Goal: Contribute content: Contribute content

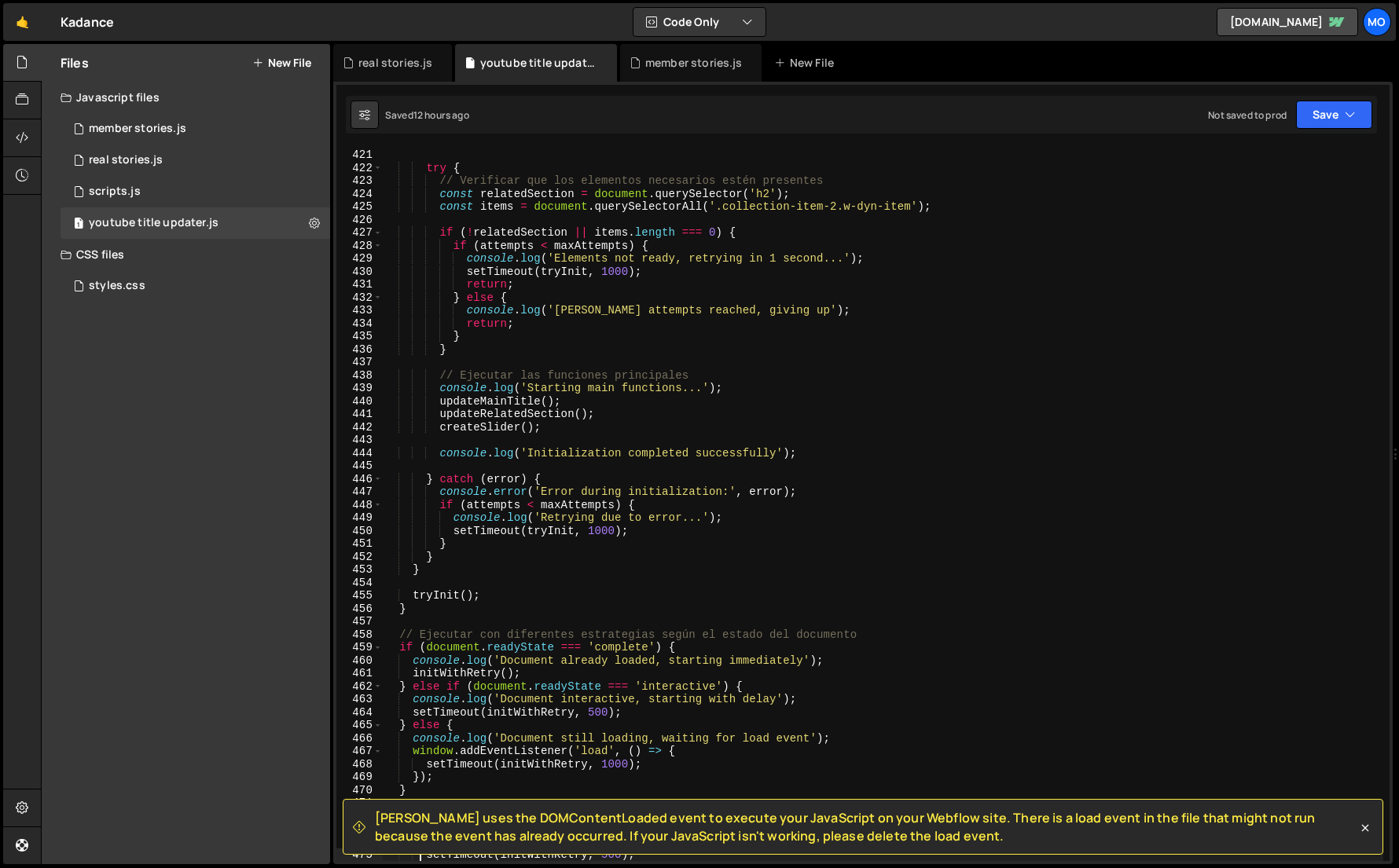
scroll to position [5441, 0]
click at [28, 29] on link "🤙" at bounding box center [23, 22] width 38 height 37
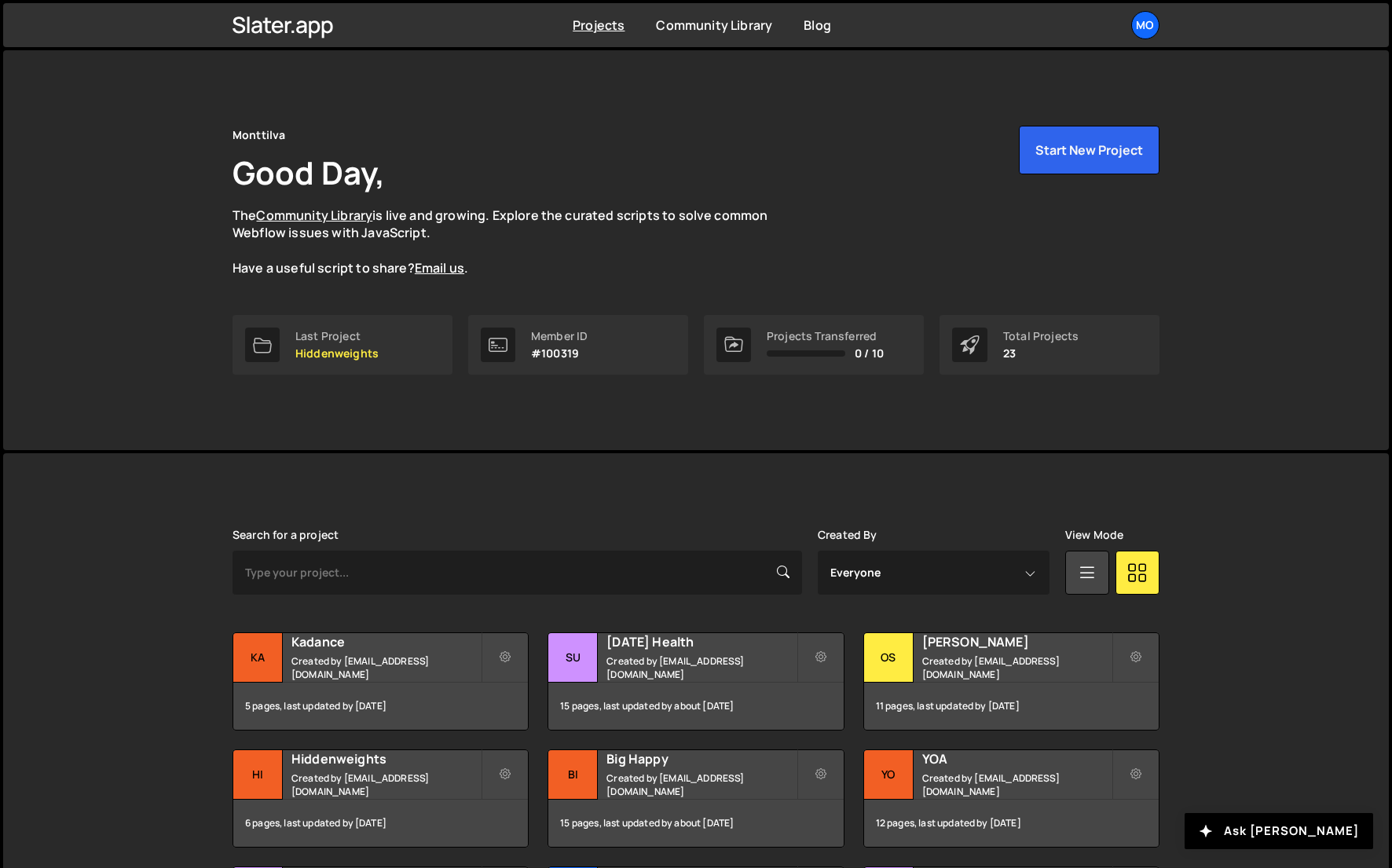
click at [28, 29] on div "Projects Community Library Blog Mo Projects Your Teams Invite team member Accou…" at bounding box center [696, 25] width 1386 height 44
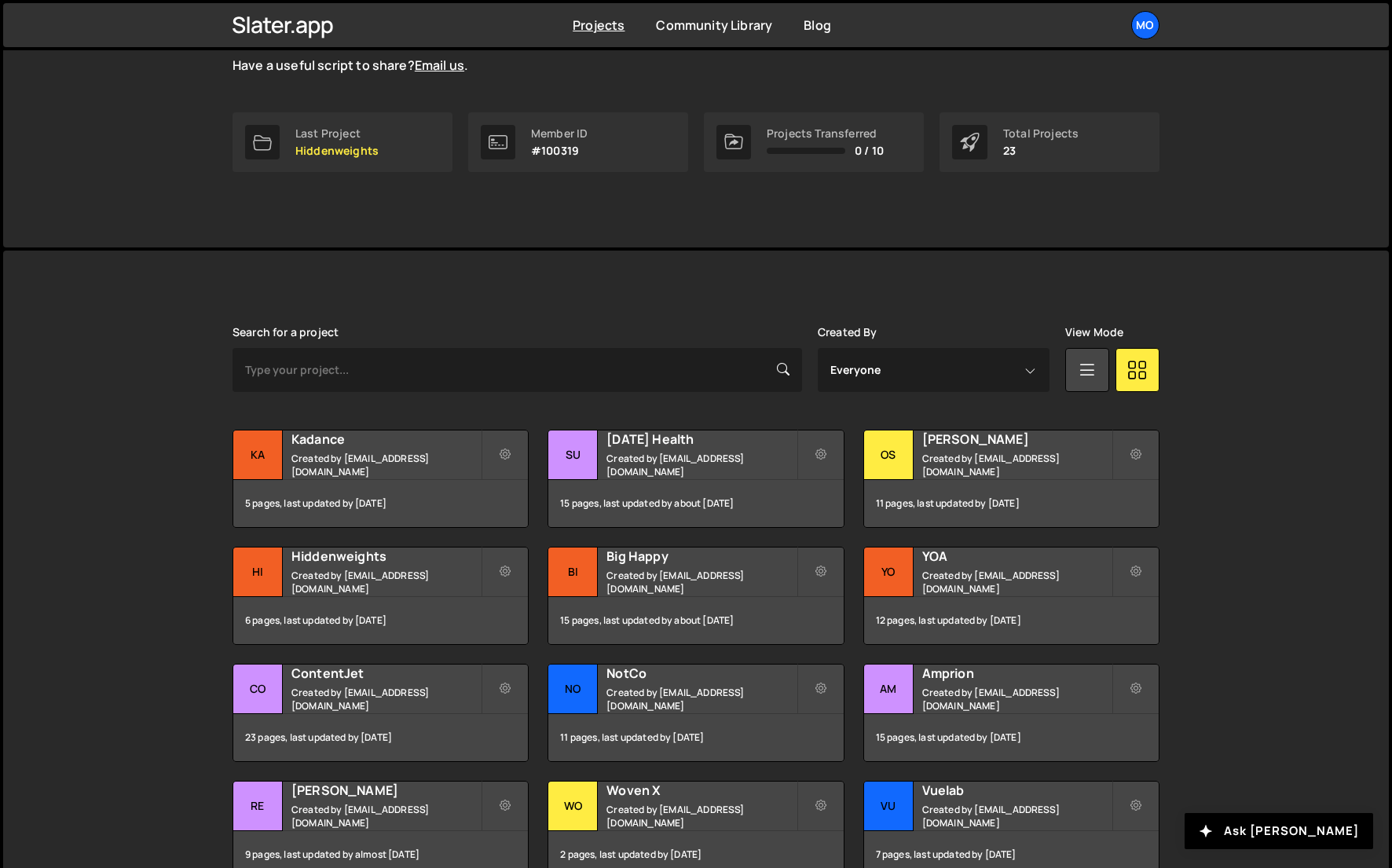
scroll to position [203, 0]
click at [408, 672] on h2 "ContentJet" at bounding box center [386, 673] width 189 height 17
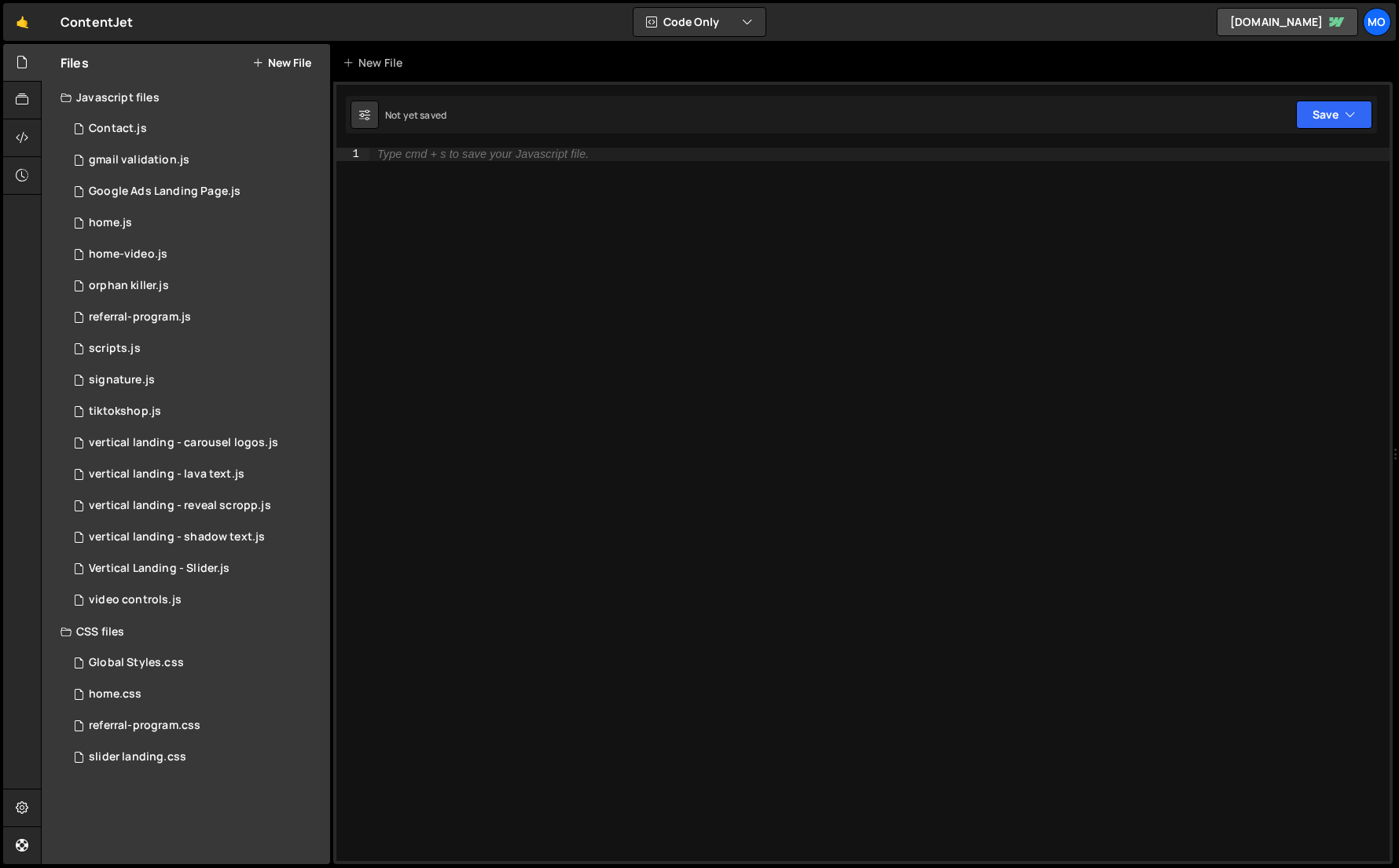
click at [297, 61] on button "New File" at bounding box center [281, 62] width 59 height 12
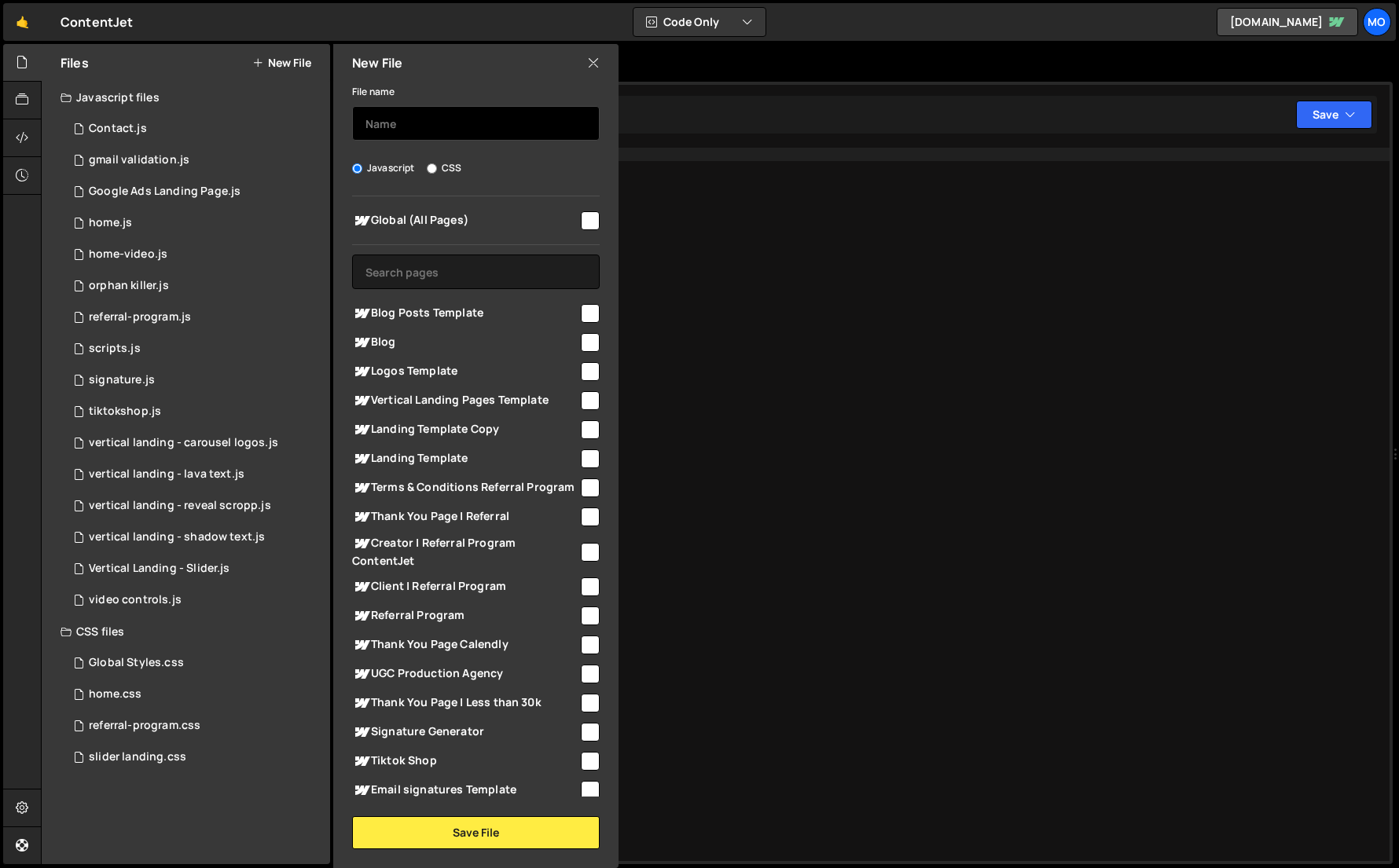
click at [411, 112] on input "text" at bounding box center [475, 123] width 247 height 35
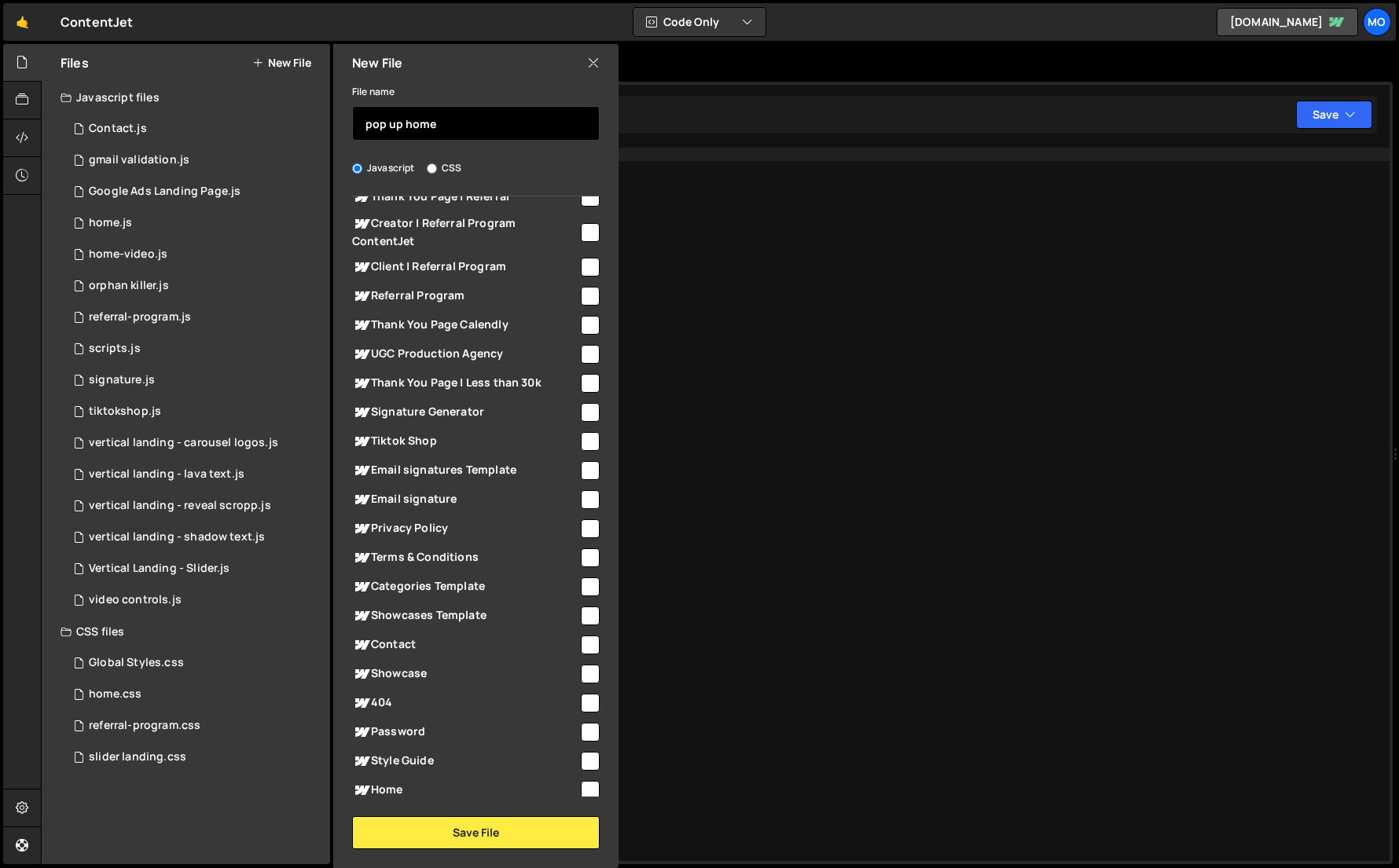
scroll to position [362, 0]
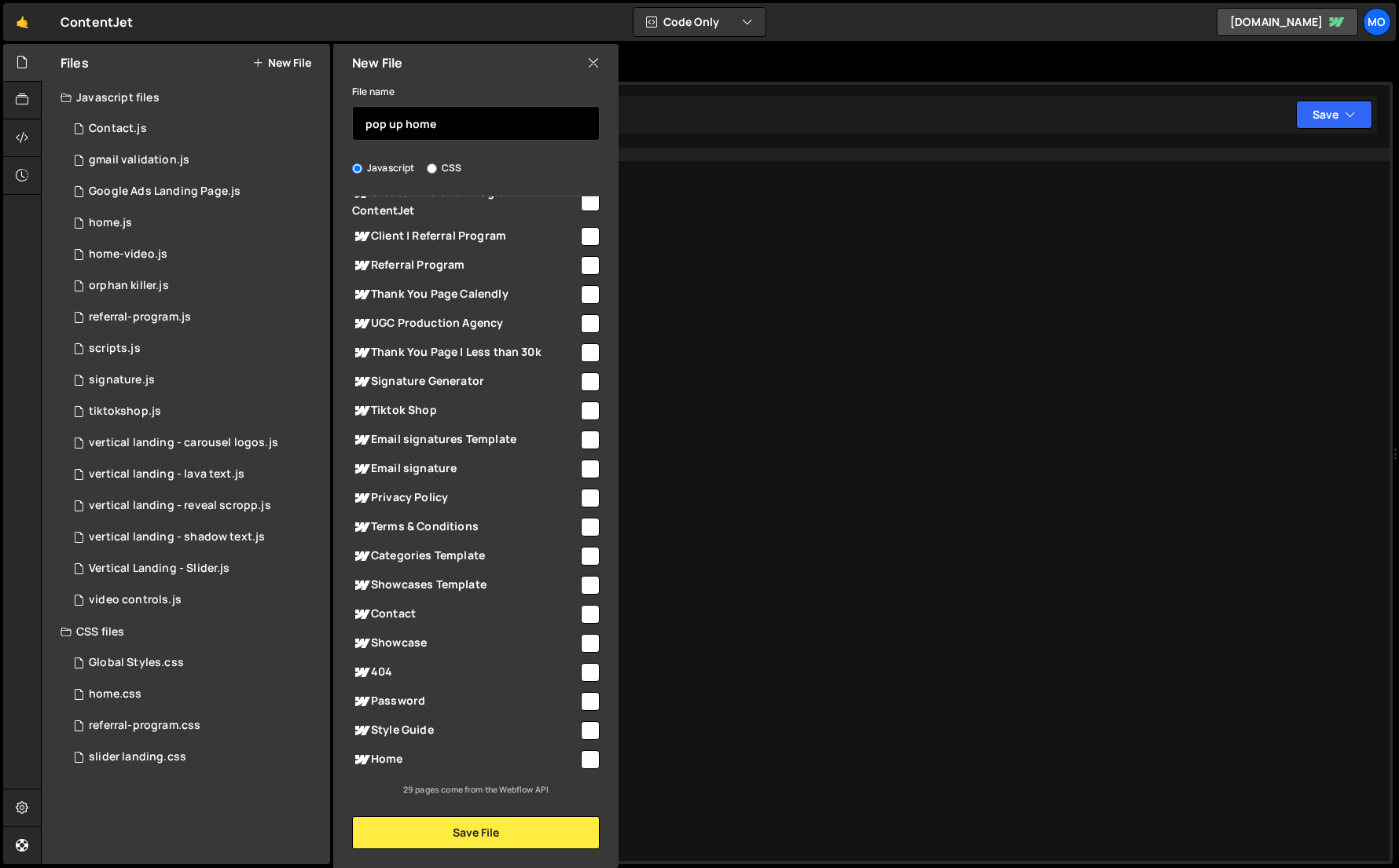
type input "pop up home"
click at [364, 750] on icon at bounding box center [361, 760] width 19 height 19
checkbox input "true"
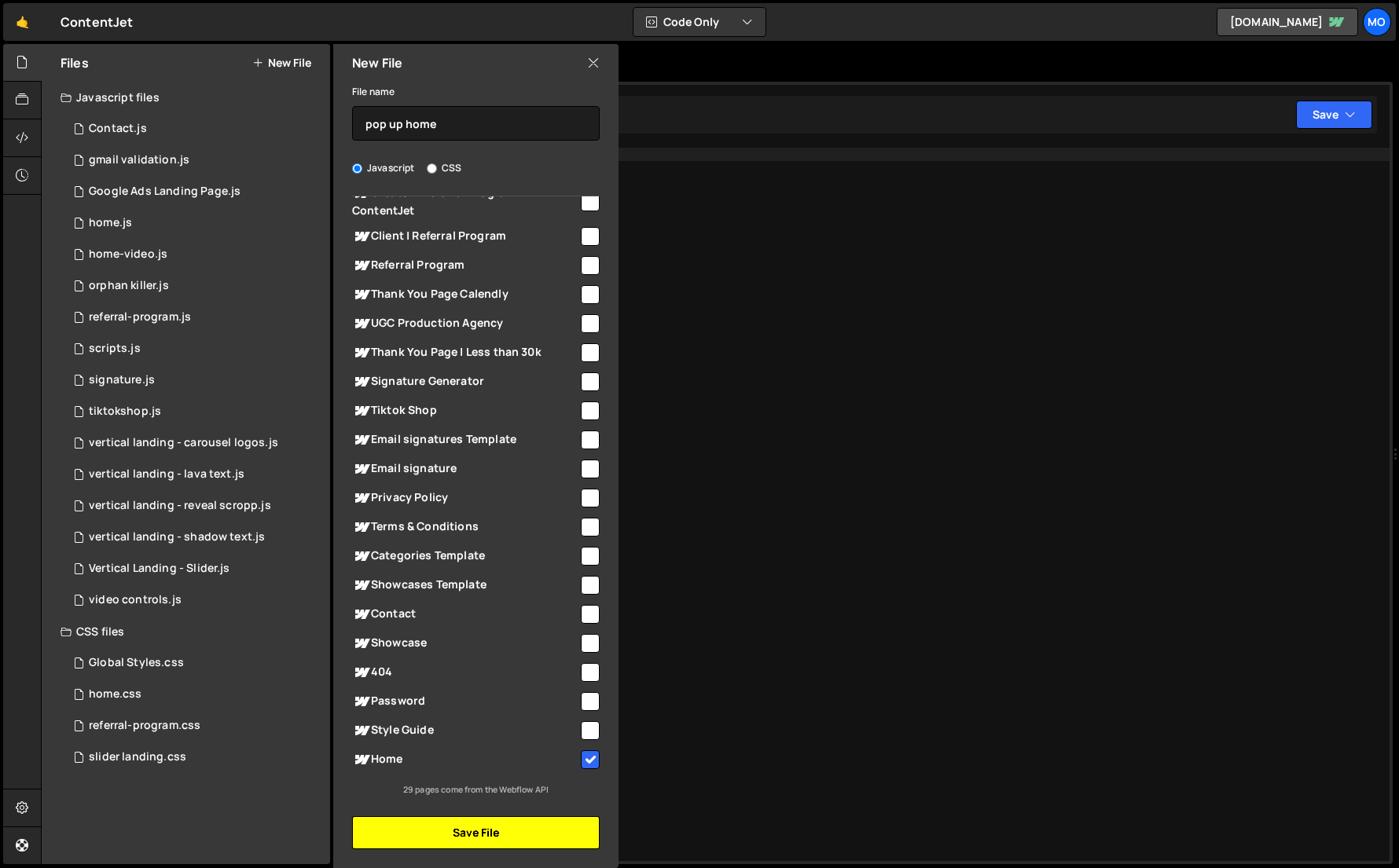
click at [399, 837] on button "Save File" at bounding box center [475, 832] width 247 height 33
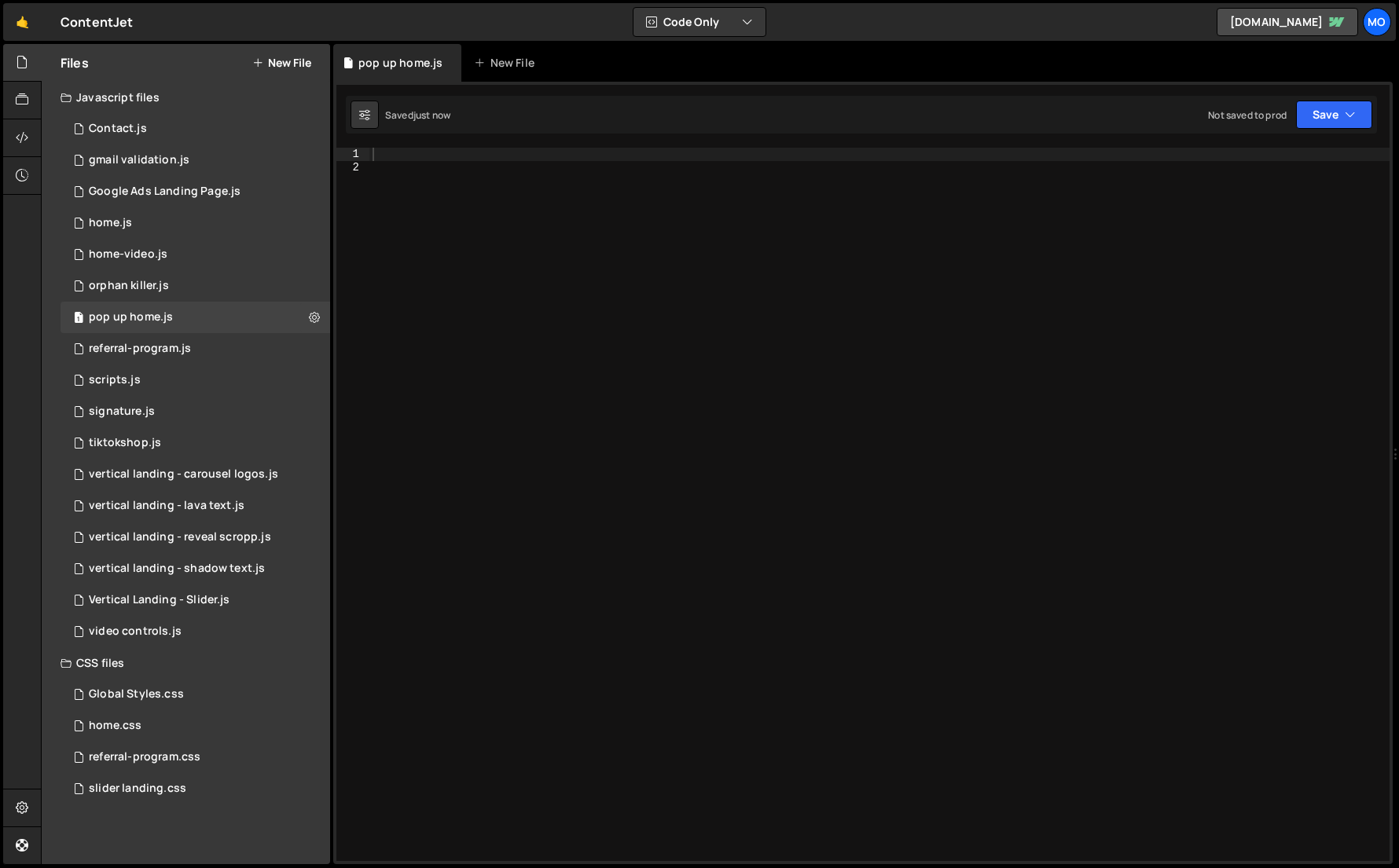
click at [485, 697] on div at bounding box center [879, 516] width 1020 height 739
paste textarea "});"
type textarea "});"
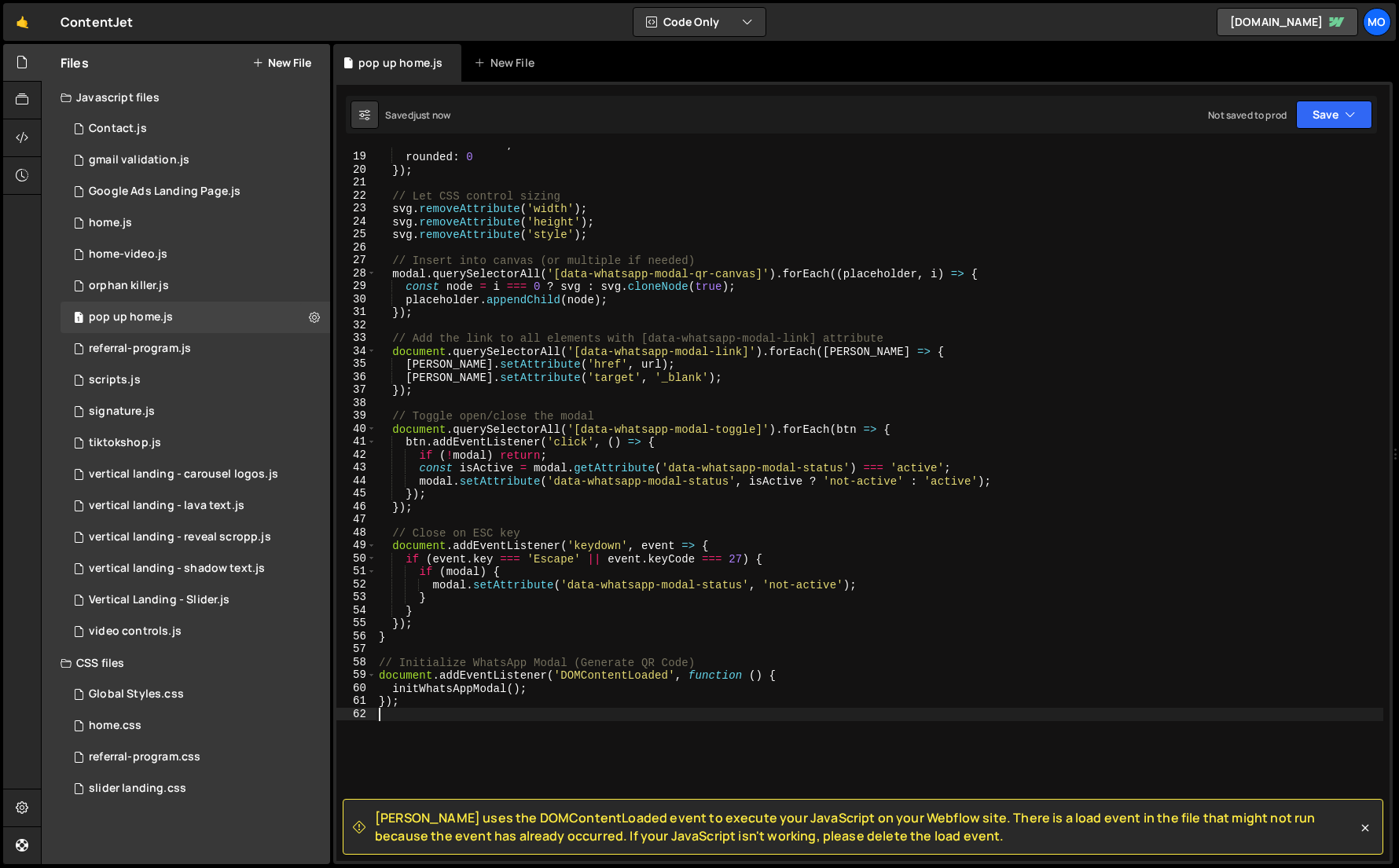
scroll to position [231, 0]
drag, startPoint x: 459, startPoint y: 746, endPoint x: 356, endPoint y: 695, distance: 114.9
click at [356, 697] on div "18 19 20 21 22 23 24 25 26 27 28 29 30 31 32 33 34 35 36 37 38 39 40 41 42 43 4…" at bounding box center [862, 504] width 1053 height 713
type textarea "});"
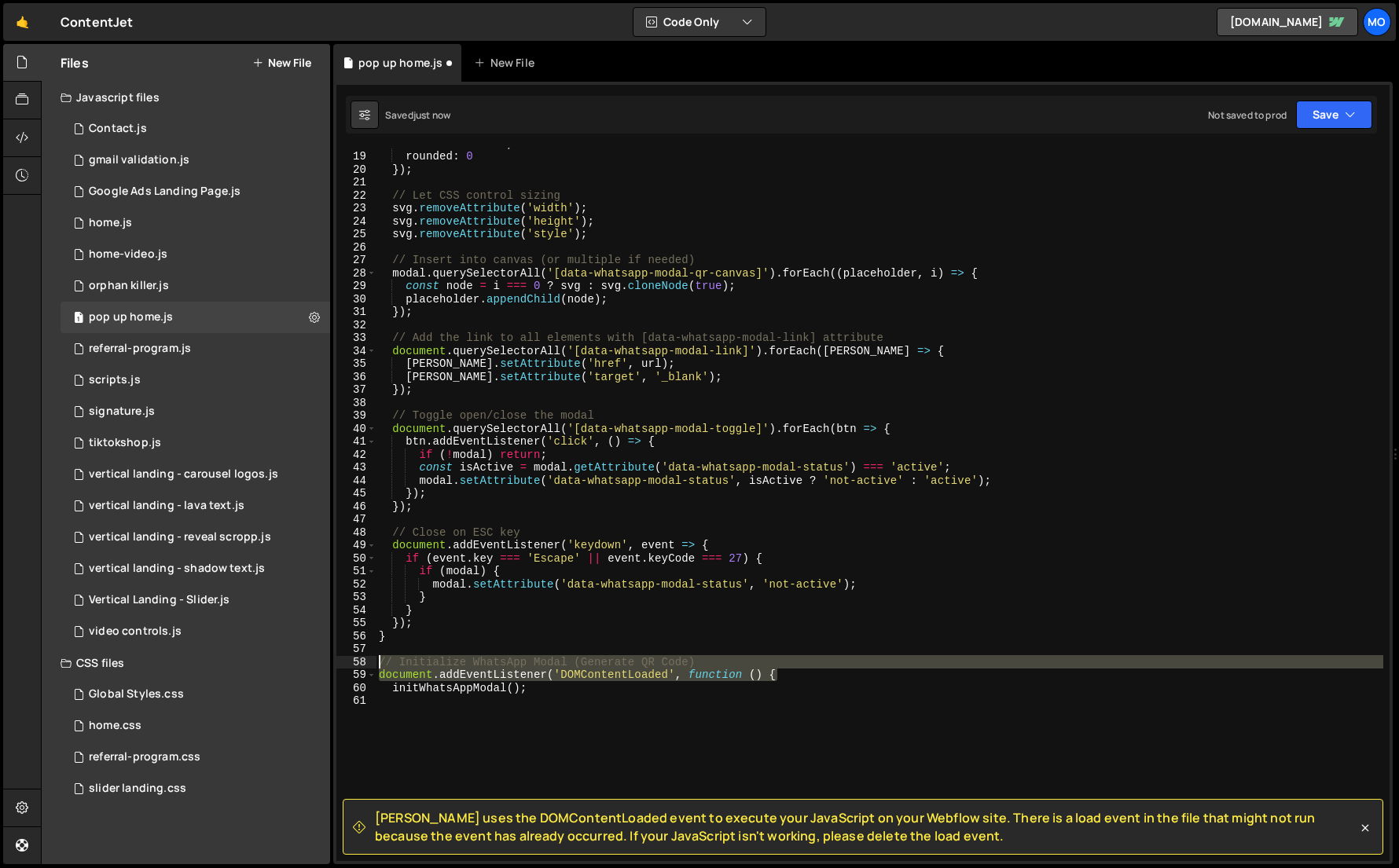
drag, startPoint x: 789, startPoint y: 672, endPoint x: 325, endPoint y: 664, distance: 464.1
click at [325, 664] on div "Files New File Javascript files 1 Contact.js 0 1 gmail validation.js 0 3 Google…" at bounding box center [719, 455] width 1357 height 821
type textarea "// Initialize WhatsApp Modal (Generate QR Code) document.addEventListener('DOMC…"
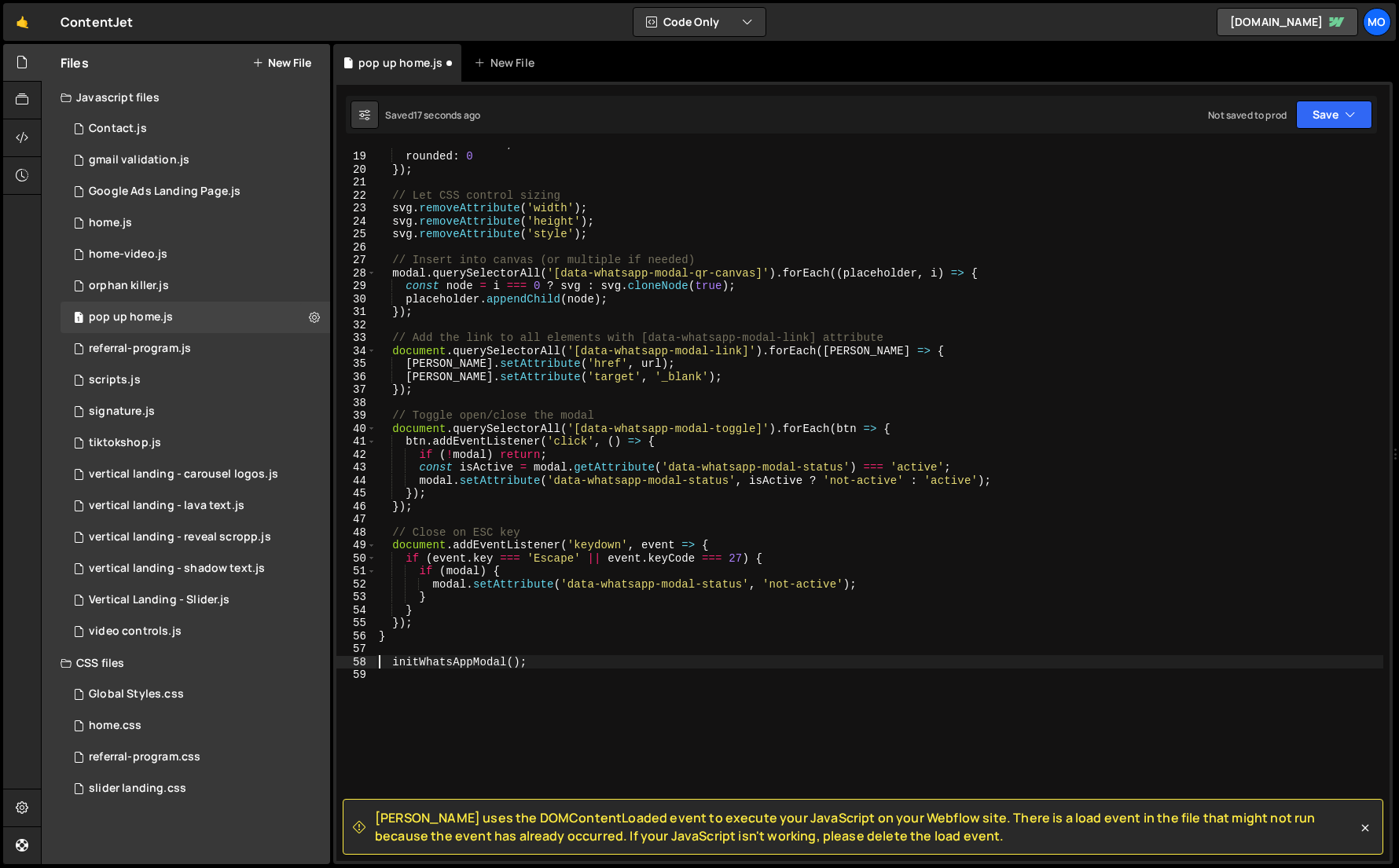
type textarea "initWhatsAppModal();"
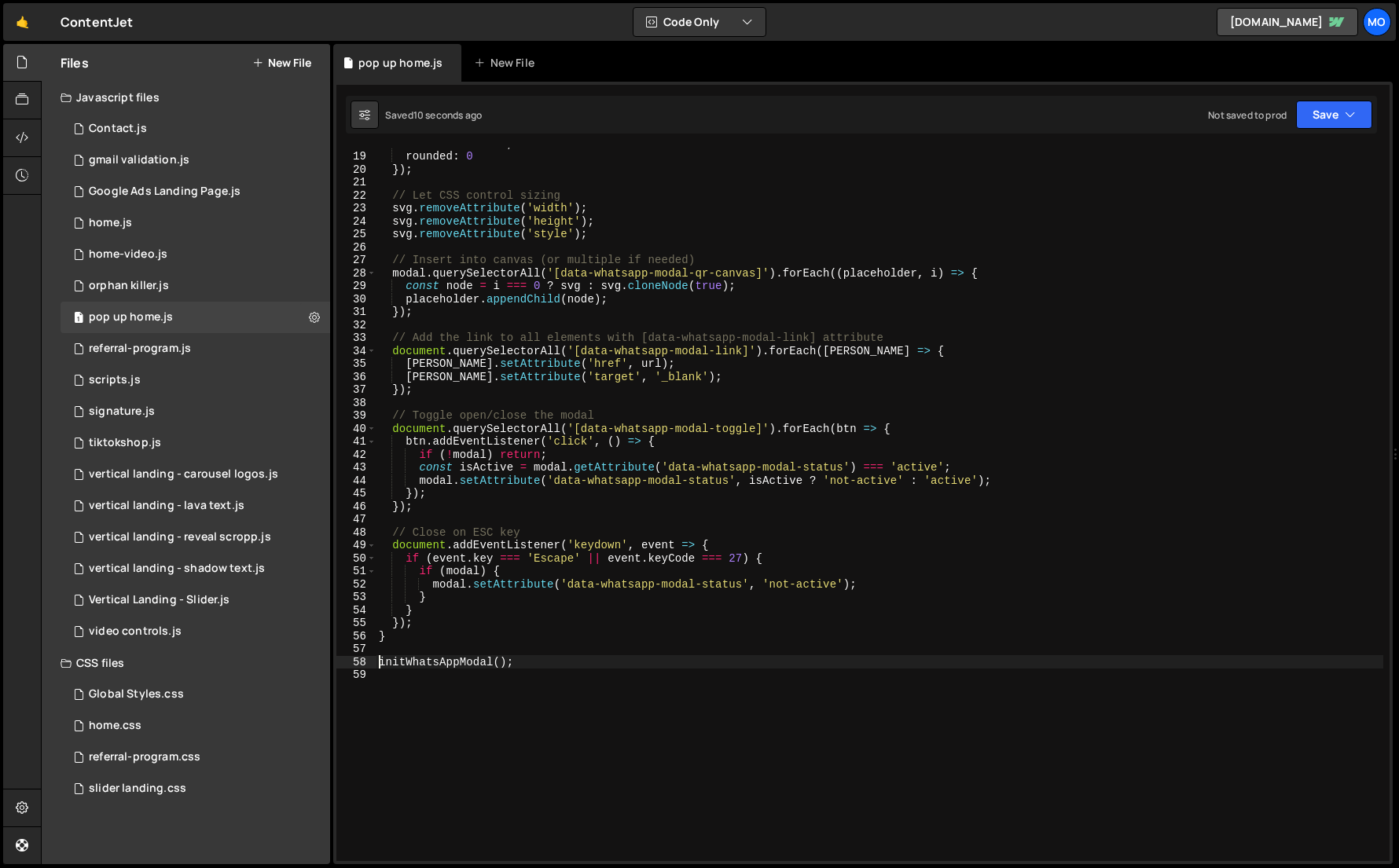
click at [285, 74] on div "Files New File" at bounding box center [186, 62] width 288 height 37
click at [285, 71] on div "Files New File" at bounding box center [186, 62] width 288 height 37
click at [289, 67] on button "New File" at bounding box center [281, 62] width 59 height 12
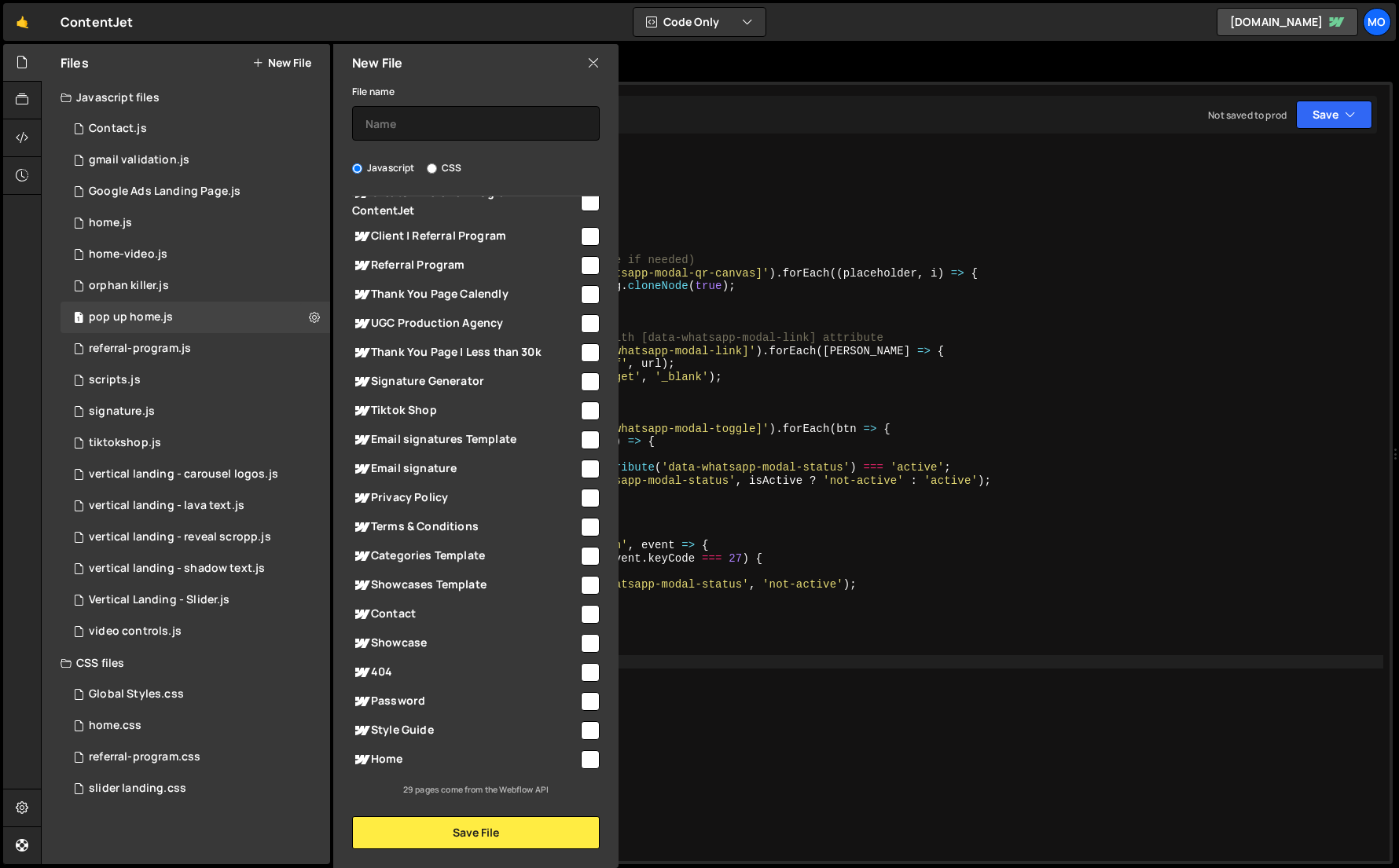
click at [432, 161] on label "CSS" at bounding box center [444, 168] width 35 height 16
click at [432, 163] on input "CSS" at bounding box center [432, 168] width 10 height 10
radio input "true"
click at [432, 132] on input "text" at bounding box center [475, 123] width 247 height 35
type input "pop up home"
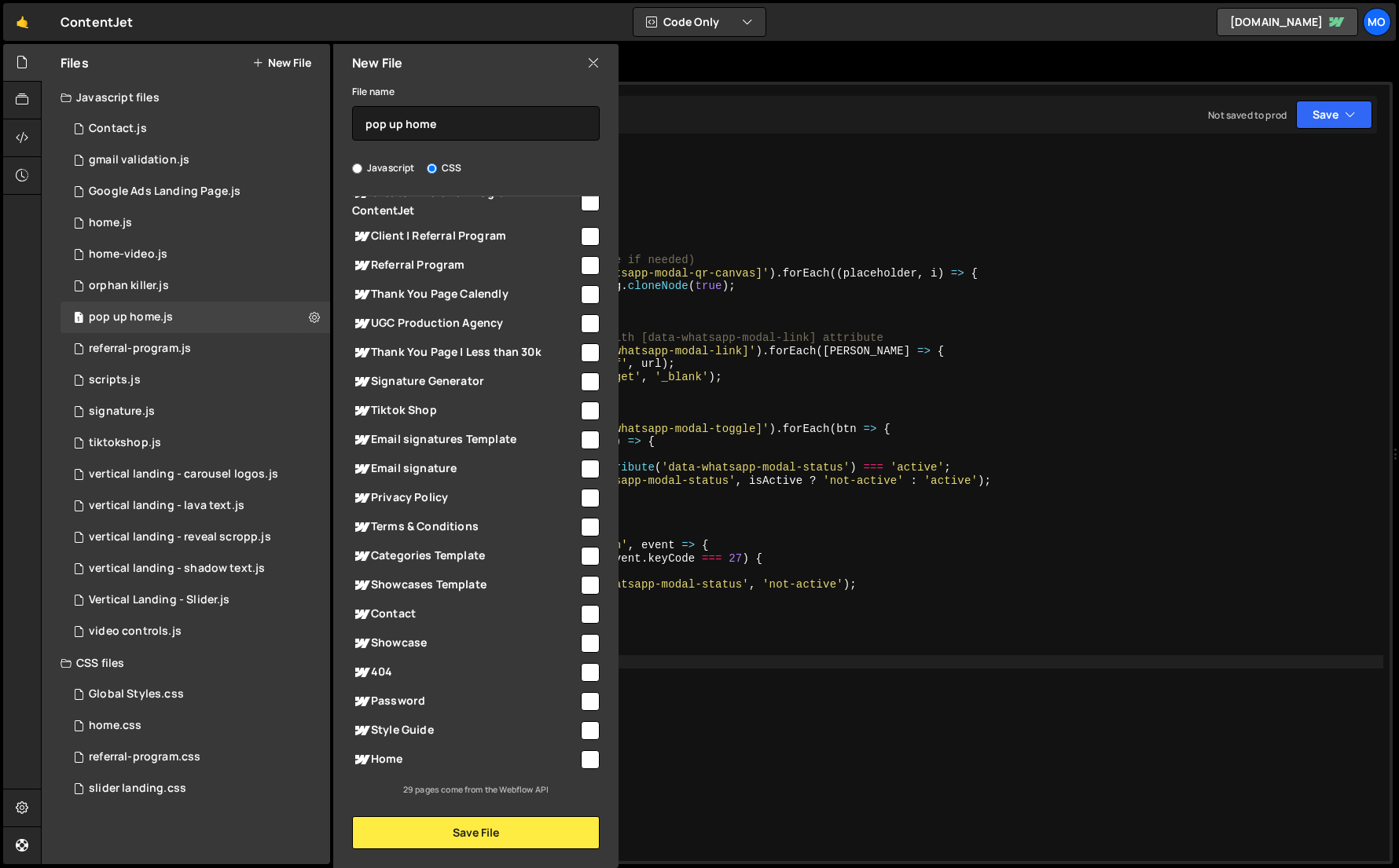
click at [450, 745] on div "Home" at bounding box center [475, 759] width 247 height 29
click at [408, 755] on span "Home" at bounding box center [465, 760] width 227 height 19
checkbox input "true"
click at [420, 829] on button "Save File" at bounding box center [475, 832] width 247 height 33
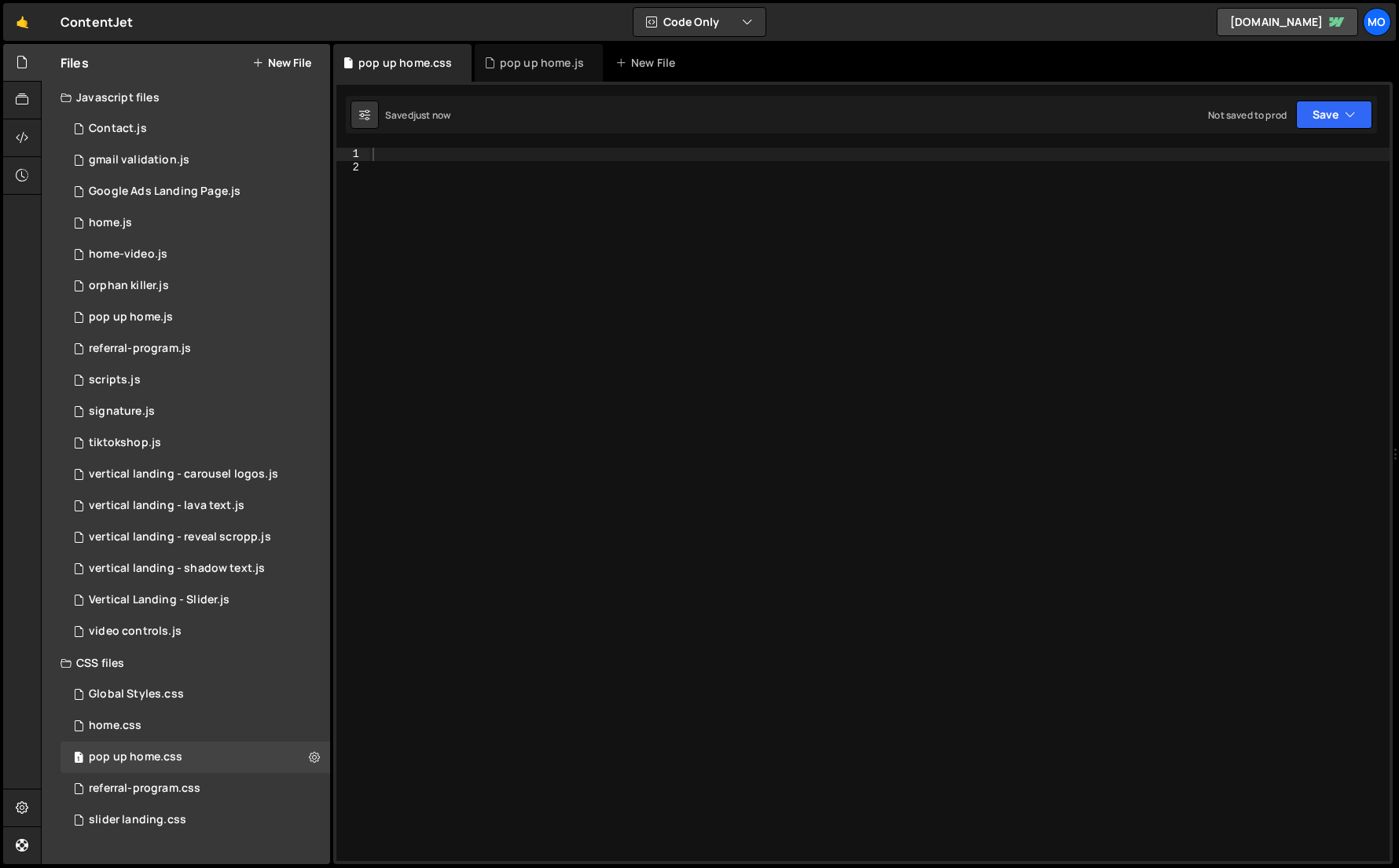
click at [584, 713] on div at bounding box center [879, 516] width 1020 height 739
paste textarea "}"
type textarea "}"
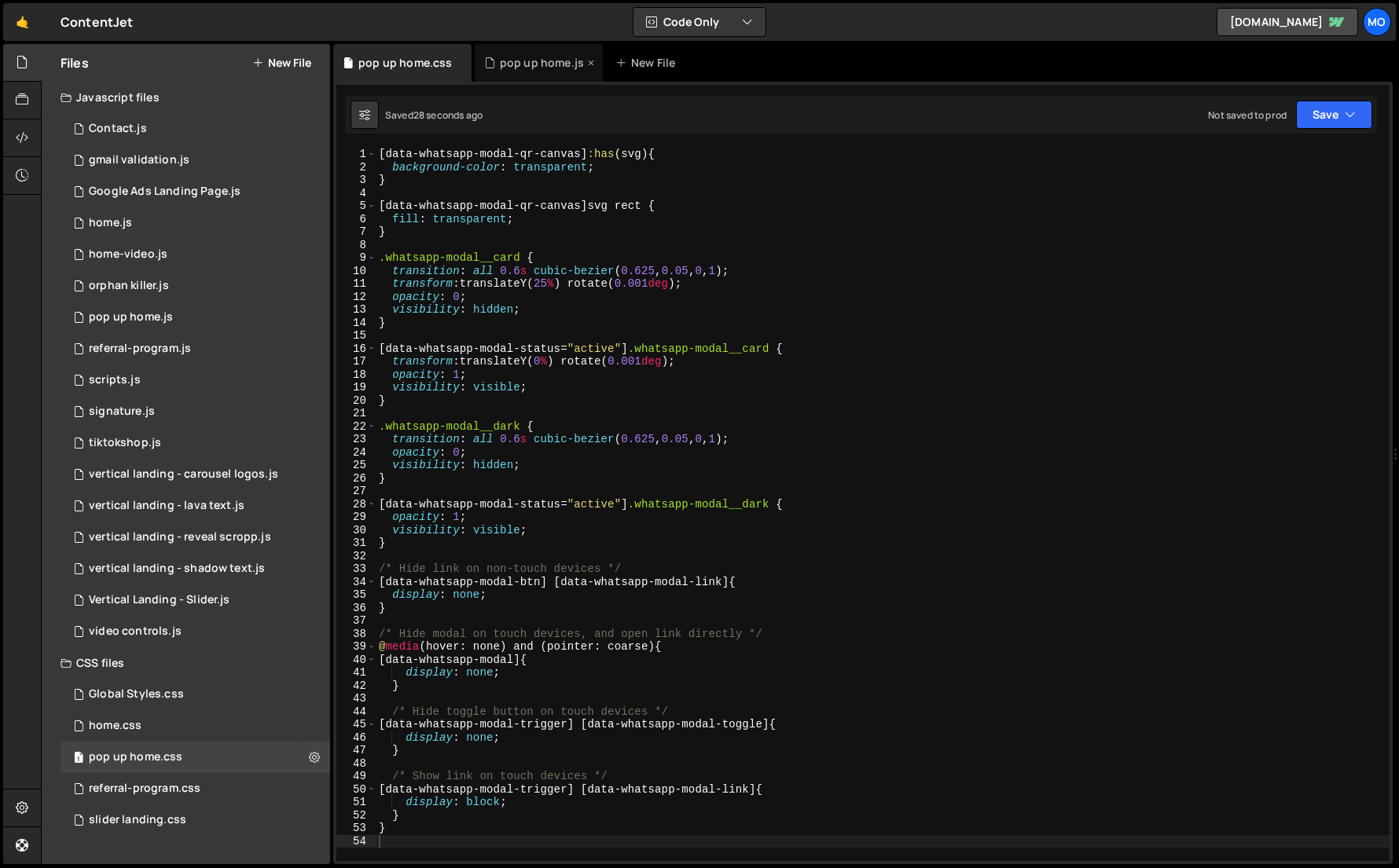
click at [500, 76] on div "pop up home.js" at bounding box center [538, 62] width 128 height 37
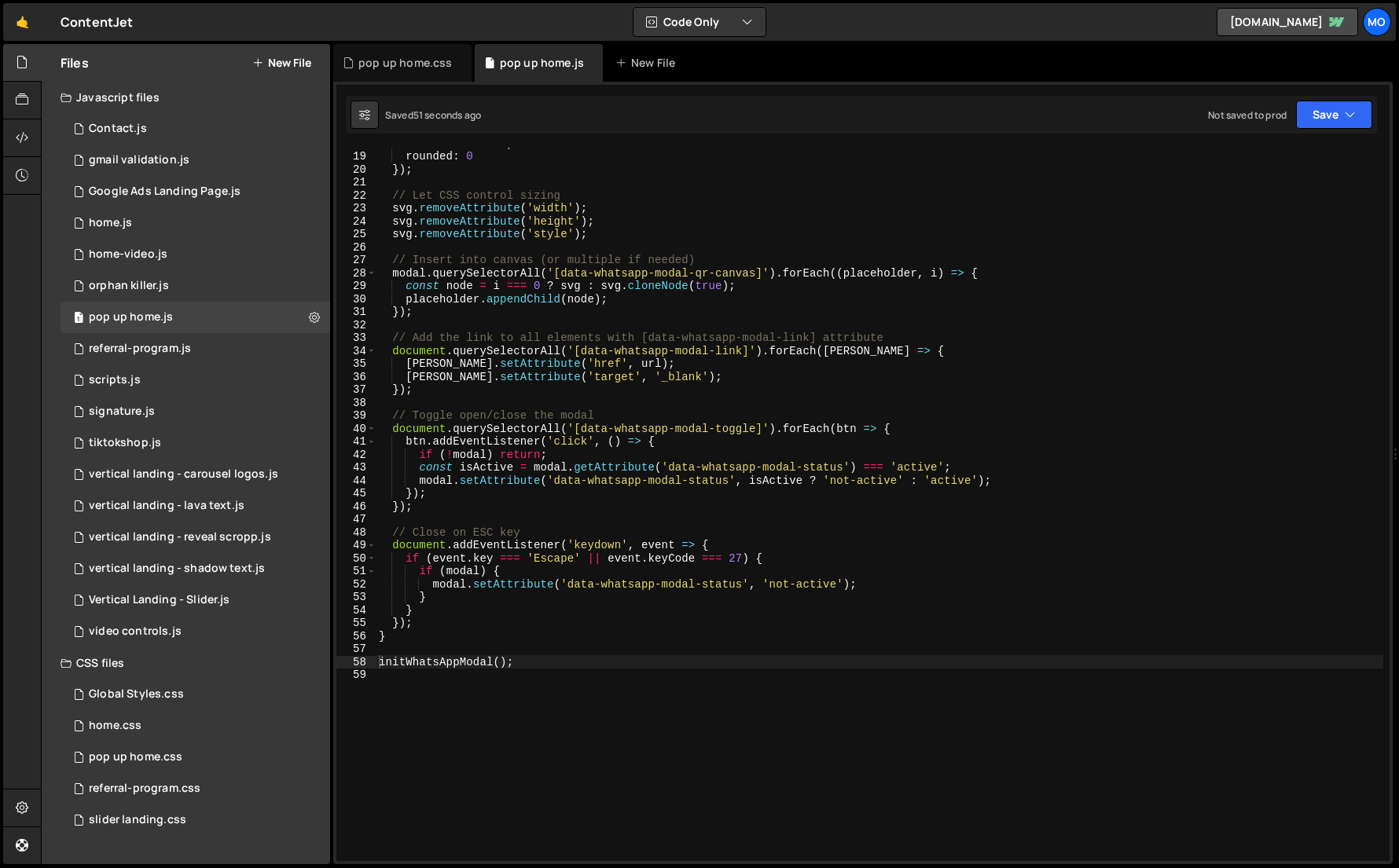
click at [508, 746] on div "back : '#FFFFFF' , rounded : 0 }) ; // Let CSS control sizing svg . removeAttri…" at bounding box center [879, 505] width 1007 height 739
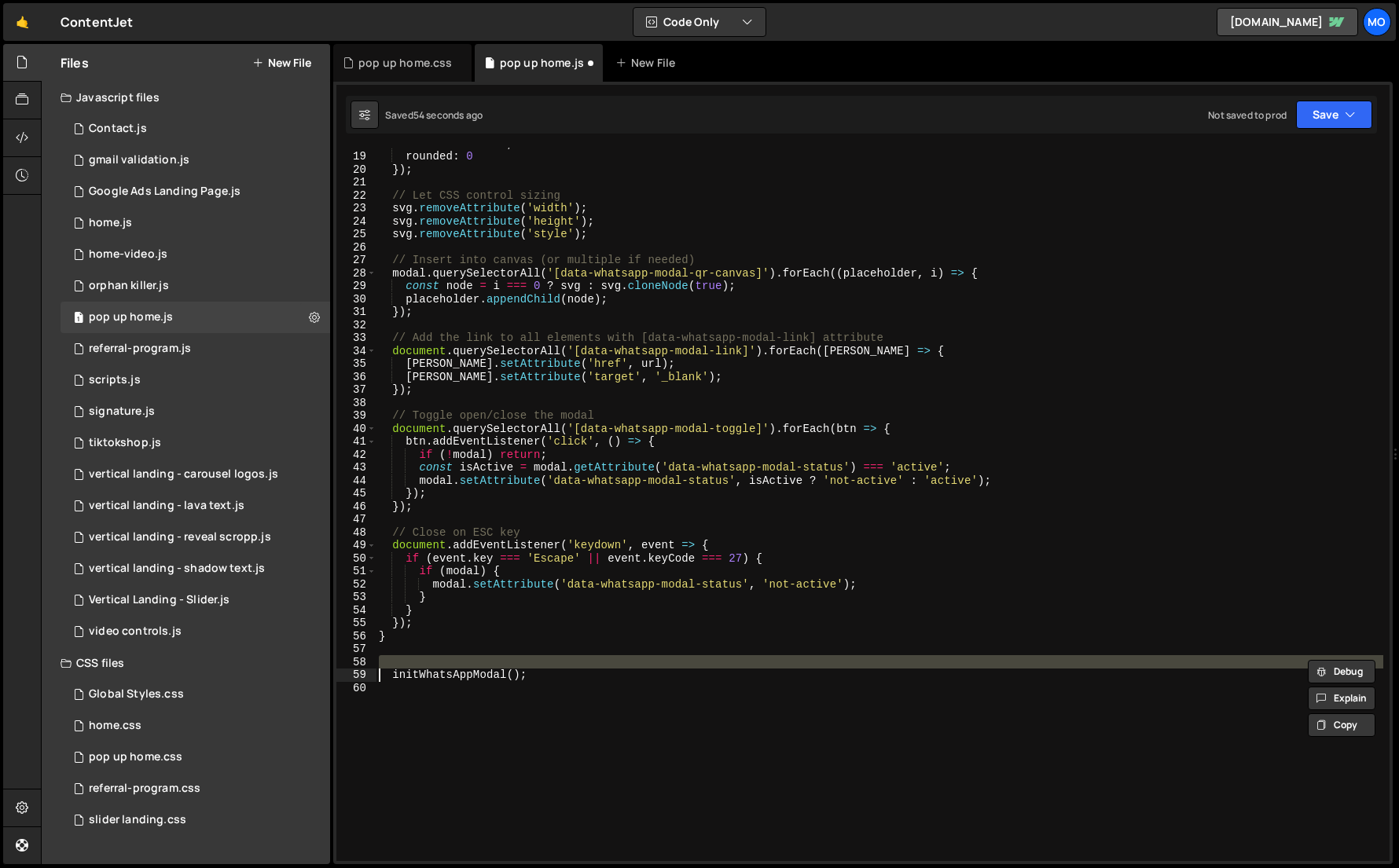
type textarea "// Initialize WhatsApp Modal (Generate QR Code) document.addEventListener('DOMC…"
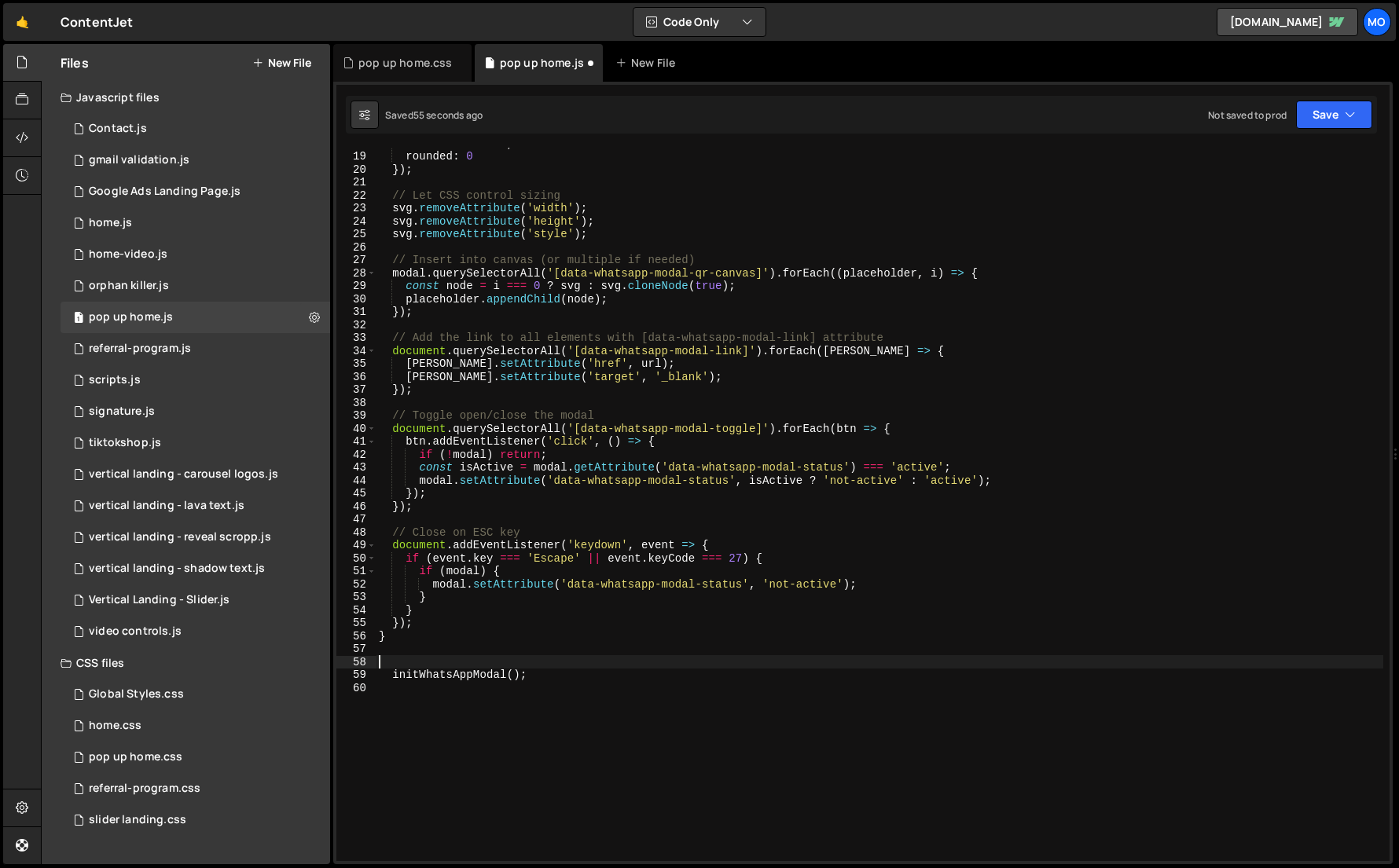
type textarea "initWhatsAppModal();"
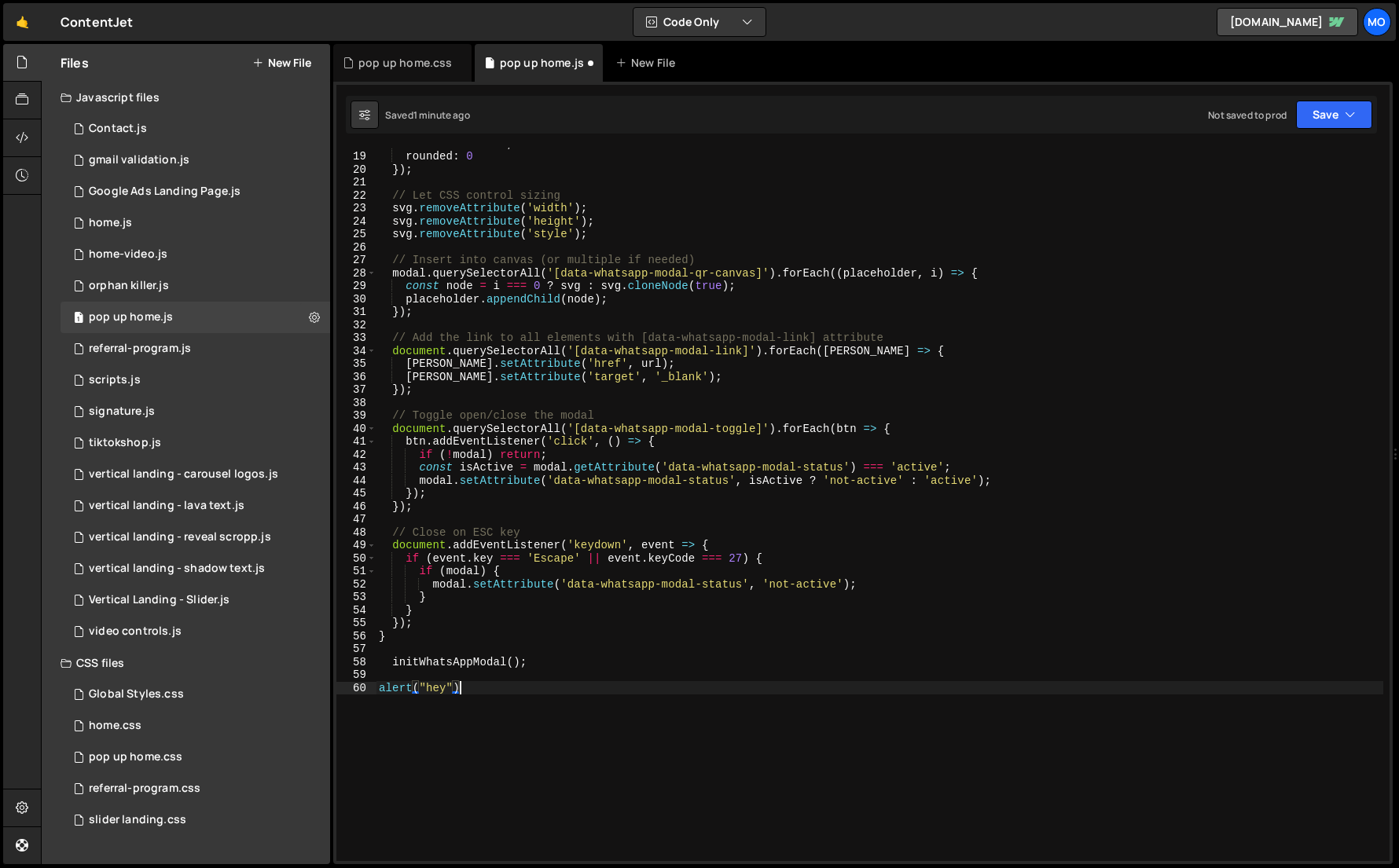
scroll to position [0, 4]
drag, startPoint x: 537, startPoint y: 747, endPoint x: 359, endPoint y: 684, distance: 188.8
click at [359, 688] on div "alert("hey"); 18 19 20 21 22 23 24 25 26 27 28 29 30 31 32 33 34 35 36 37 38 39…" at bounding box center [862, 504] width 1053 height 713
type textarea "alert("hey");"
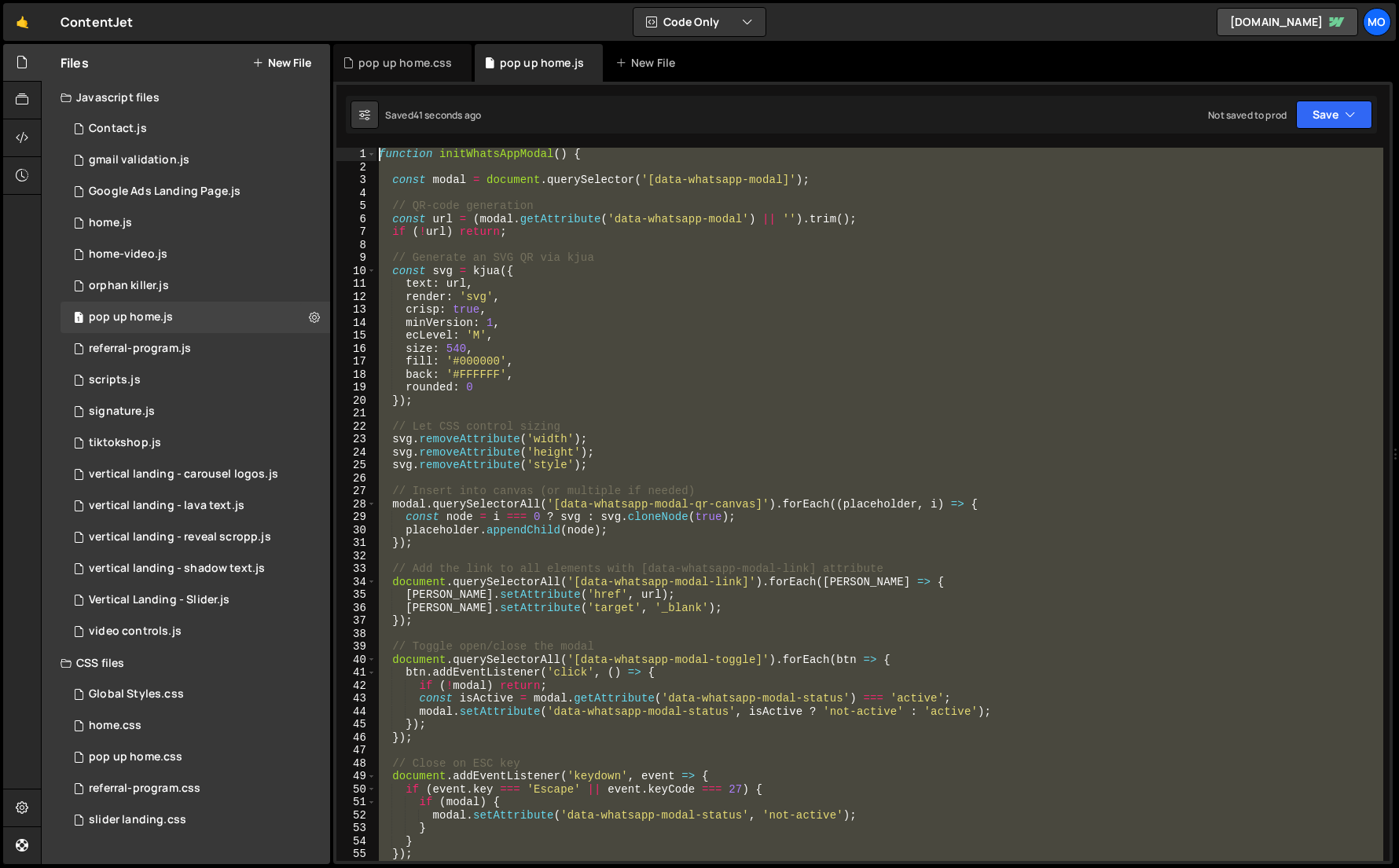
scroll to position [0, 0]
drag, startPoint x: 499, startPoint y: 688, endPoint x: 349, endPoint y: -43, distance: 746.2
click at [349, 0] on html "Projects Community Library Blog Mo Projects Your Teams Invite team member Accou…" at bounding box center [699, 434] width 1399 height 868
type textarea "function initWhatsAppModal() {"
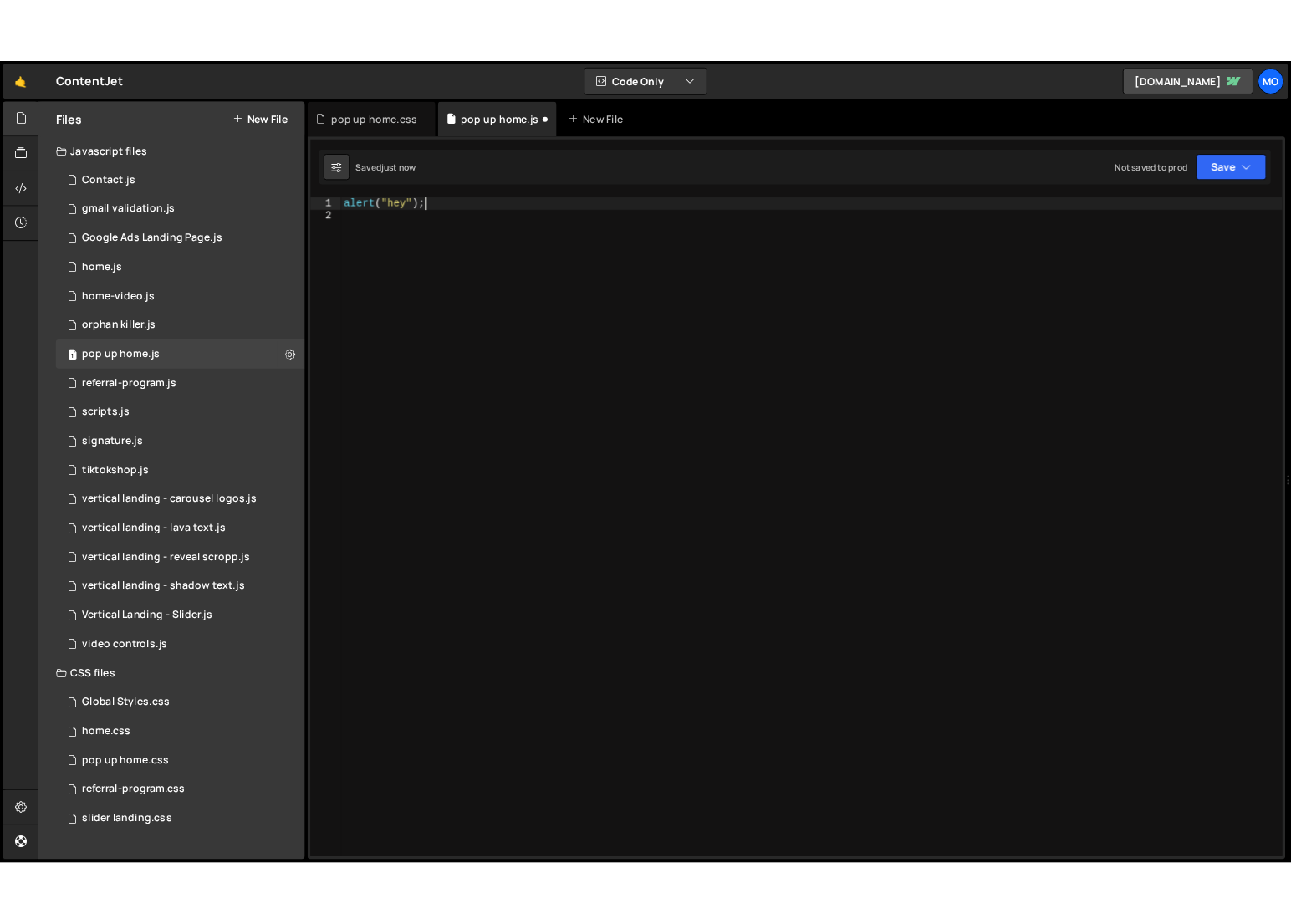
scroll to position [0, 5]
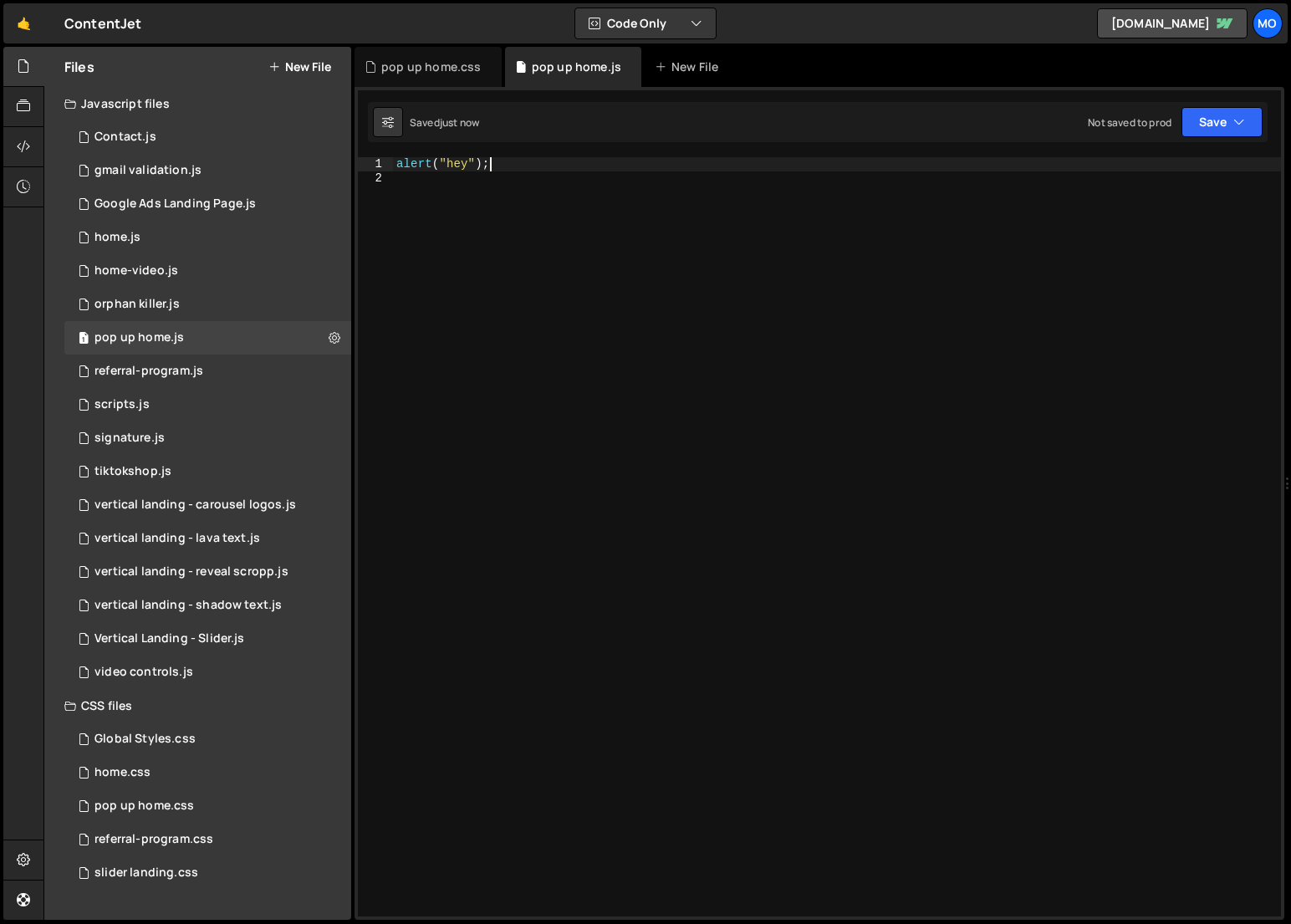
type textarea "alert("hey");"
click at [331, 345] on icon at bounding box center [335, 336] width 12 height 16
type input "pop up home"
radio input "true"
checkbox input "true"
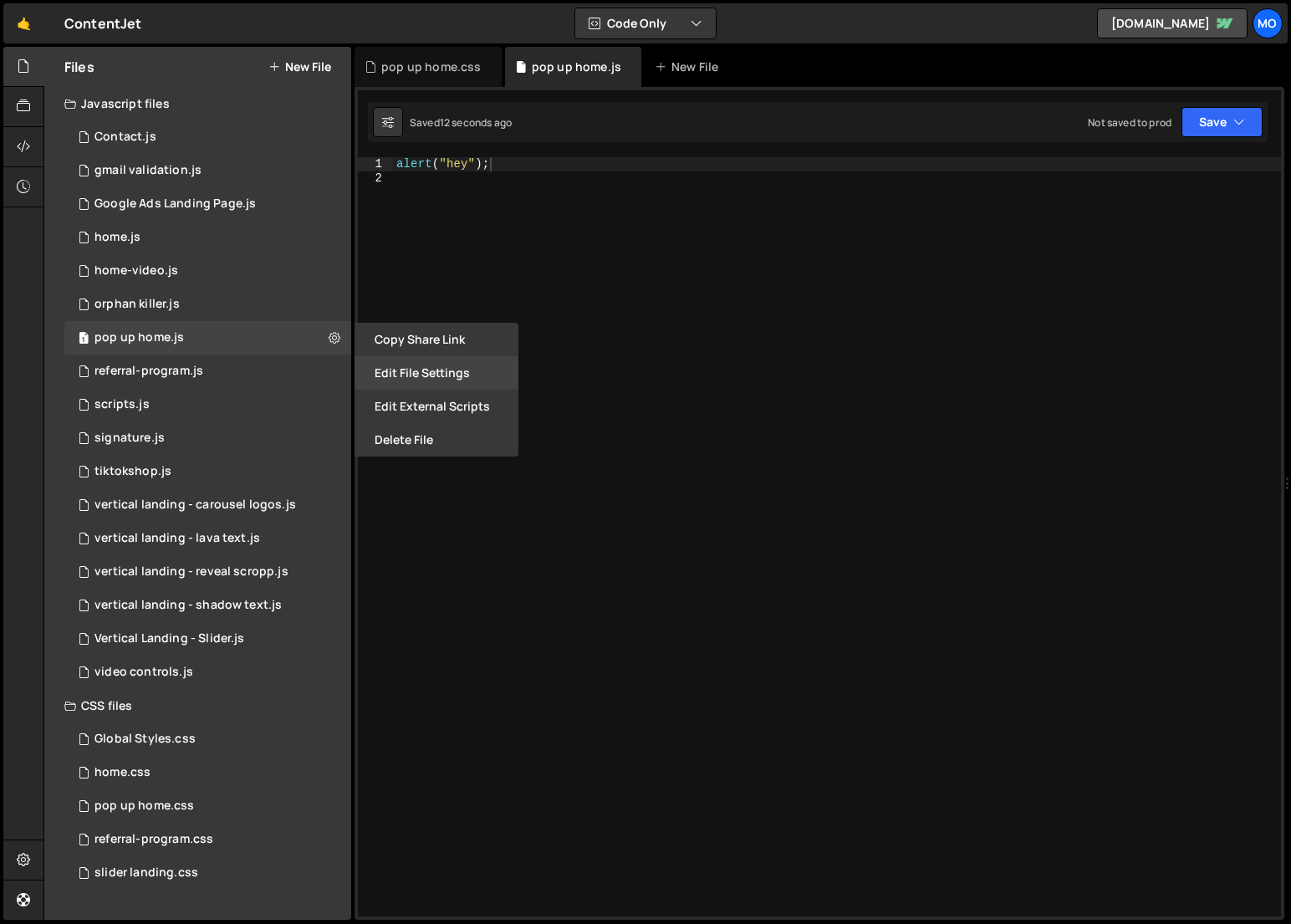
click at [383, 376] on button "Edit File Settings" at bounding box center [436, 372] width 164 height 33
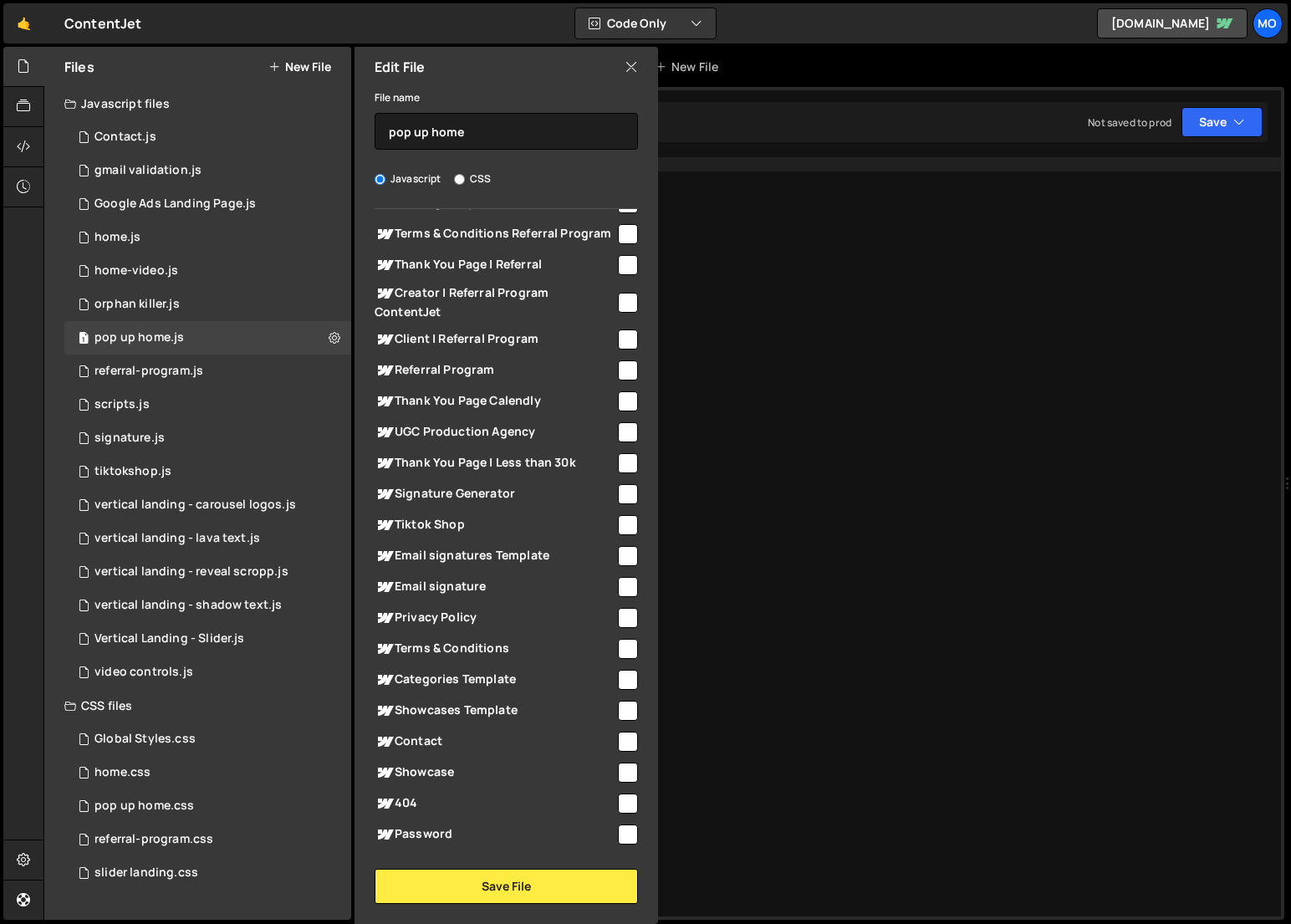
scroll to position [0, 0]
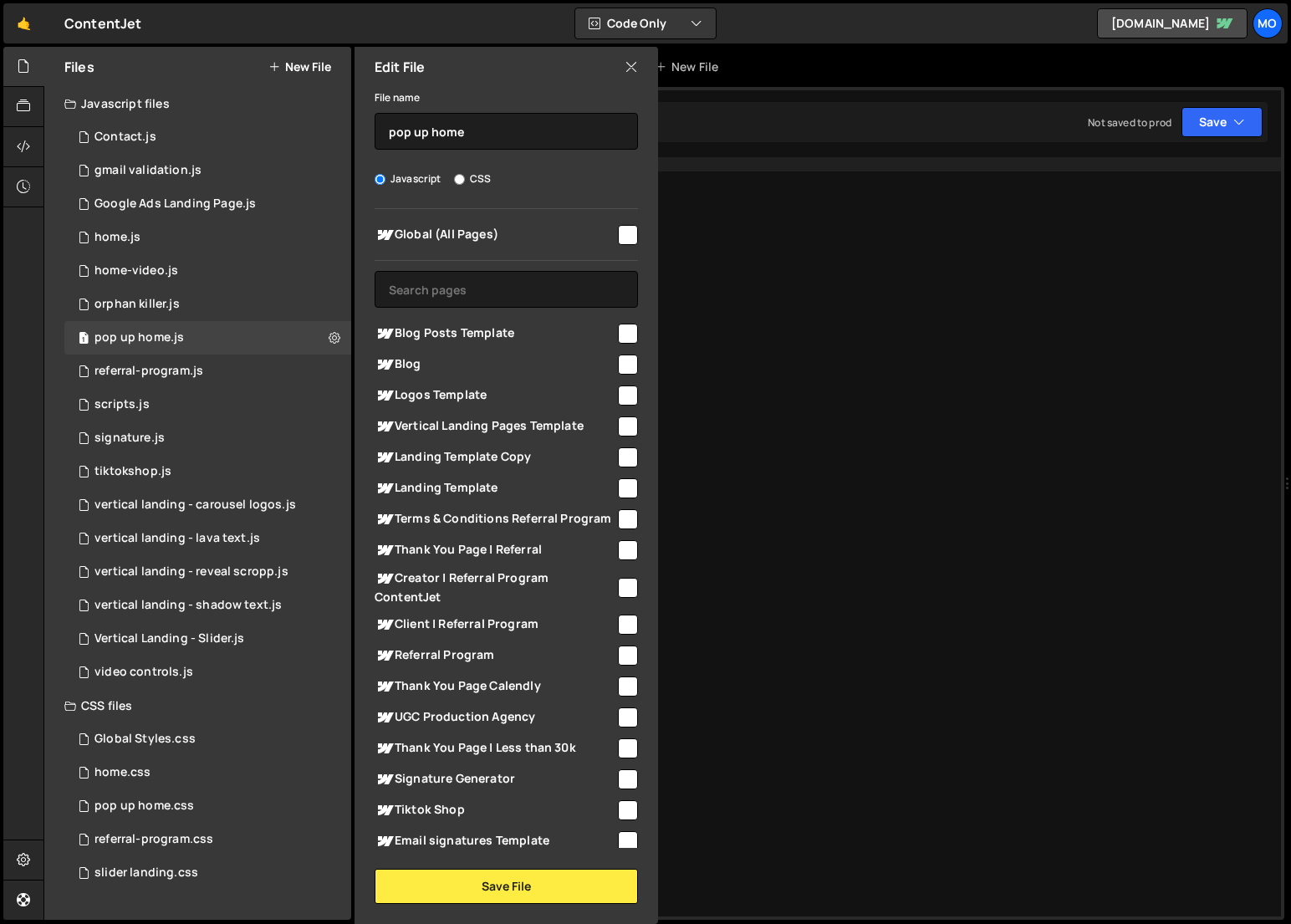
click at [456, 235] on span "Global (All Pages)" at bounding box center [494, 235] width 241 height 20
checkbox input "true"
click at [421, 891] on button "Save File" at bounding box center [505, 886] width 263 height 35
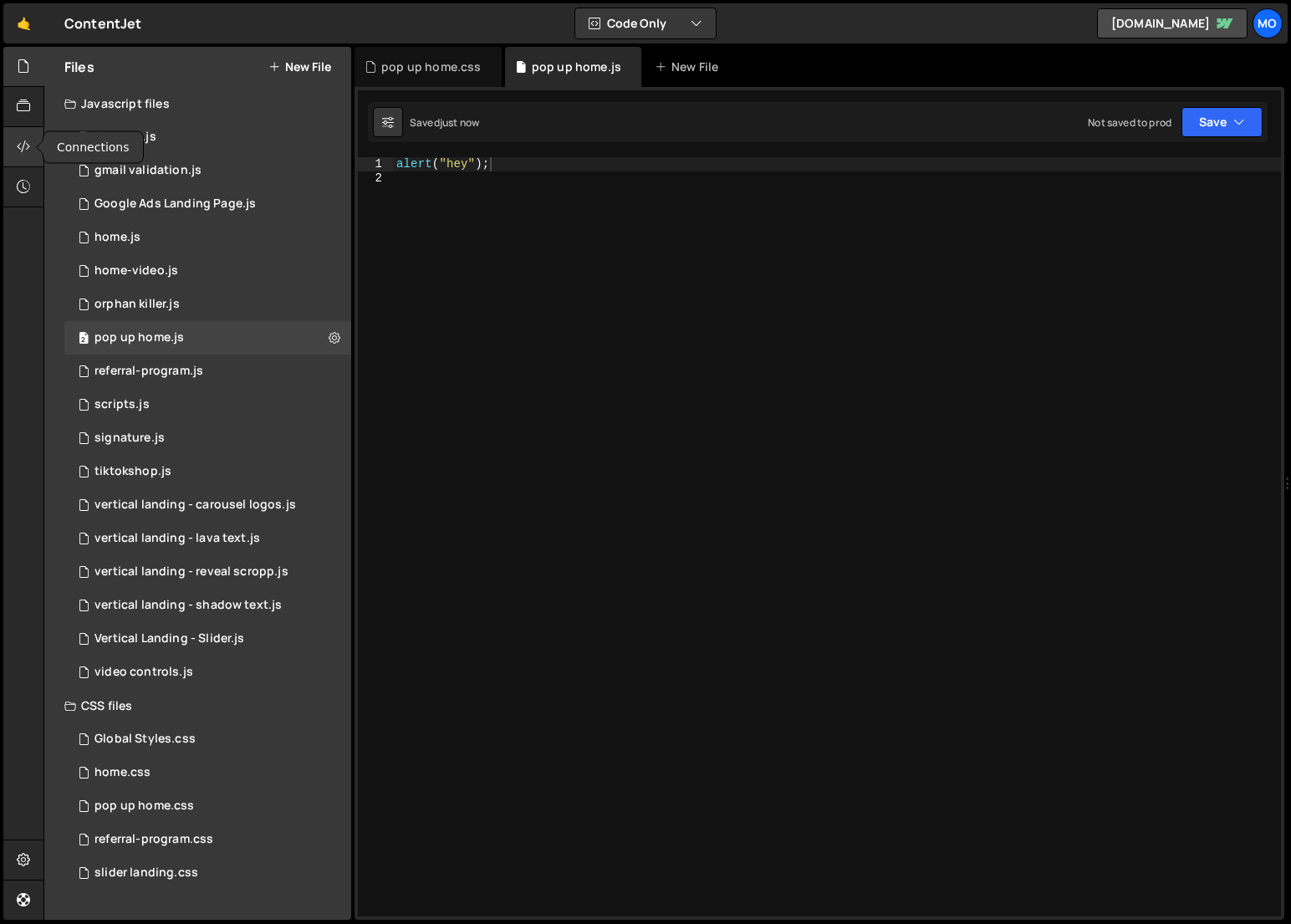
click at [18, 159] on div at bounding box center [24, 147] width 41 height 40
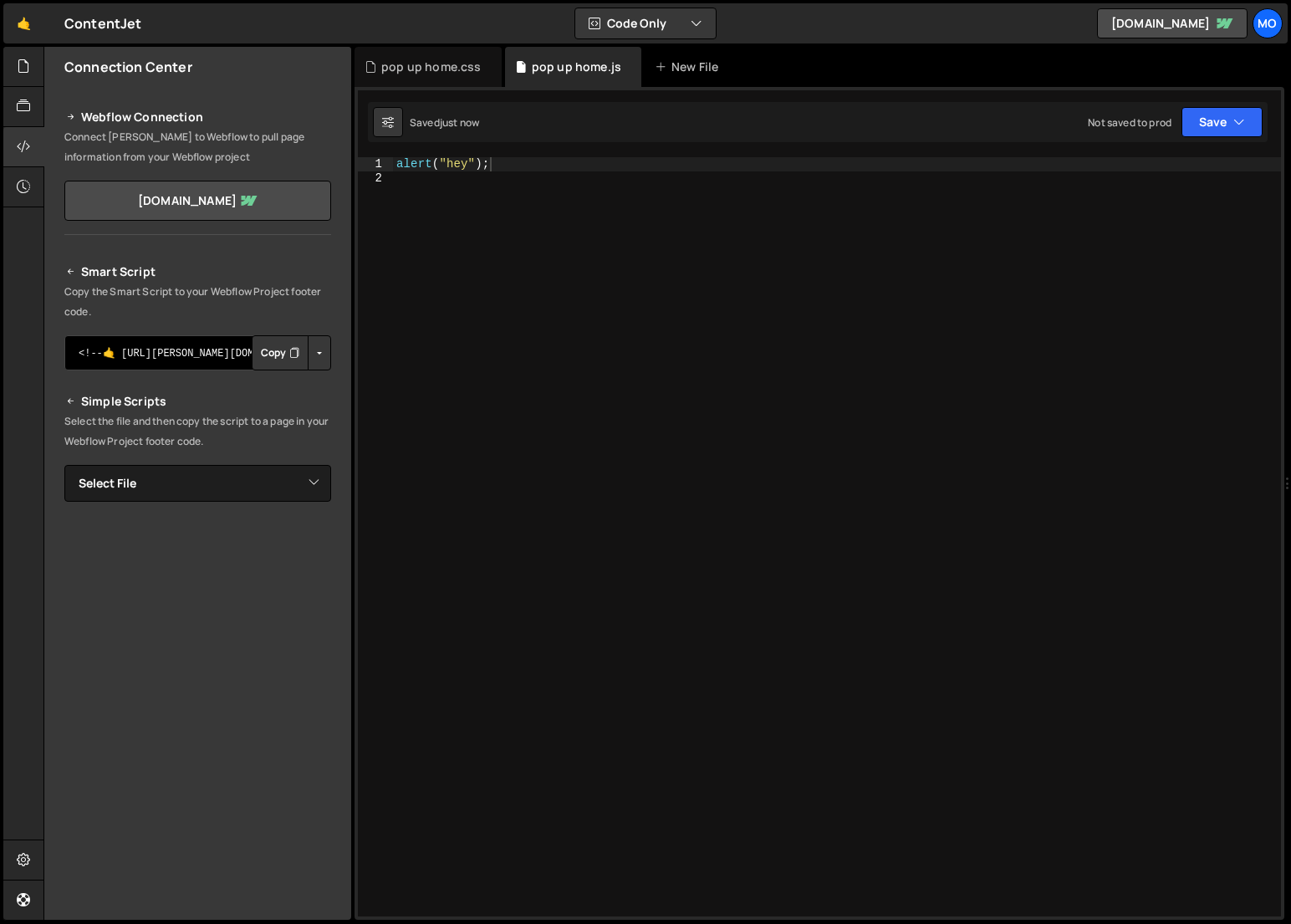
click at [240, 353] on textarea "<!--🤙 https://slater.app/10184.js--> <script>document.addEventListener("DOMCont…" at bounding box center [198, 353] width 267 height 35
drag, startPoint x: 219, startPoint y: 354, endPoint x: 293, endPoint y: 346, distance: 74.4
click at [293, 346] on div "<!--🤙 https://slater.app/10184.js--> <script>document.addEventListener("DOMCont…" at bounding box center [198, 353] width 267 height 35
click at [323, 348] on button "Button group with nested dropdown" at bounding box center [319, 353] width 23 height 35
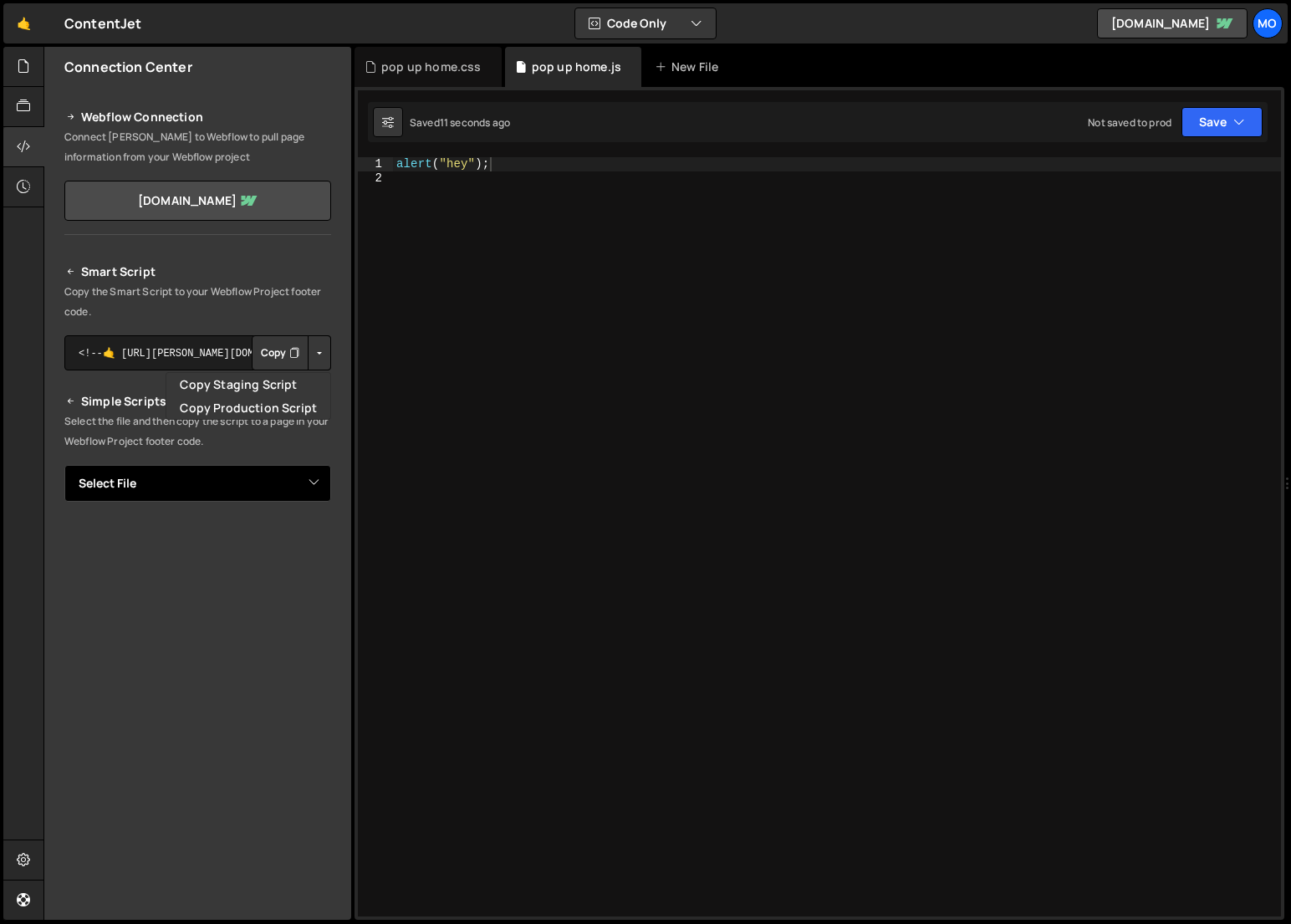
click at [194, 469] on select "Select File Contact.js gmail validation.js Google Ads Landing Page.js home.js h…" at bounding box center [198, 483] width 267 height 37
click at [529, 399] on div "alert ( "hey" ) ;" at bounding box center [836, 550] width 888 height 786
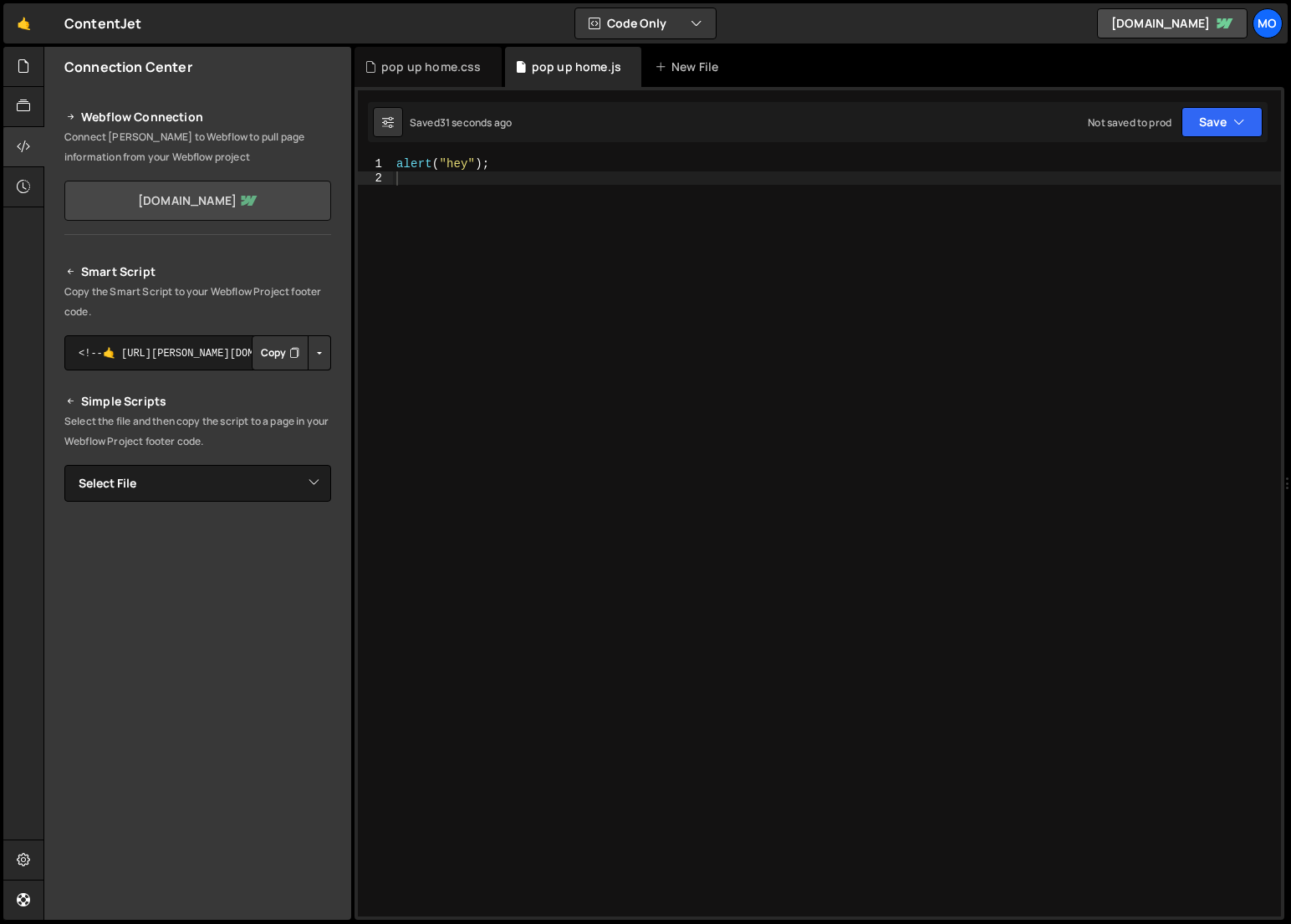
click at [260, 205] on link "contentjet-project.webflow.io" at bounding box center [198, 200] width 267 height 40
click at [430, 242] on div "alert ( "hey" ) ;" at bounding box center [836, 550] width 888 height 786
type textarea "alert("hey");"
click at [672, 454] on div "Type cmd + s to save your Javascript file." at bounding box center [836, 550] width 888 height 786
paste textarea "});"
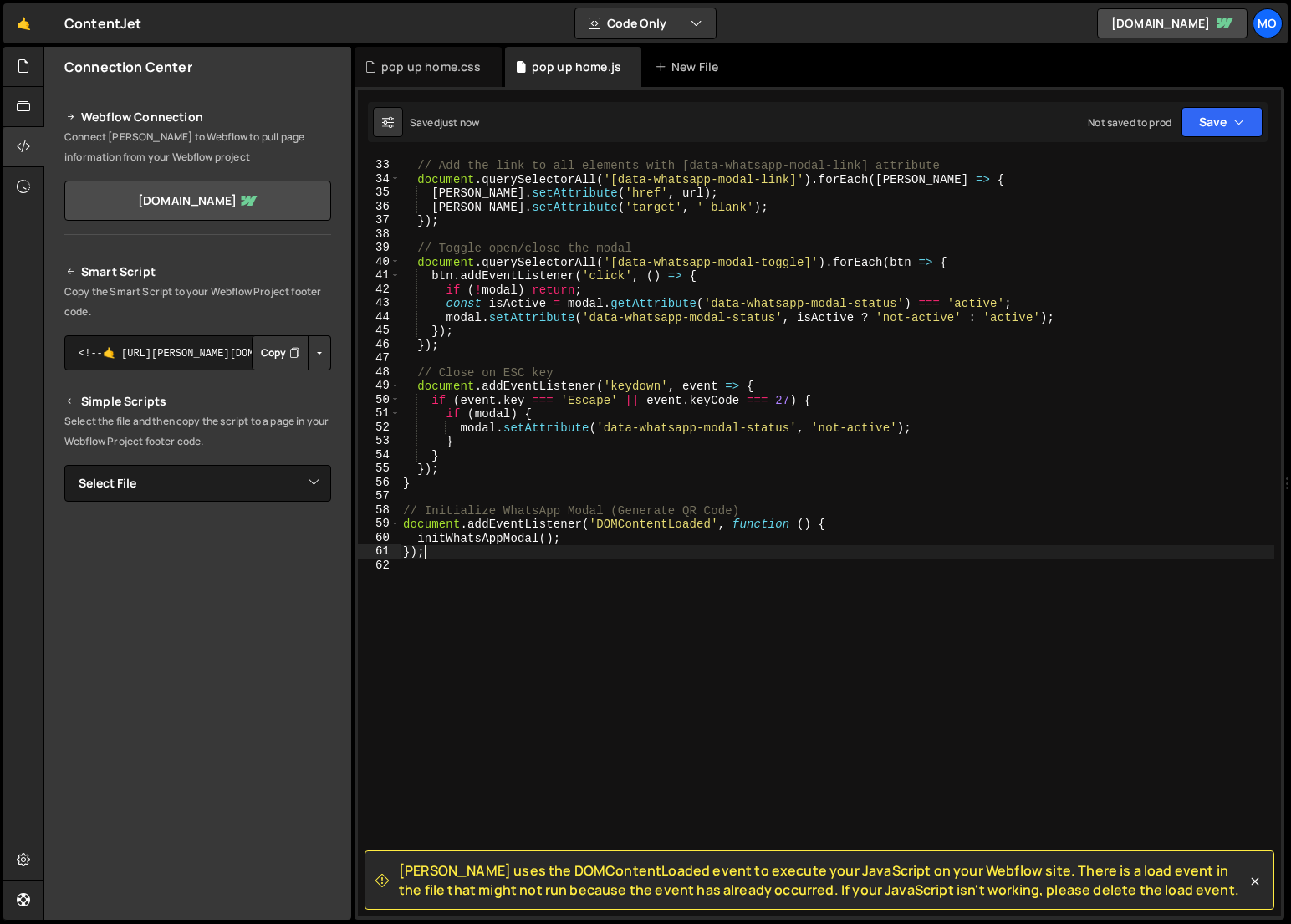
scroll to position [469, 0]
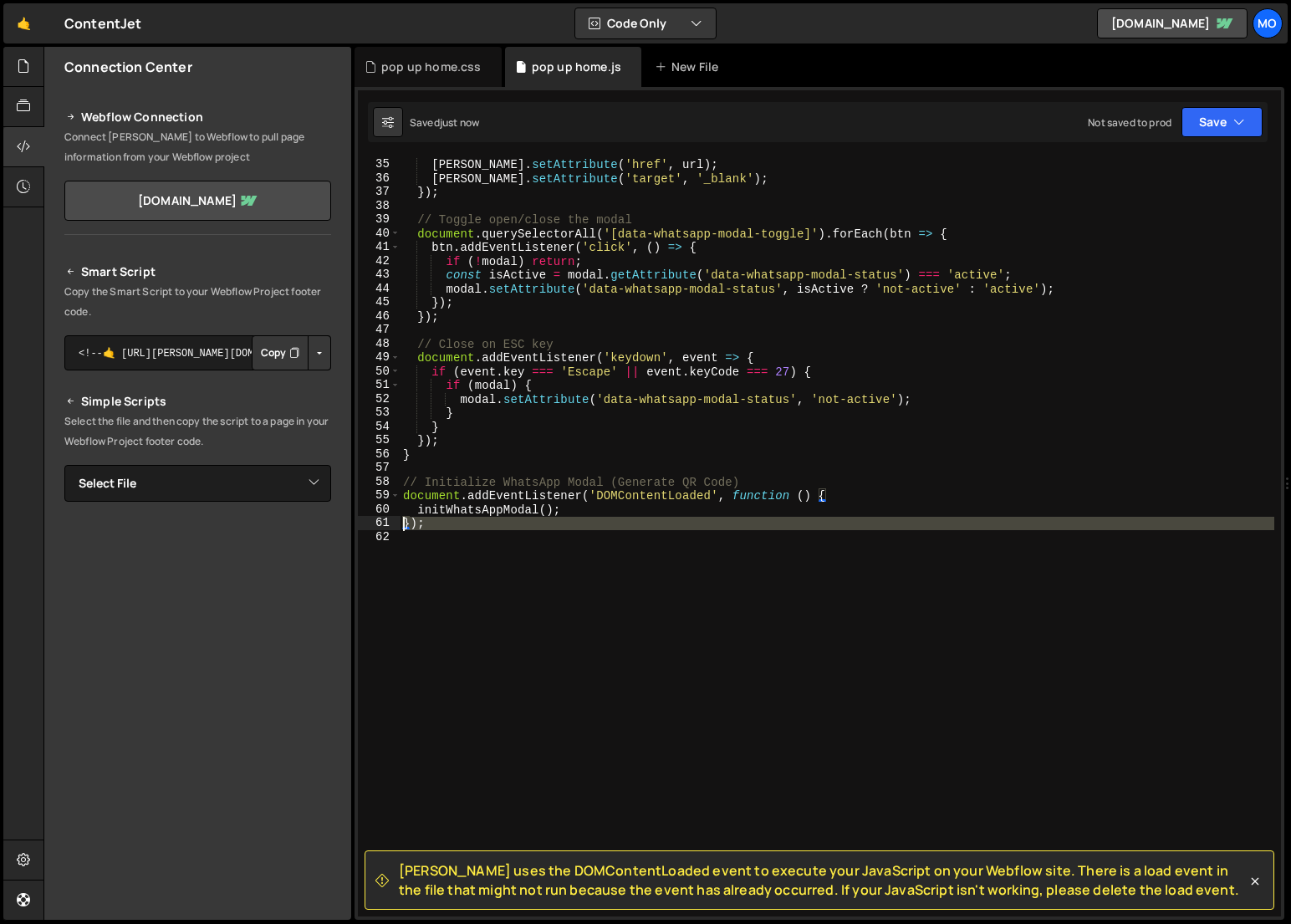
drag, startPoint x: 466, startPoint y: 565, endPoint x: 375, endPoint y: 523, distance: 100.2
click at [373, 523] on div "}); 34 35 36 37 38 39 40 41 42 43 44 45 46 47 48 49 50 51 52 53 54 55 56 57 58 …" at bounding box center [819, 537] width 923 height 760
type textarea "});"
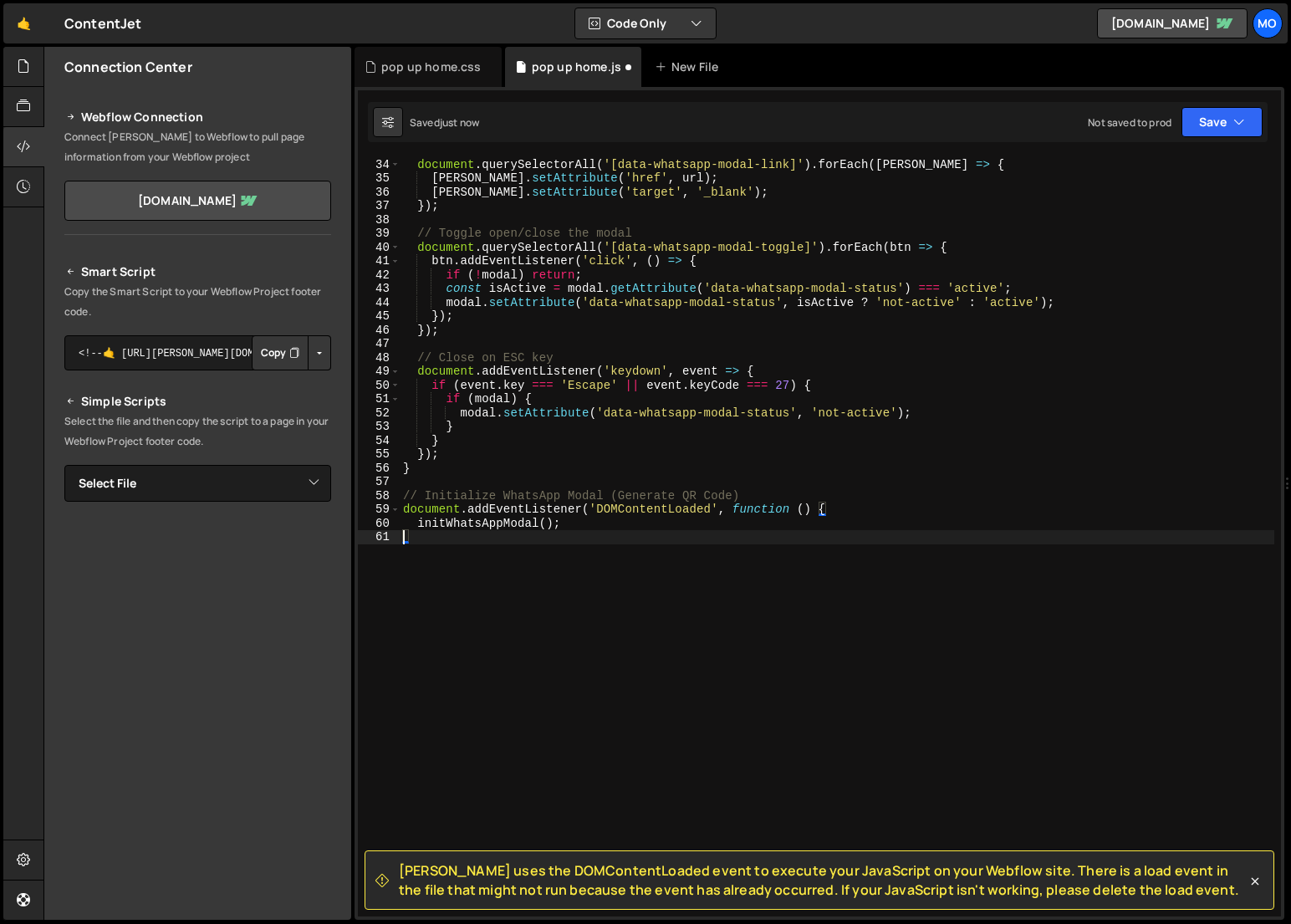
scroll to position [455, 0]
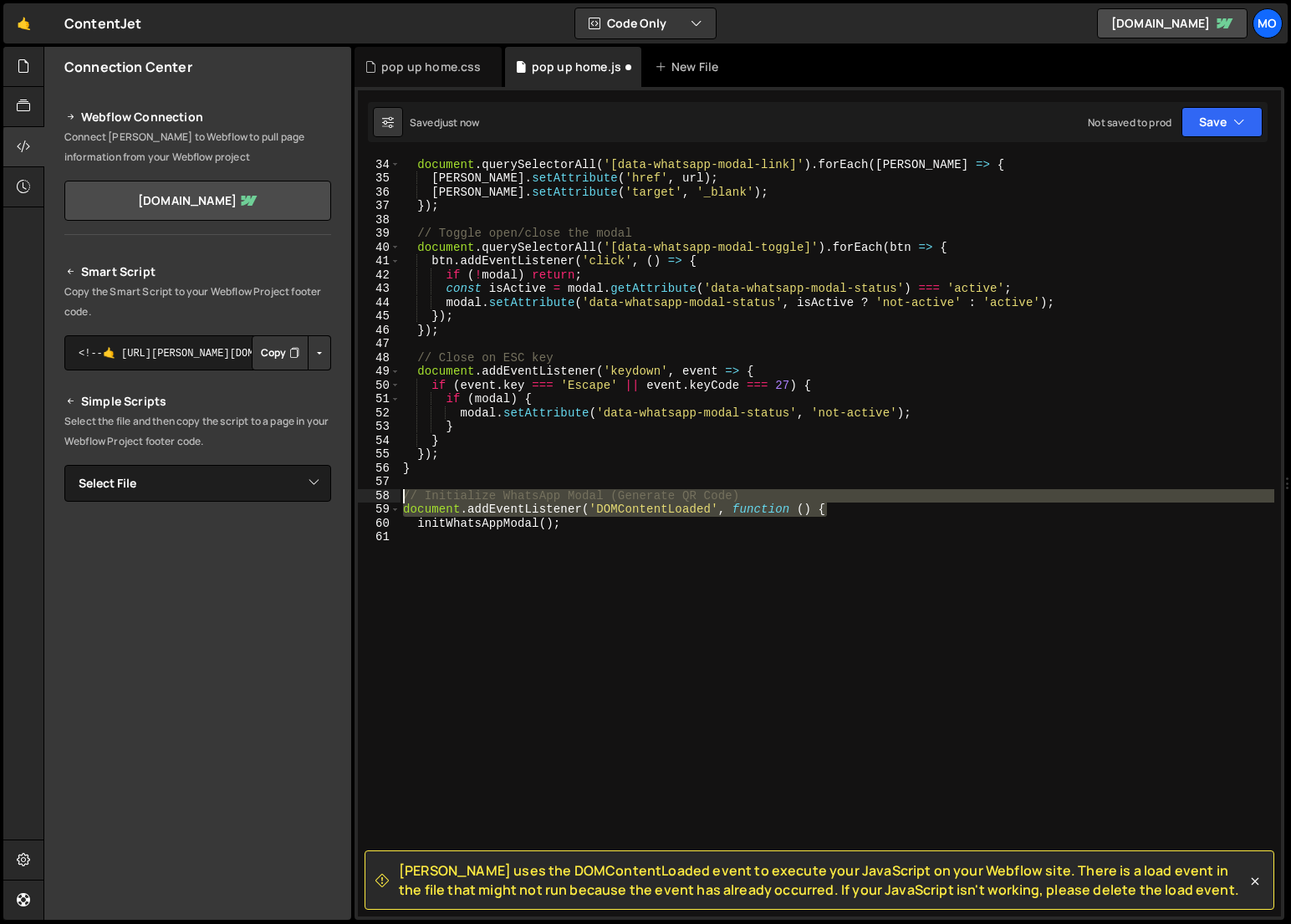
drag, startPoint x: 842, startPoint y: 511, endPoint x: 356, endPoint y: 492, distance: 486.4
click at [356, 492] on div "Slater uses the DOMContentLoaded event to execute your JavaScript on your Webfl…" at bounding box center [820, 503] width 930 height 833
type textarea "// Initialize WhatsApp Modal (Generate QR Code) document.addEventListener('DOMC…"
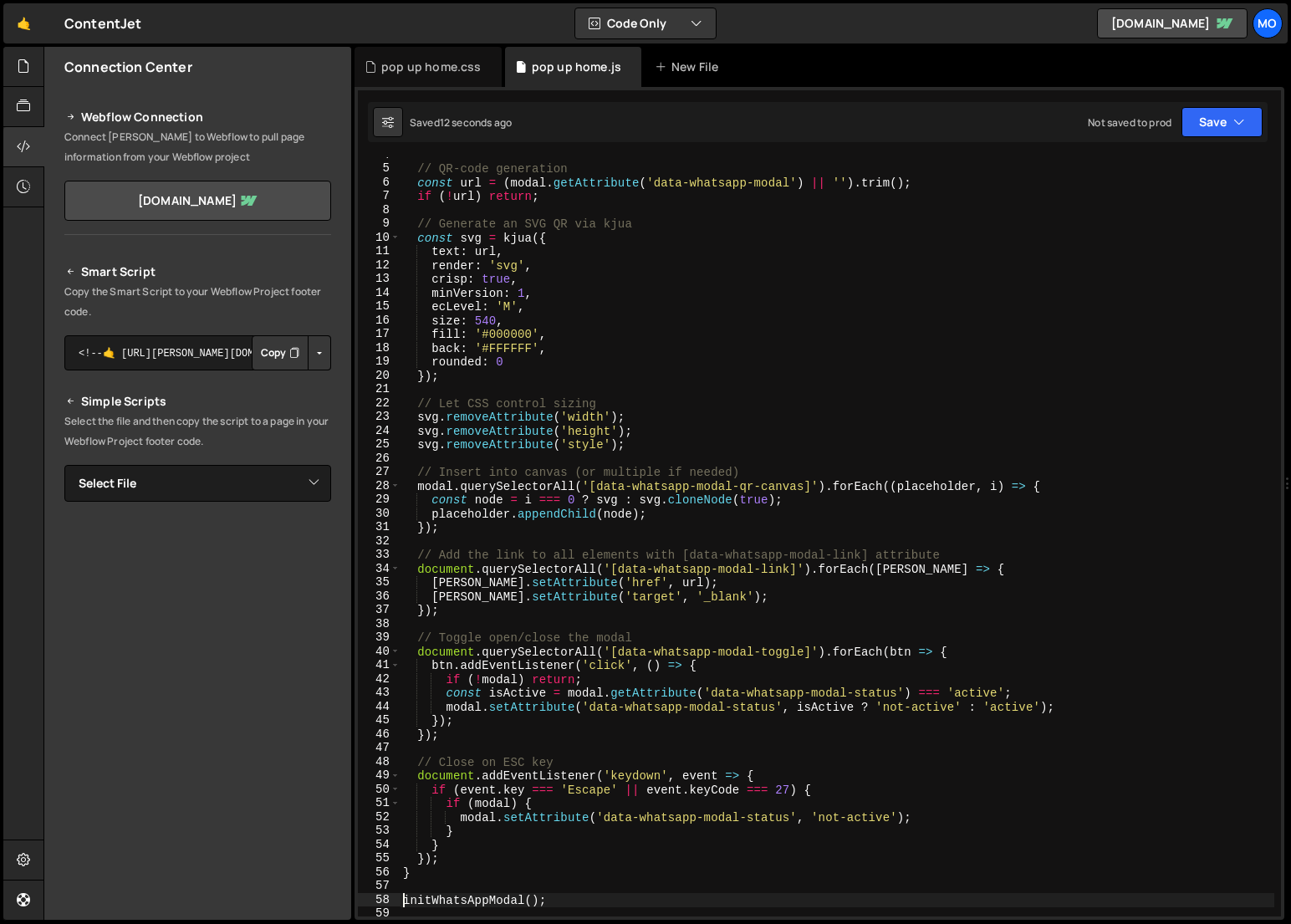
scroll to position [0, 0]
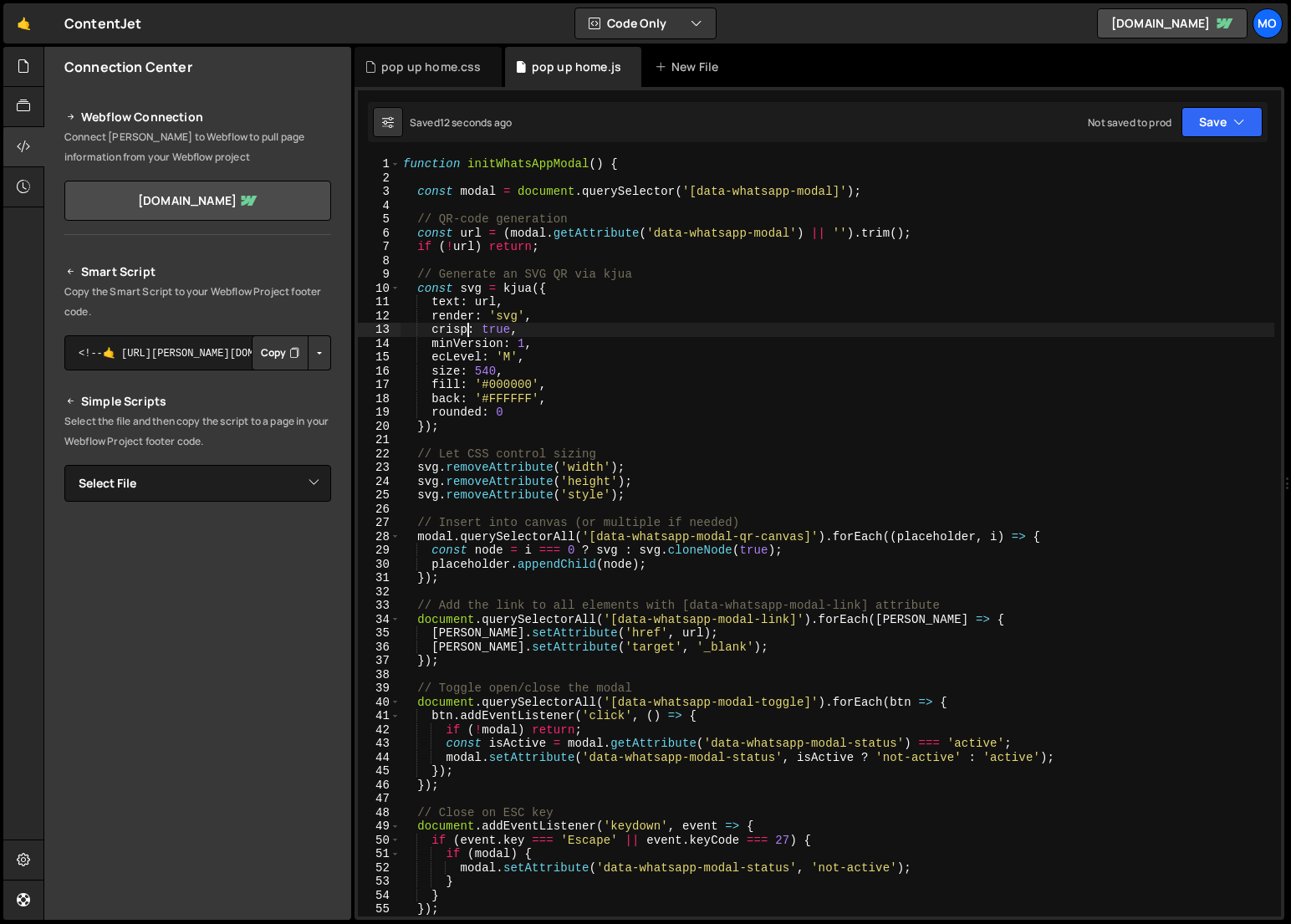
click at [467, 322] on div "function initWhatsAppModal ( ) { const modal = document . querySelector ( '[dat…" at bounding box center [836, 550] width 874 height 786
type textarea "initWhatsAppModal();"
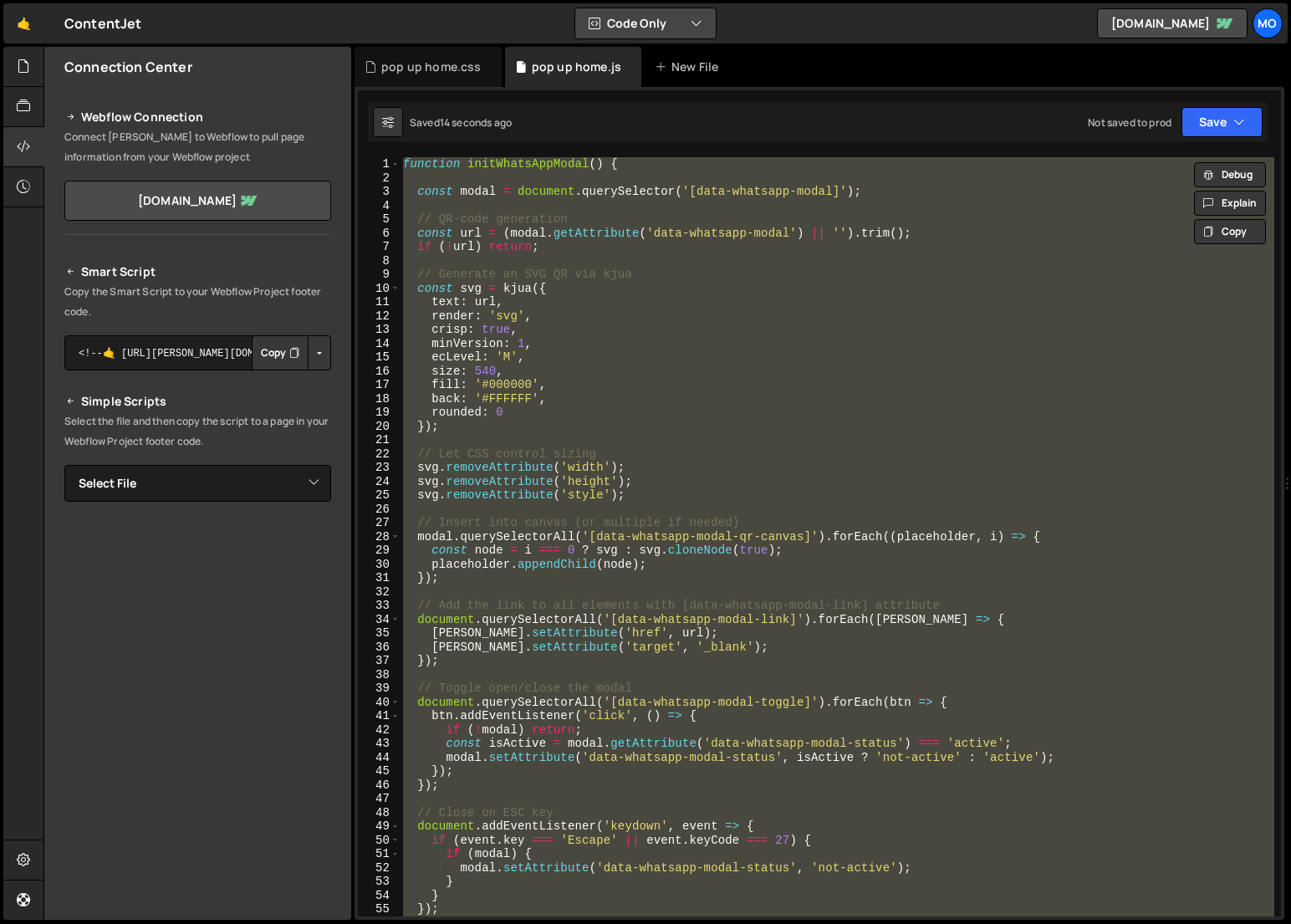
click at [630, 30] on button "Code Only" at bounding box center [645, 23] width 140 height 30
click at [624, 101] on button "Code + Tools" at bounding box center [646, 90] width 140 height 30
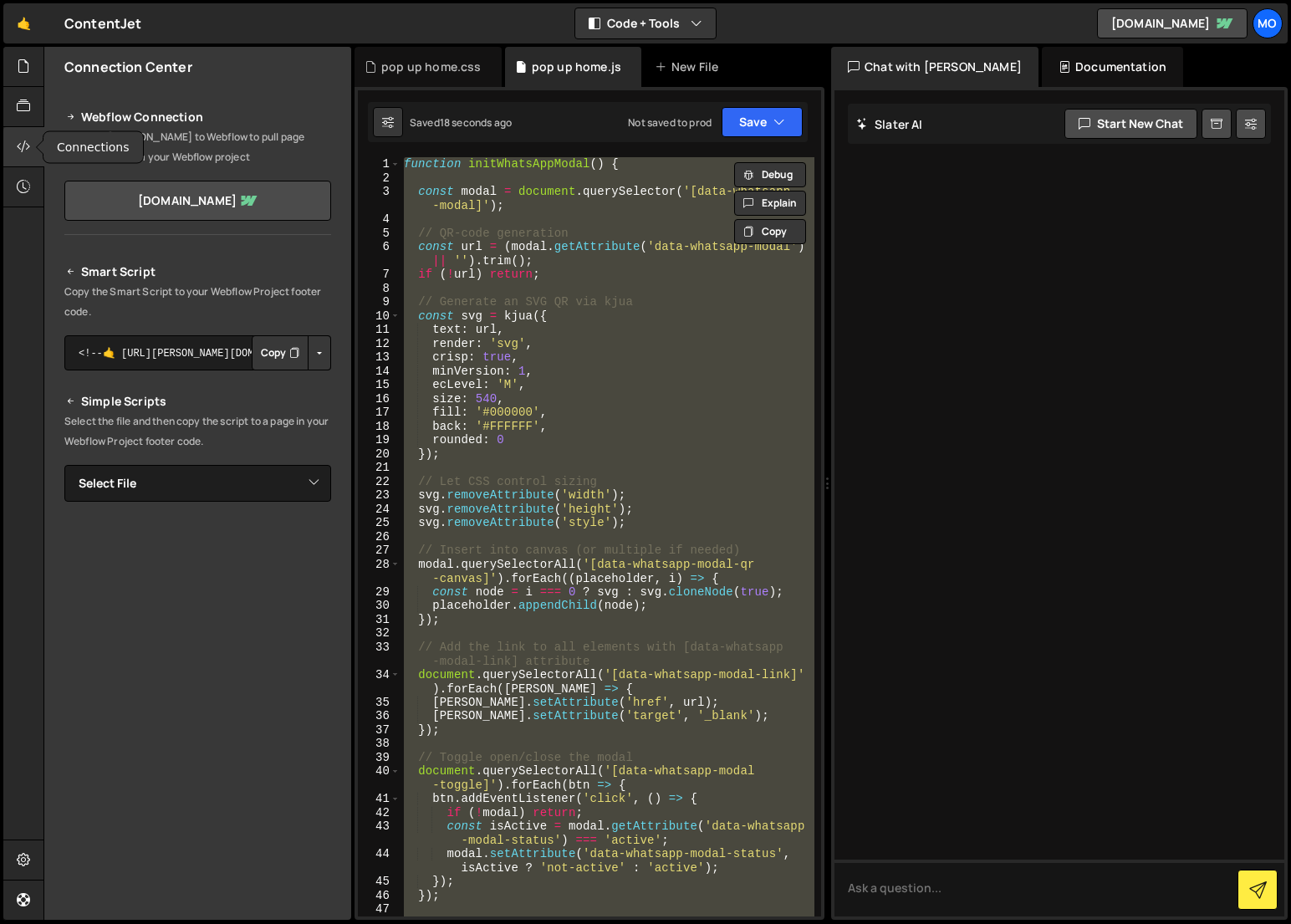
click at [21, 147] on icon at bounding box center [23, 146] width 13 height 18
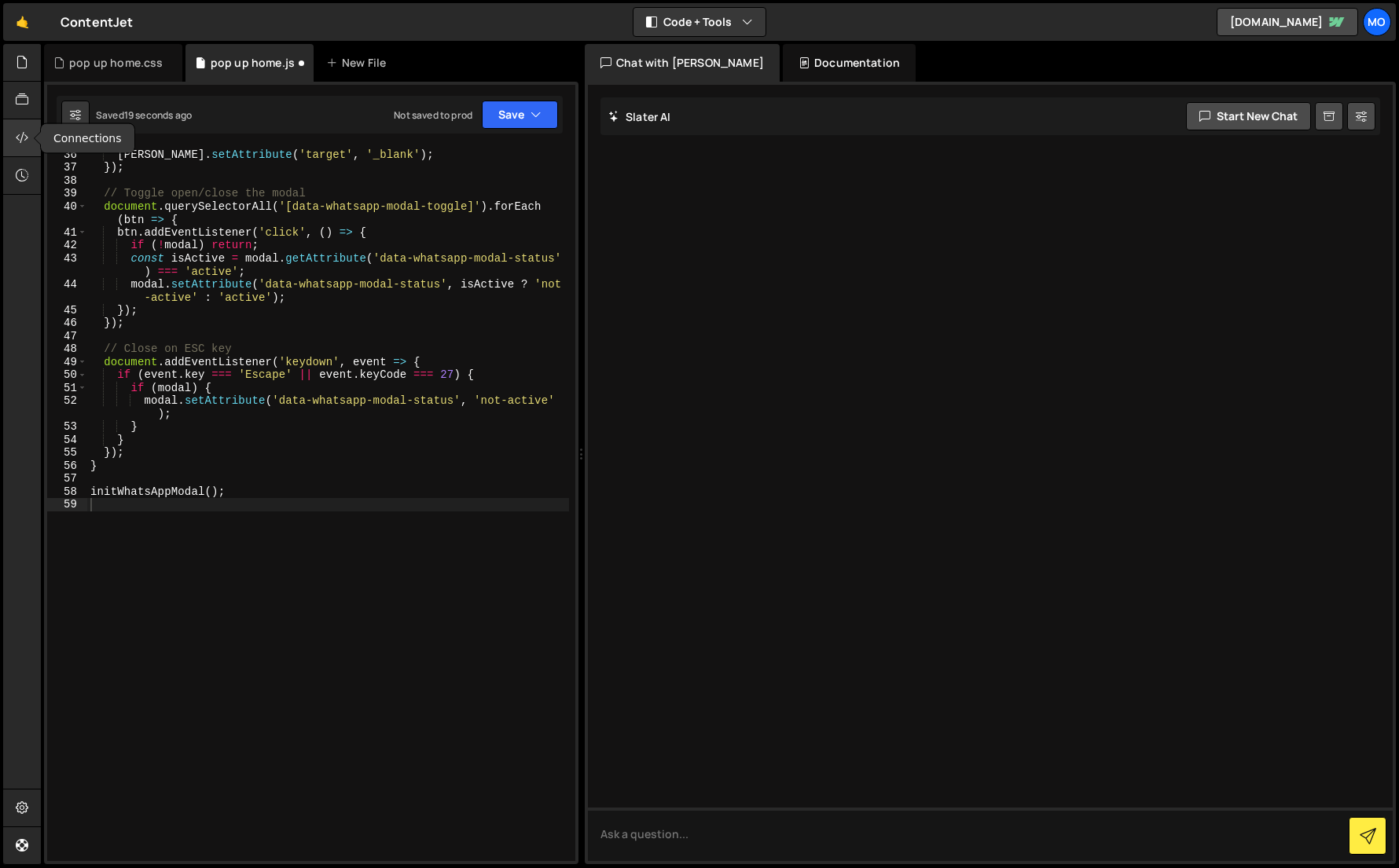
scroll to position [505, 0]
click at [703, 224] on div at bounding box center [990, 473] width 805 height 776
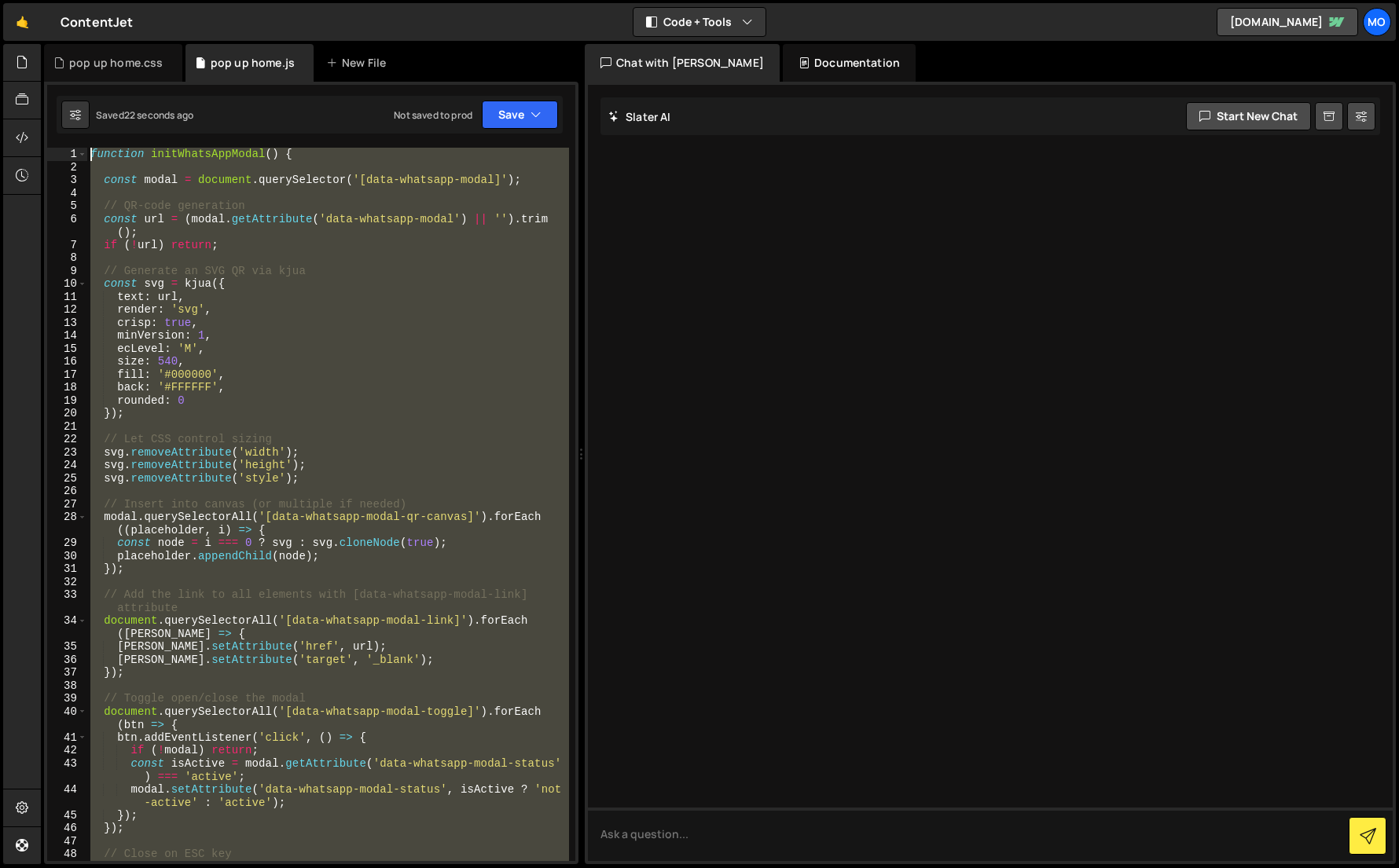
drag, startPoint x: 319, startPoint y: 592, endPoint x: 96, endPoint y: -43, distance: 673.0
click at [96, 0] on html "Projects Community Library Blog Mo Projects Your Teams Invite team member Accou…" at bounding box center [699, 434] width 1399 height 868
type textarea "function initWhatsAppModal() {"
click at [657, 852] on textarea at bounding box center [990, 834] width 805 height 54
type textarea "what does this code?"
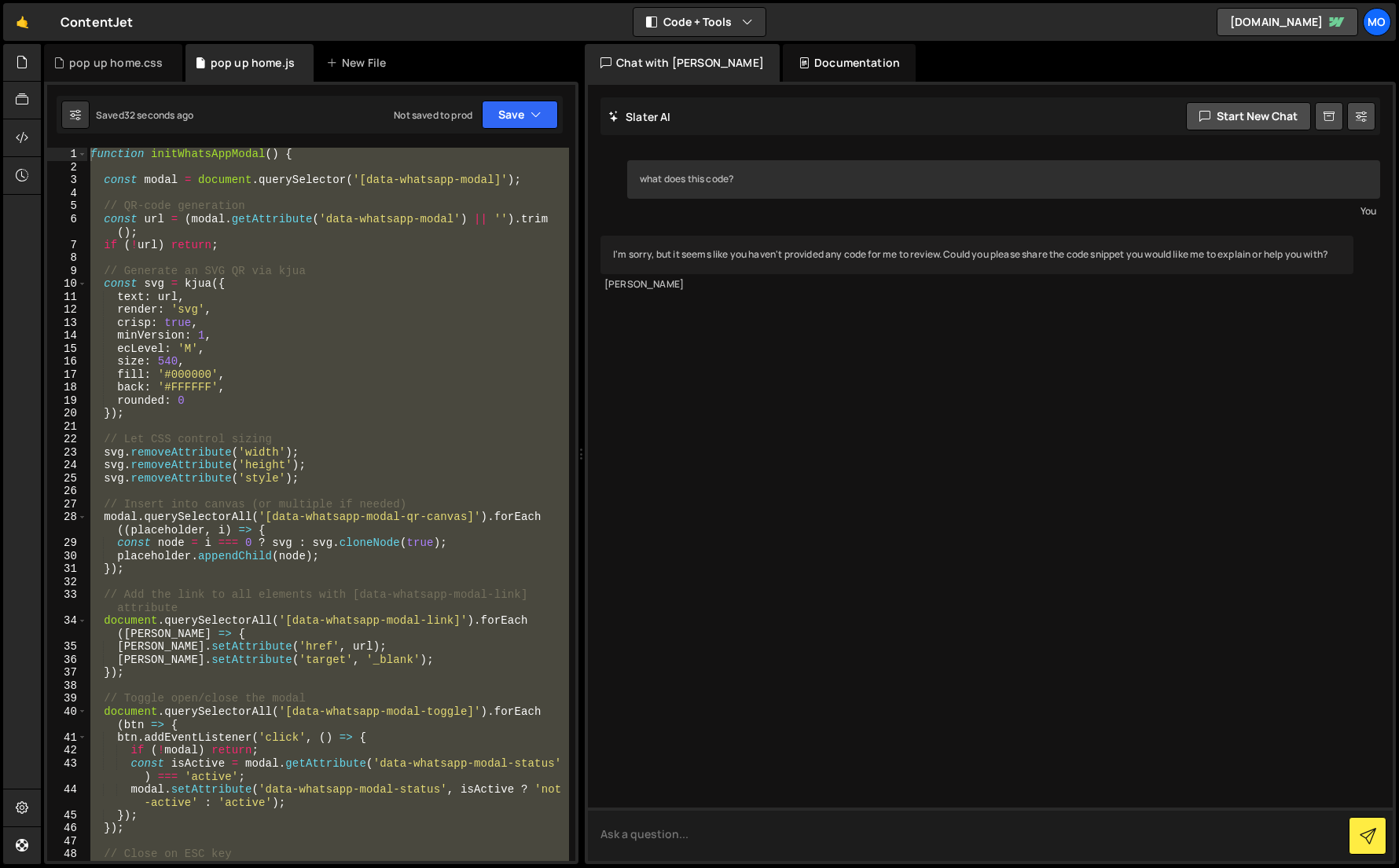
click at [668, 830] on textarea at bounding box center [990, 834] width 805 height 54
paste textarea "function initWhatsAppModal() { const modal = document.querySelector('[data-what…"
type textarea "function initWhatsAppModal() { const modal = document.querySelector('[data-what…"
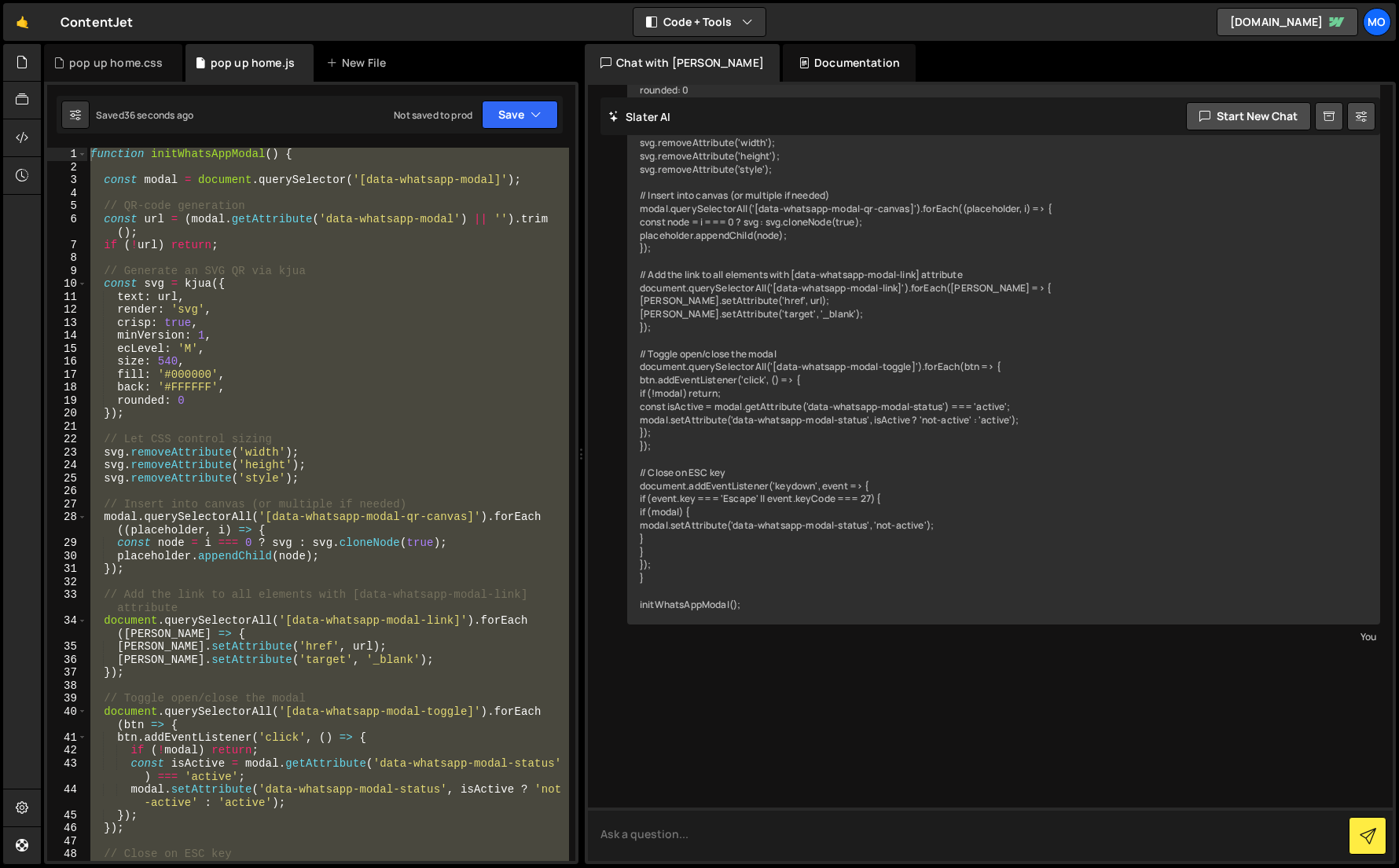
scroll to position [615, 0]
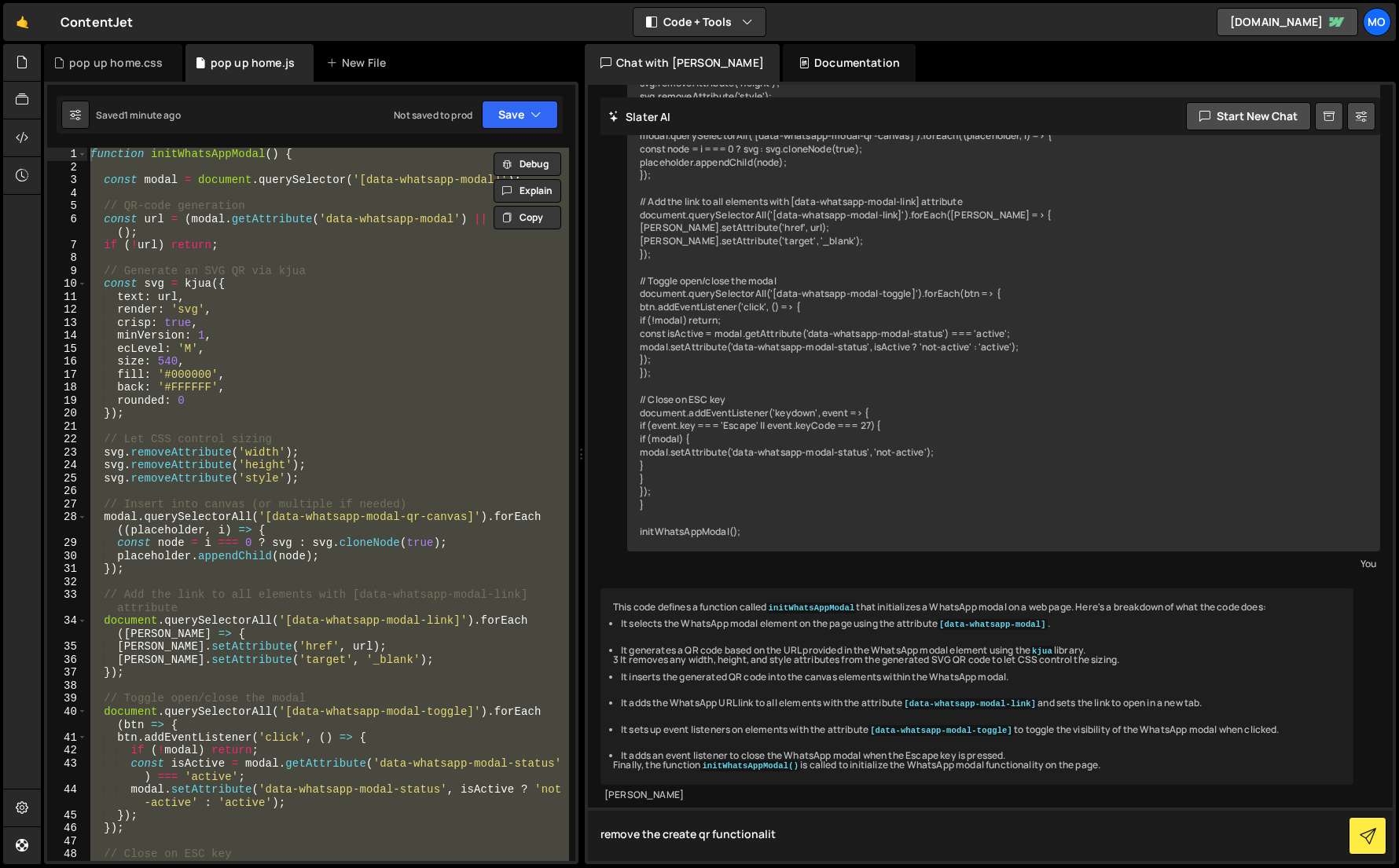
type textarea "remove the create qr functionality"
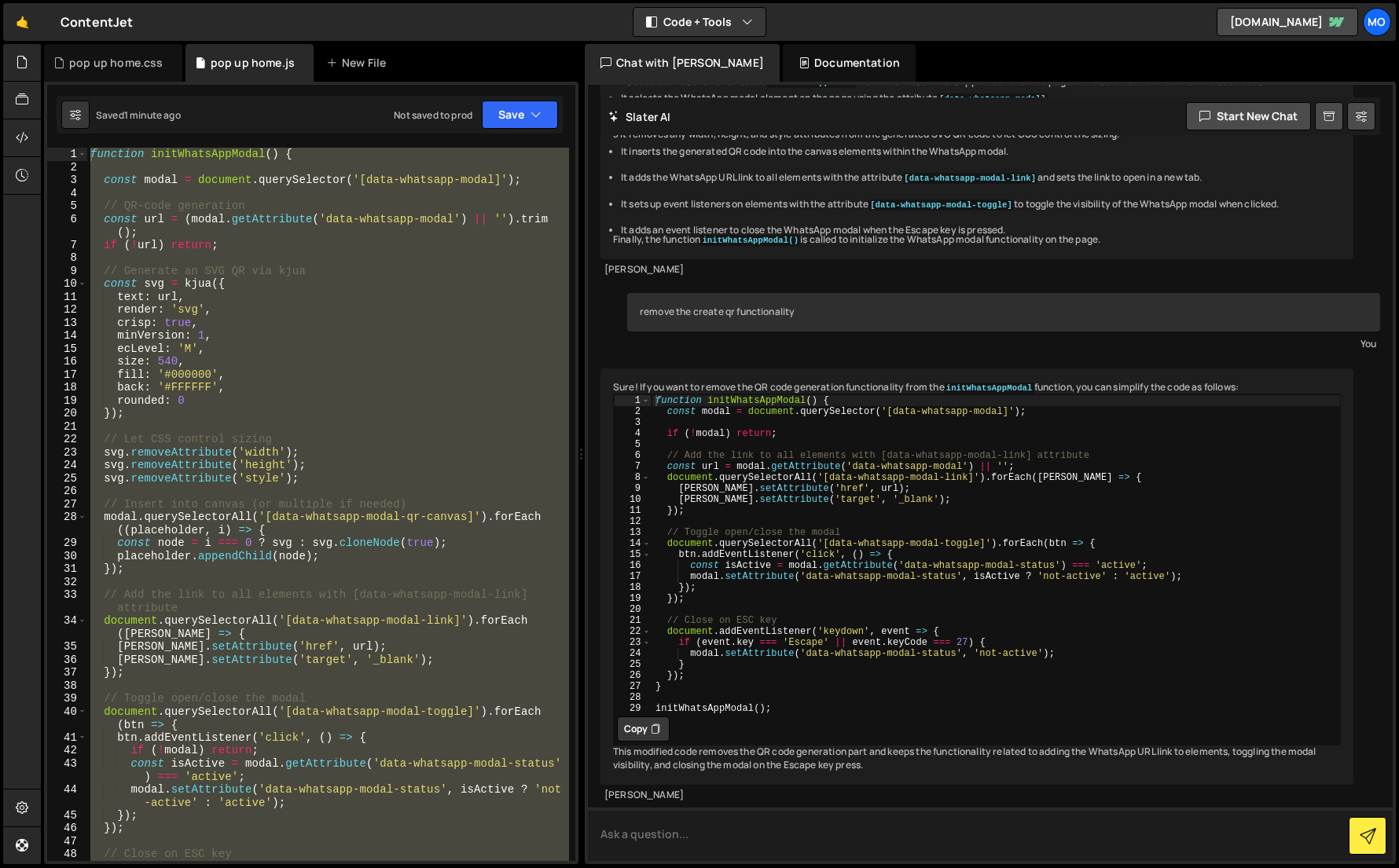
scroll to position [1176, 0]
click at [640, 716] on button "Copy" at bounding box center [643, 728] width 53 height 25
click at [386, 648] on div "function initWhatsAppModal ( ) { const modal = document . querySelector ( '[dat…" at bounding box center [327, 504] width 482 height 713
paste textarea
type textarea "initWhatsAppModal();"
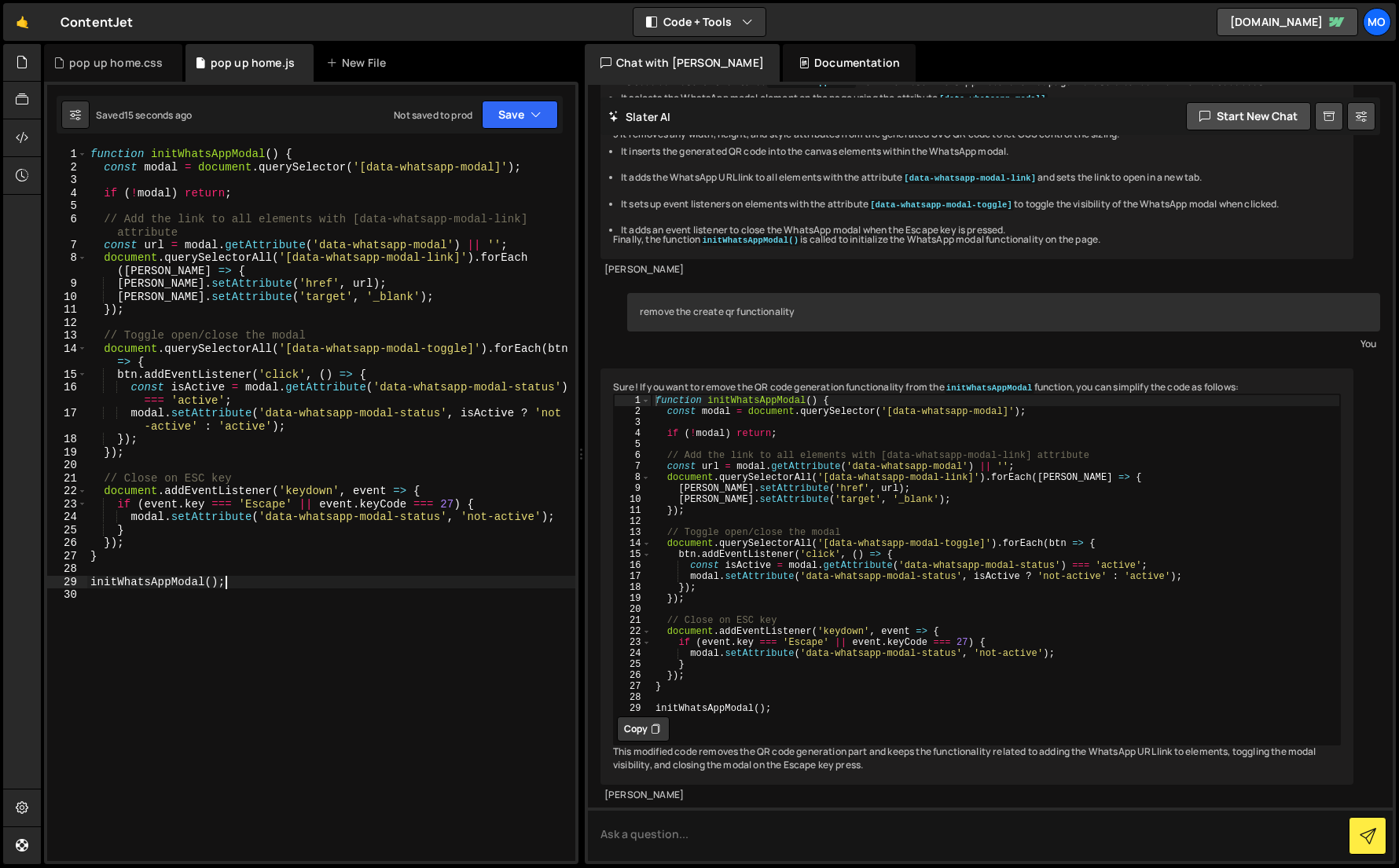
scroll to position [1180, 0]
click at [644, 845] on textarea at bounding box center [990, 834] width 805 height 54
type textarea "its not working closing the pop up"
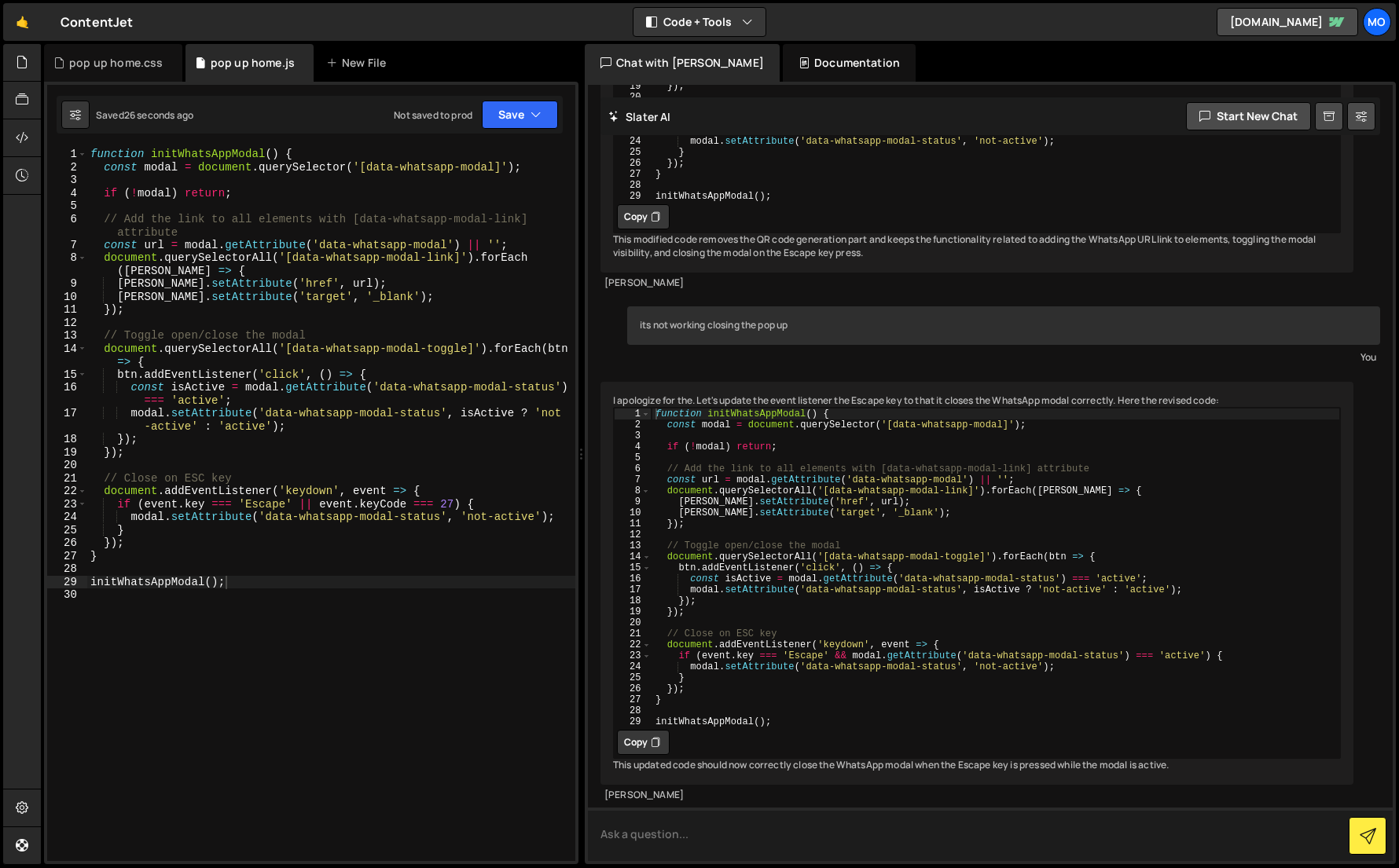
scroll to position [1728, 0]
click at [649, 730] on button "Copy" at bounding box center [643, 742] width 53 height 25
click at [656, 734] on icon at bounding box center [655, 742] width 10 height 16
click at [455, 687] on div "function initWhatsAppModal ( ) { const modal = document . querySelector ( '[dat…" at bounding box center [331, 516] width 488 height 739
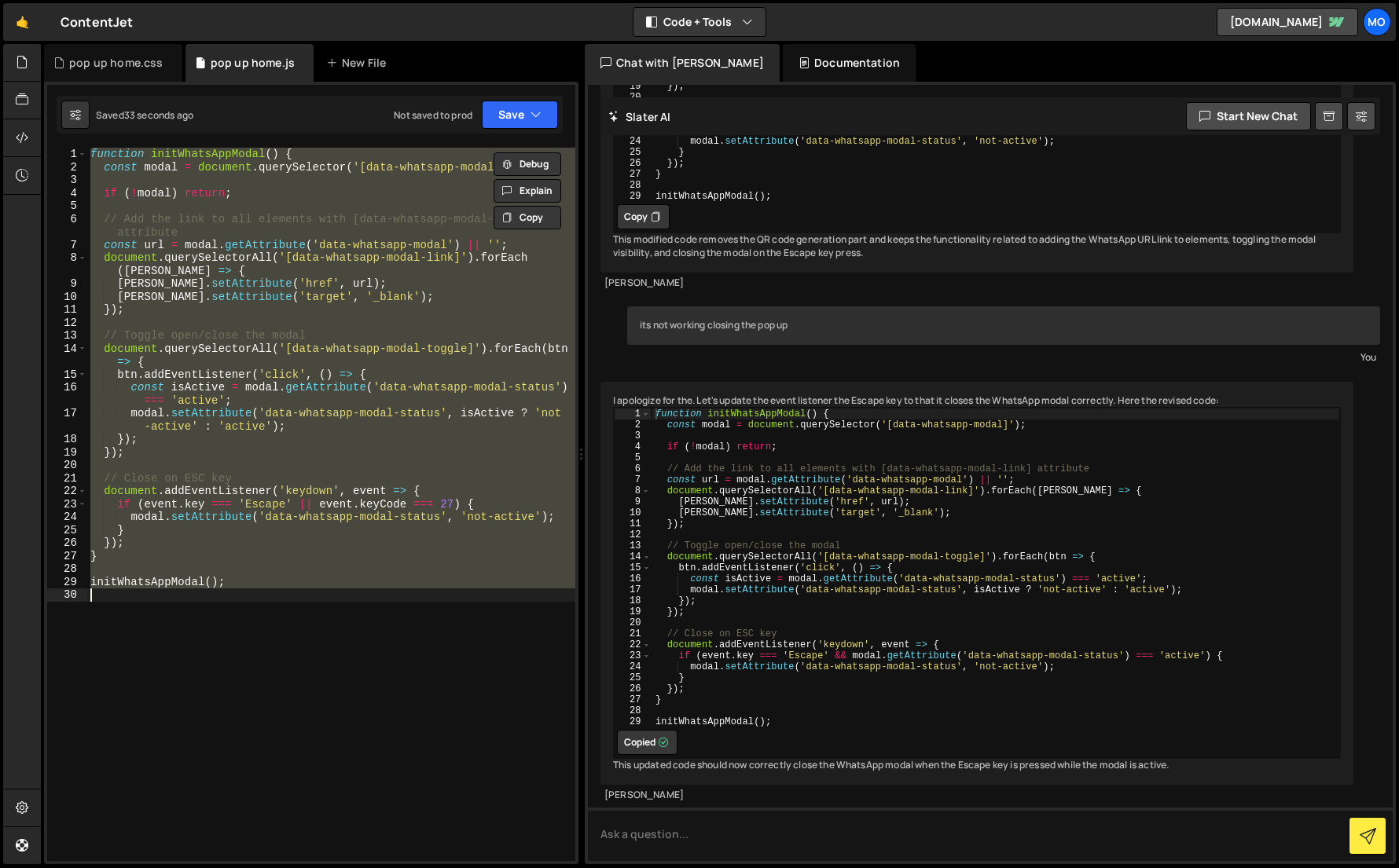
paste textarea
type textarea "initWhatsAppModal();"
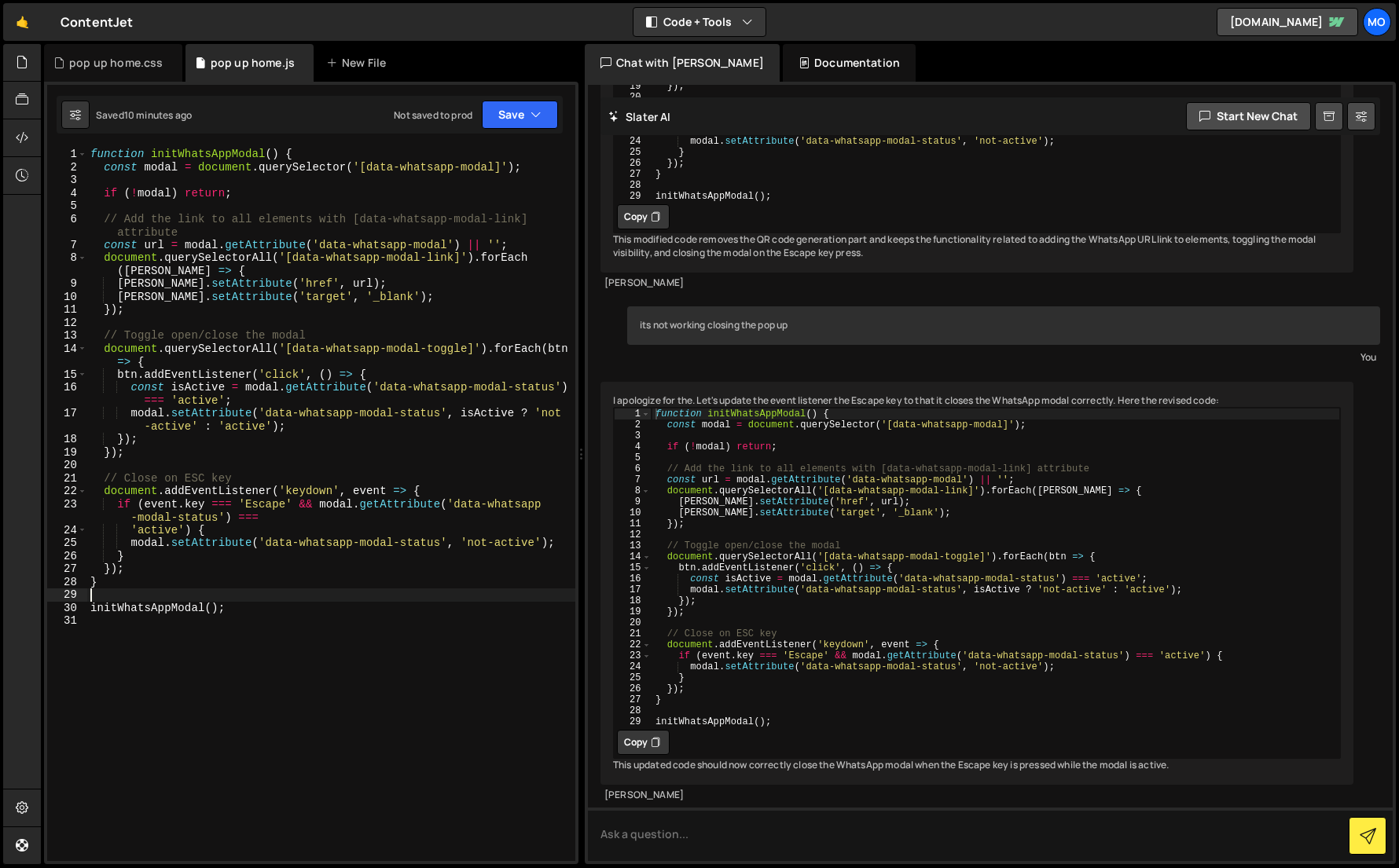
click at [426, 398] on div "function initWhatsAppModal ( ) { const modal = document . querySelector ( '[dat…" at bounding box center [331, 516] width 488 height 739
type textarea "const isActive = modal.getAttribute('data-whatsapp-modal-status') === 'active';"
click at [729, 37] on div "🤙 ContentJet ⚠️ Code is being edited in another browser Code + Tools Code Only …" at bounding box center [699, 22] width 1392 height 37
click at [729, 13] on button "Code + Tools" at bounding box center [699, 22] width 132 height 29
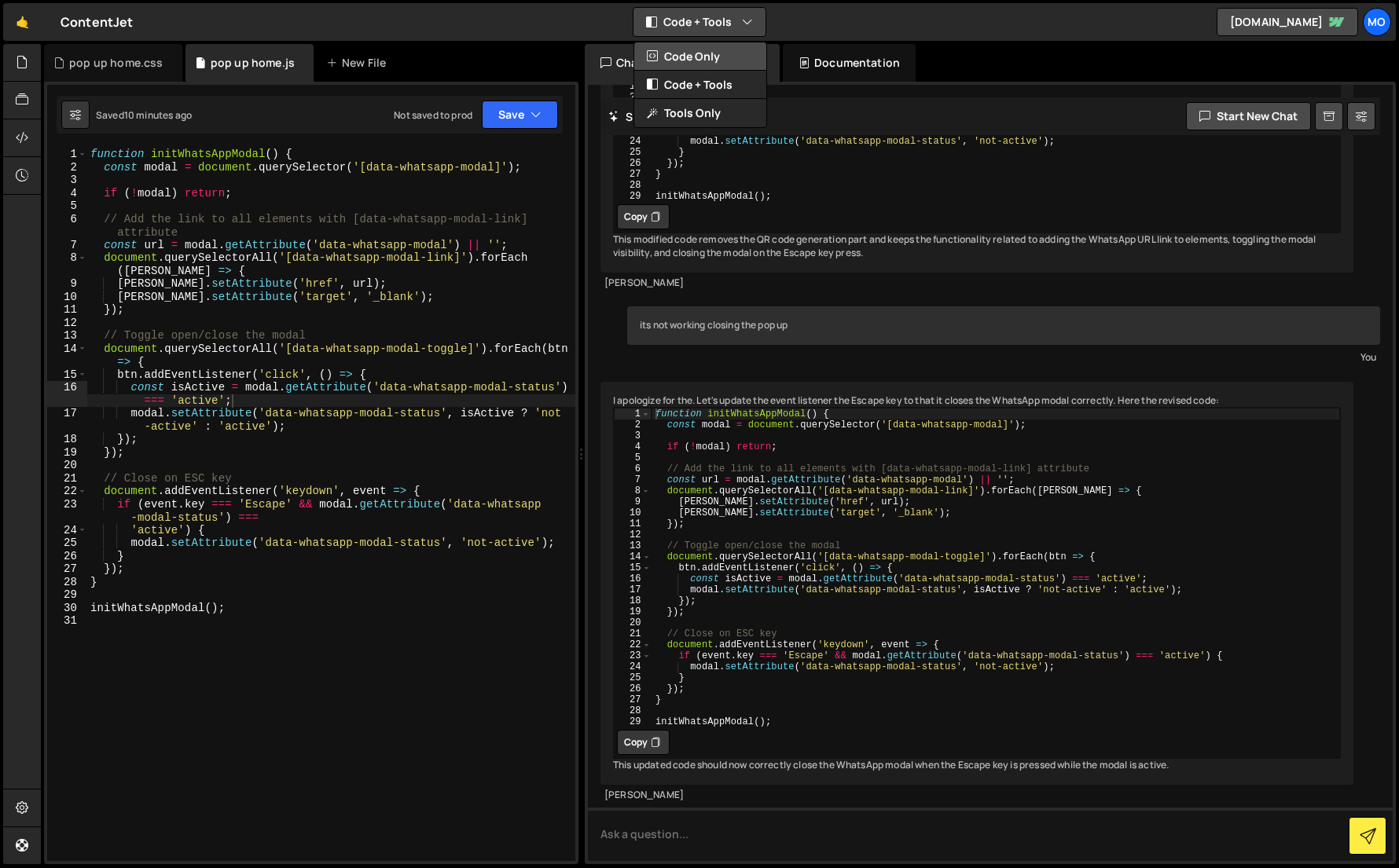
click at [708, 56] on button "Code Only" at bounding box center [700, 56] width 132 height 29
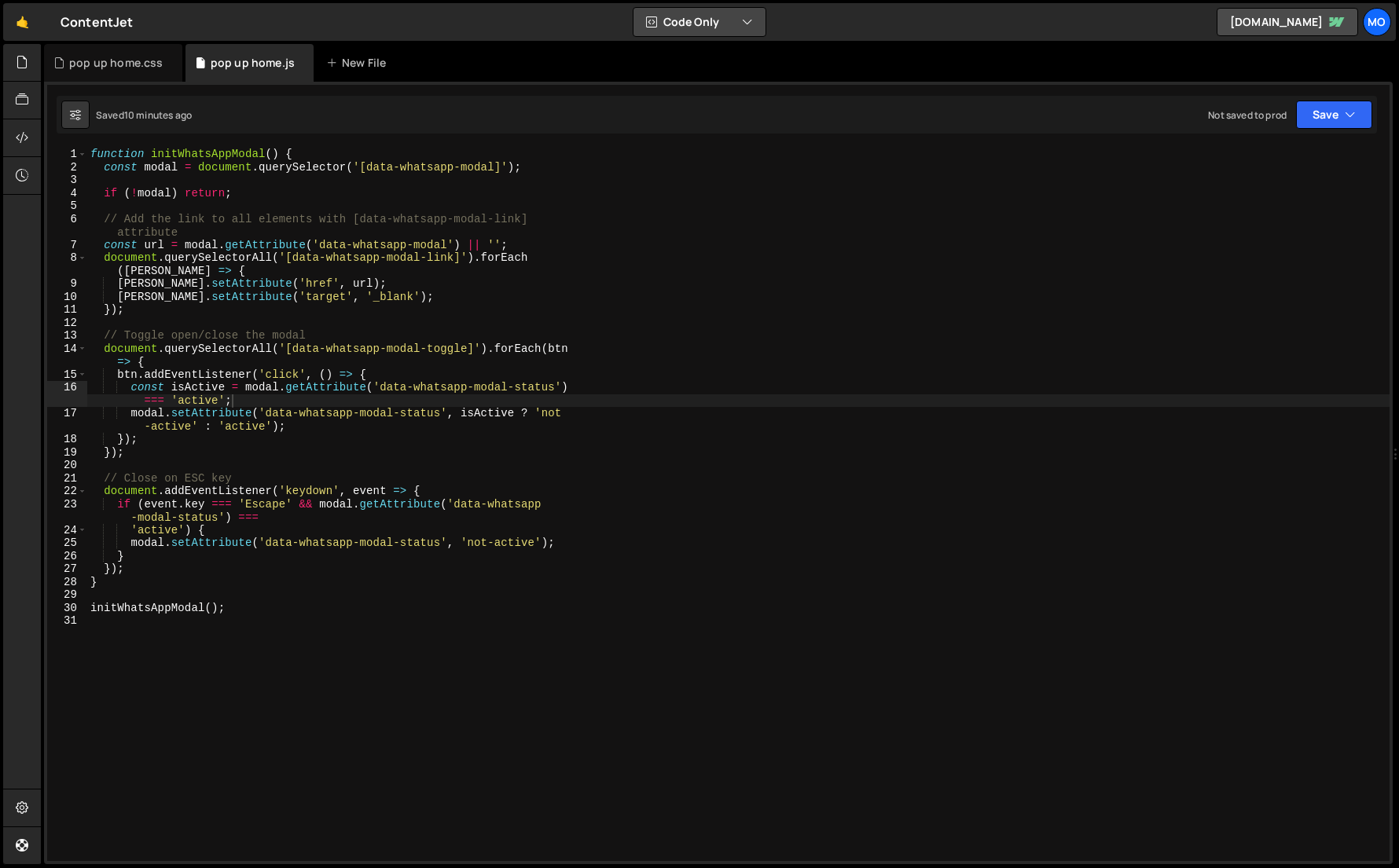
scroll to position [6495, 0]
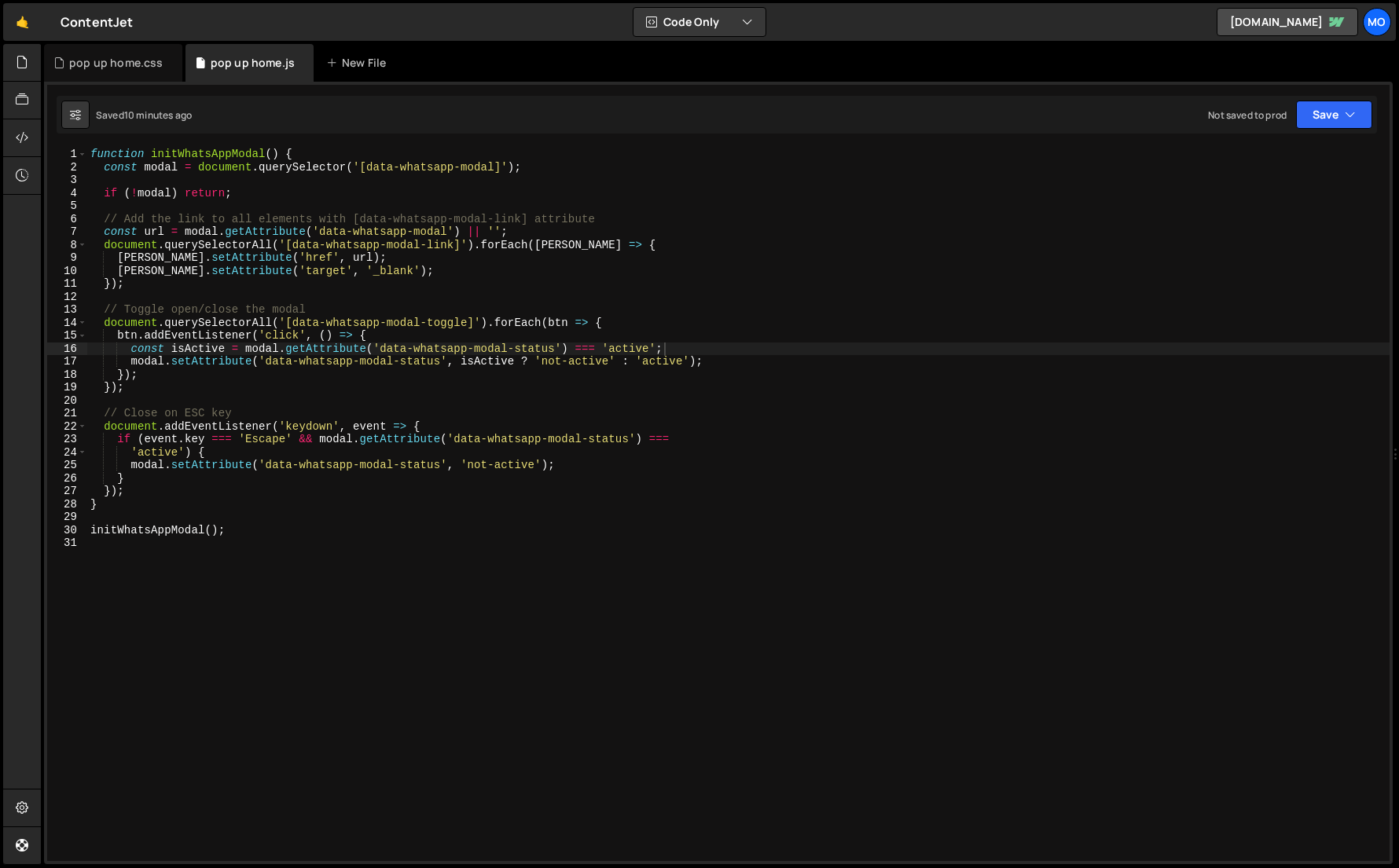
click at [564, 208] on div "function initWhatsAppModal ( ) { const modal = document . querySelector ( '[dat…" at bounding box center [737, 516] width 1302 height 739
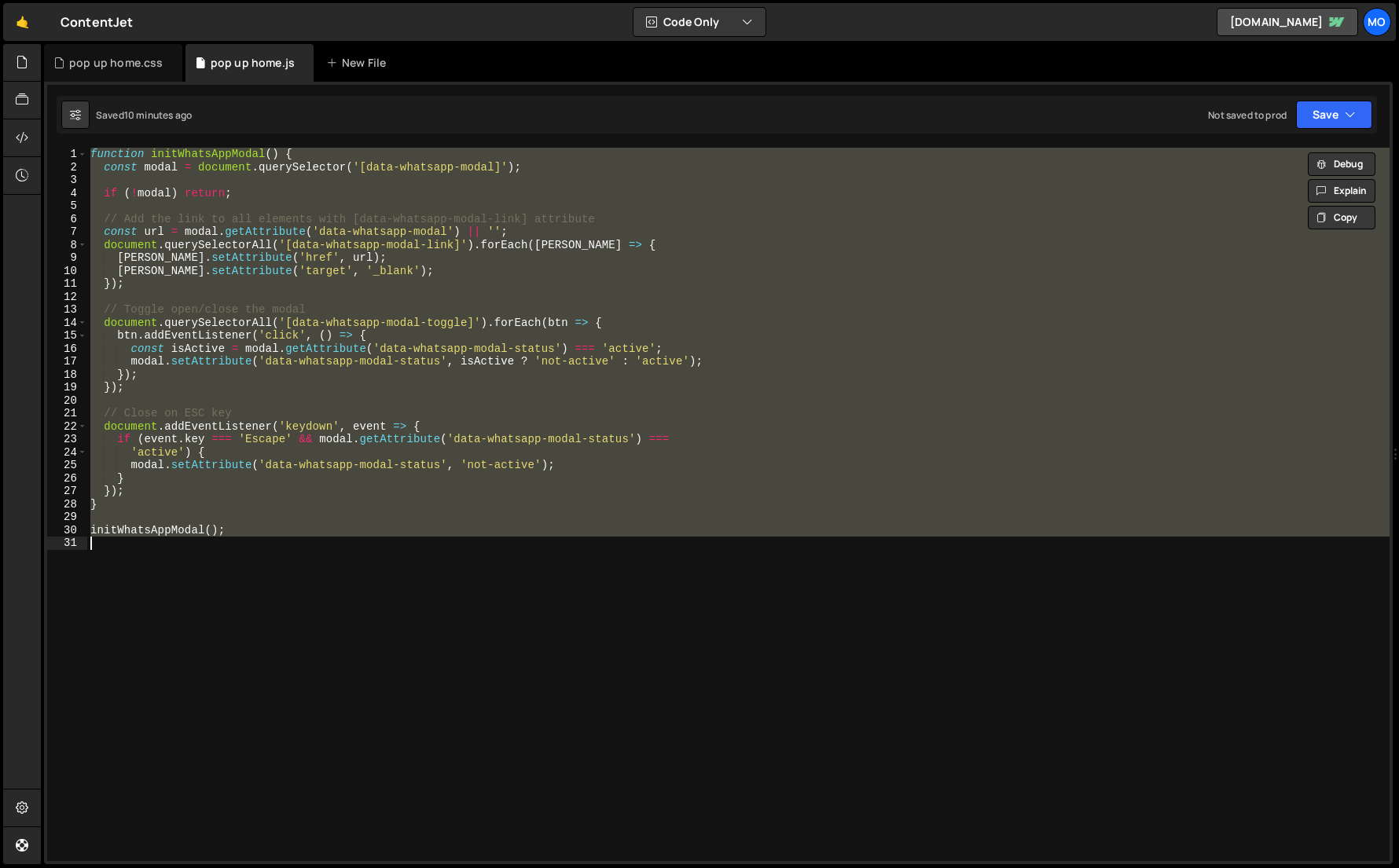
paste textarea "})();"
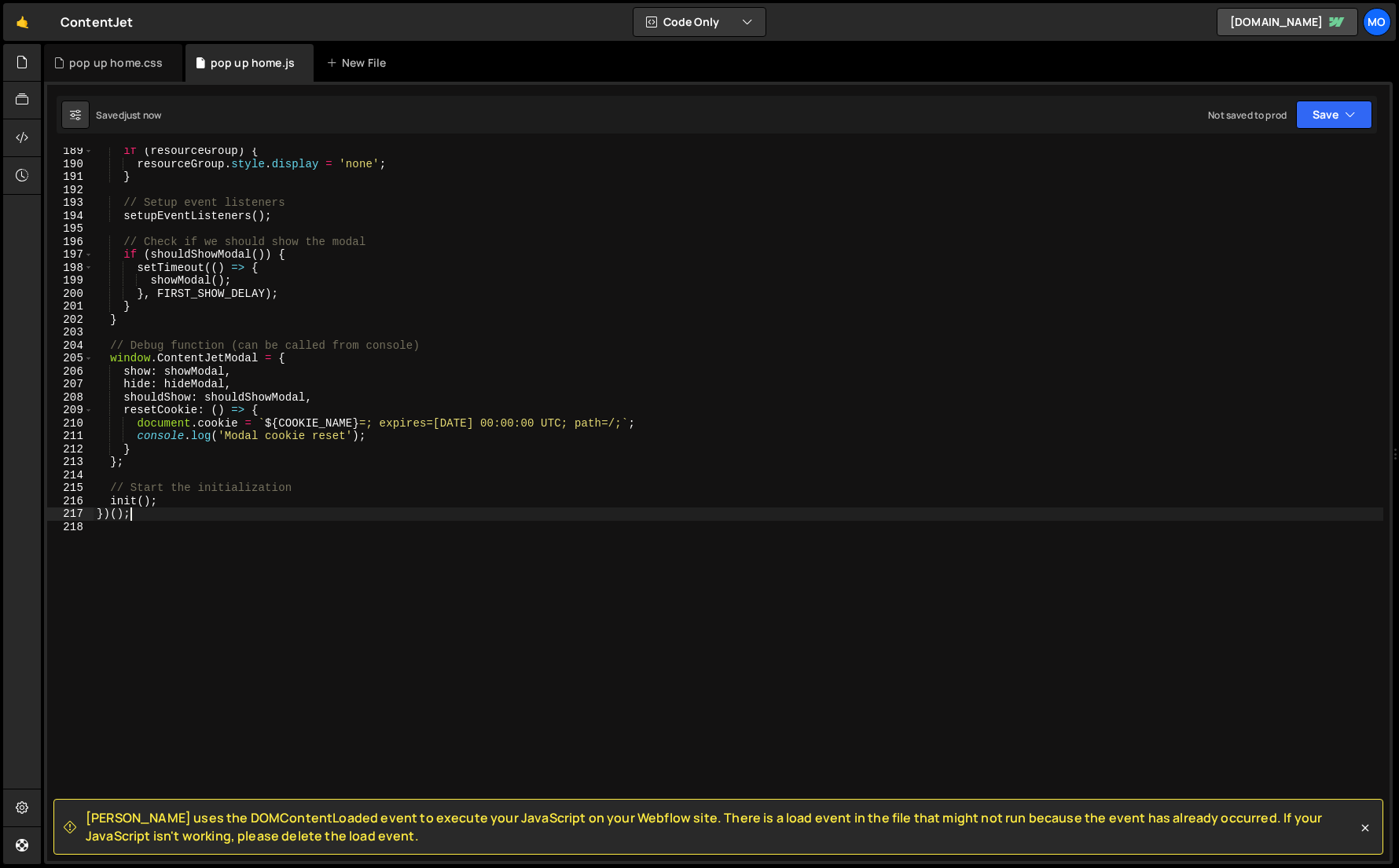
scroll to position [2440, 0]
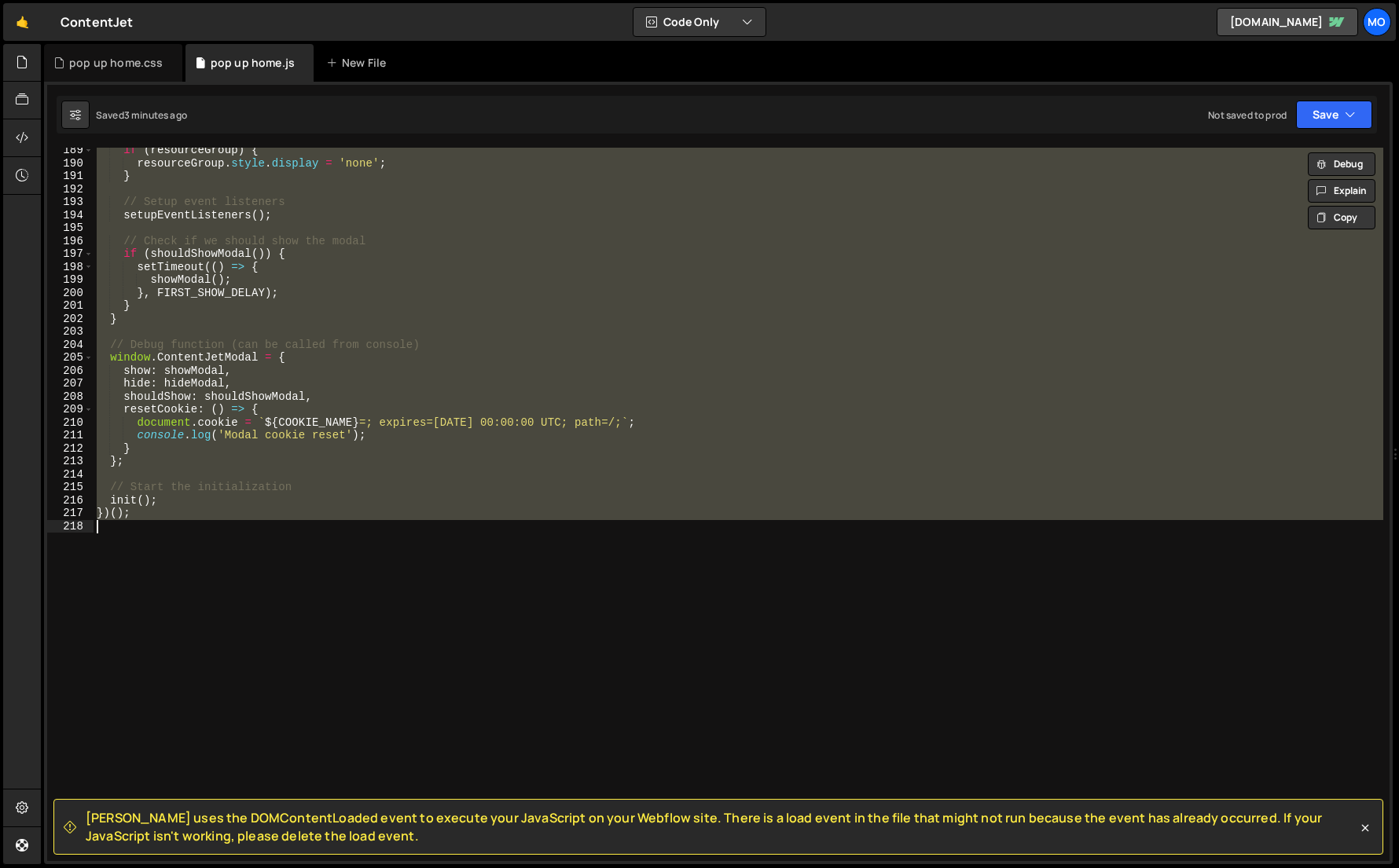
paste textarea
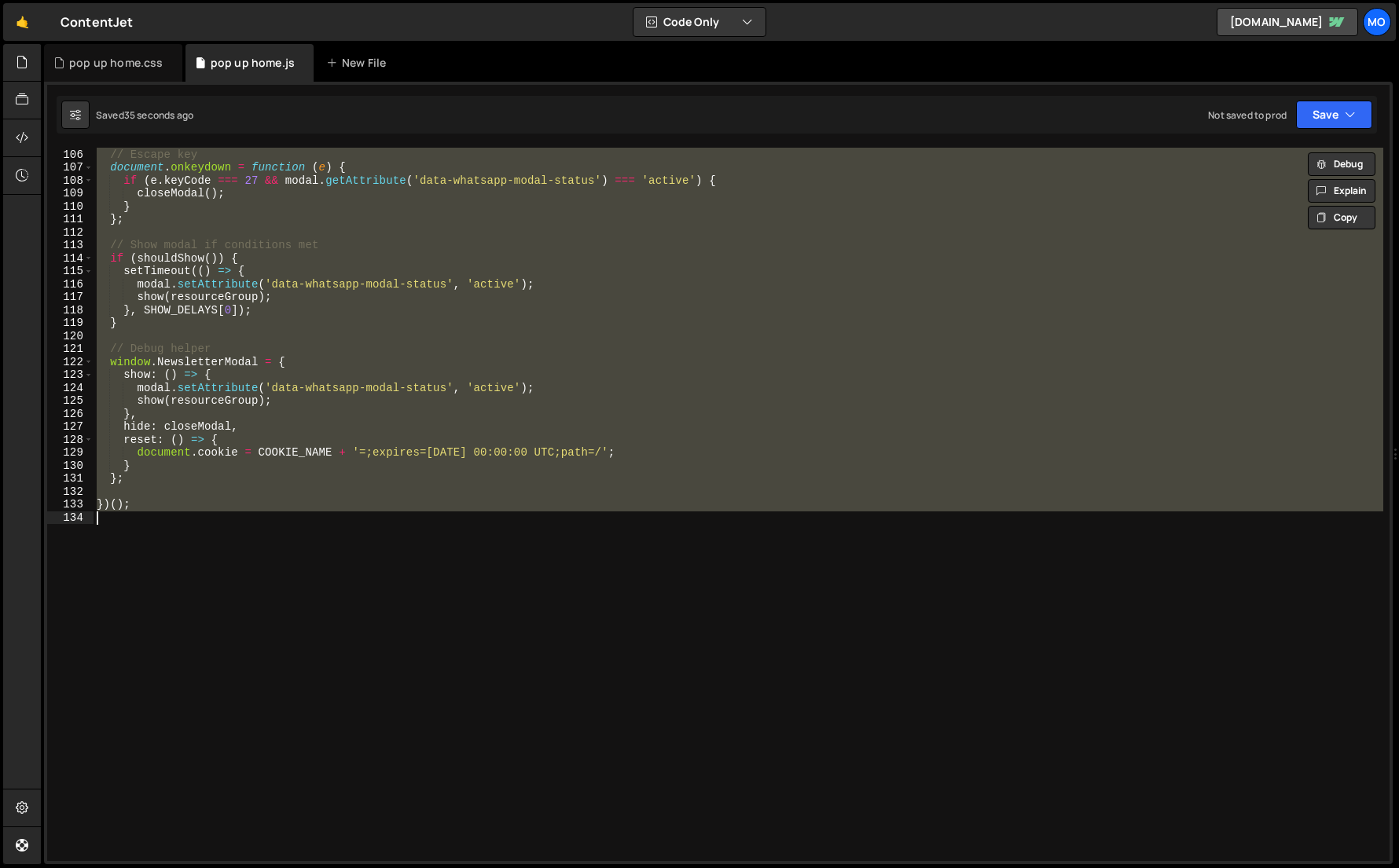
paste textarea
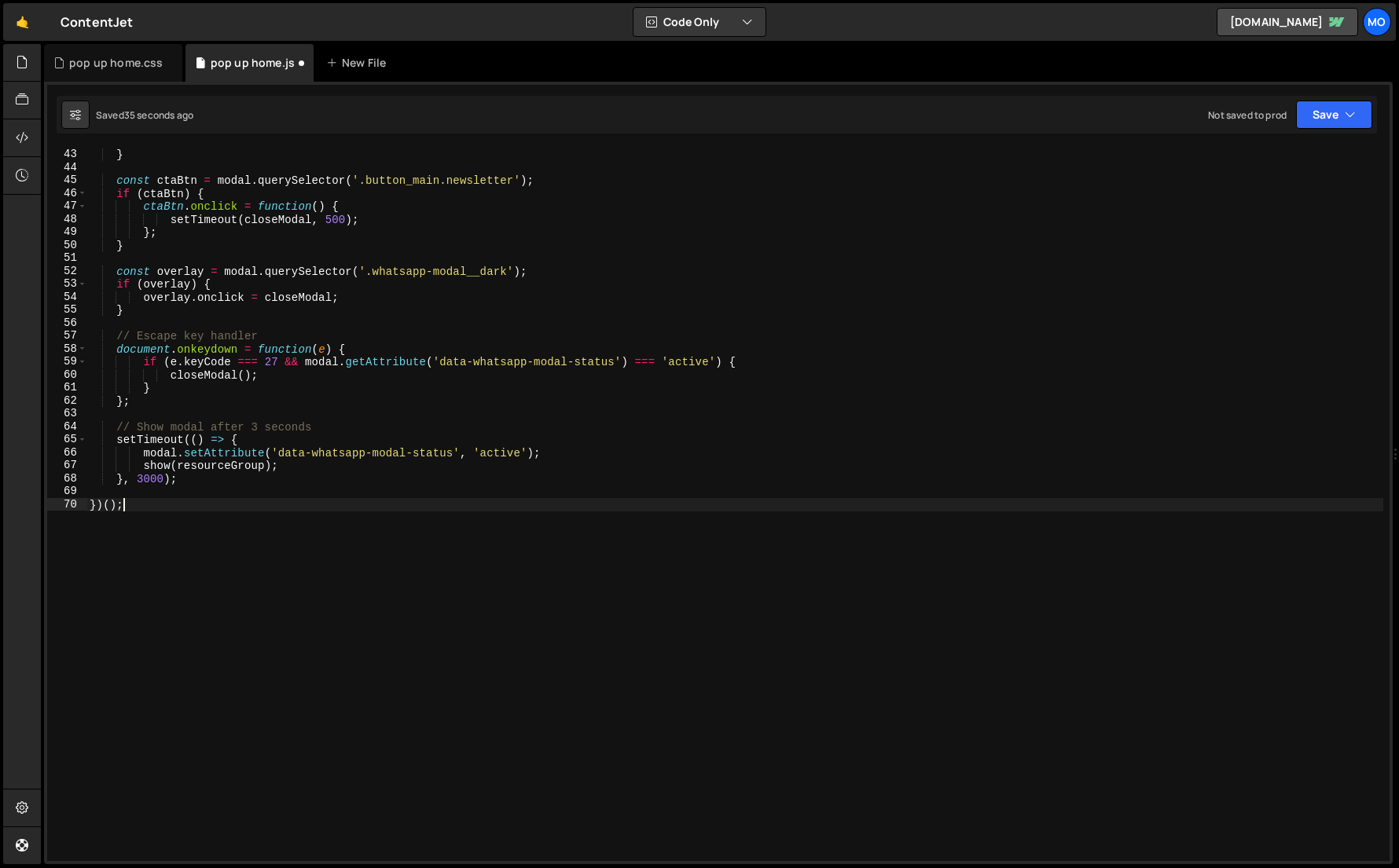
scroll to position [544, 0]
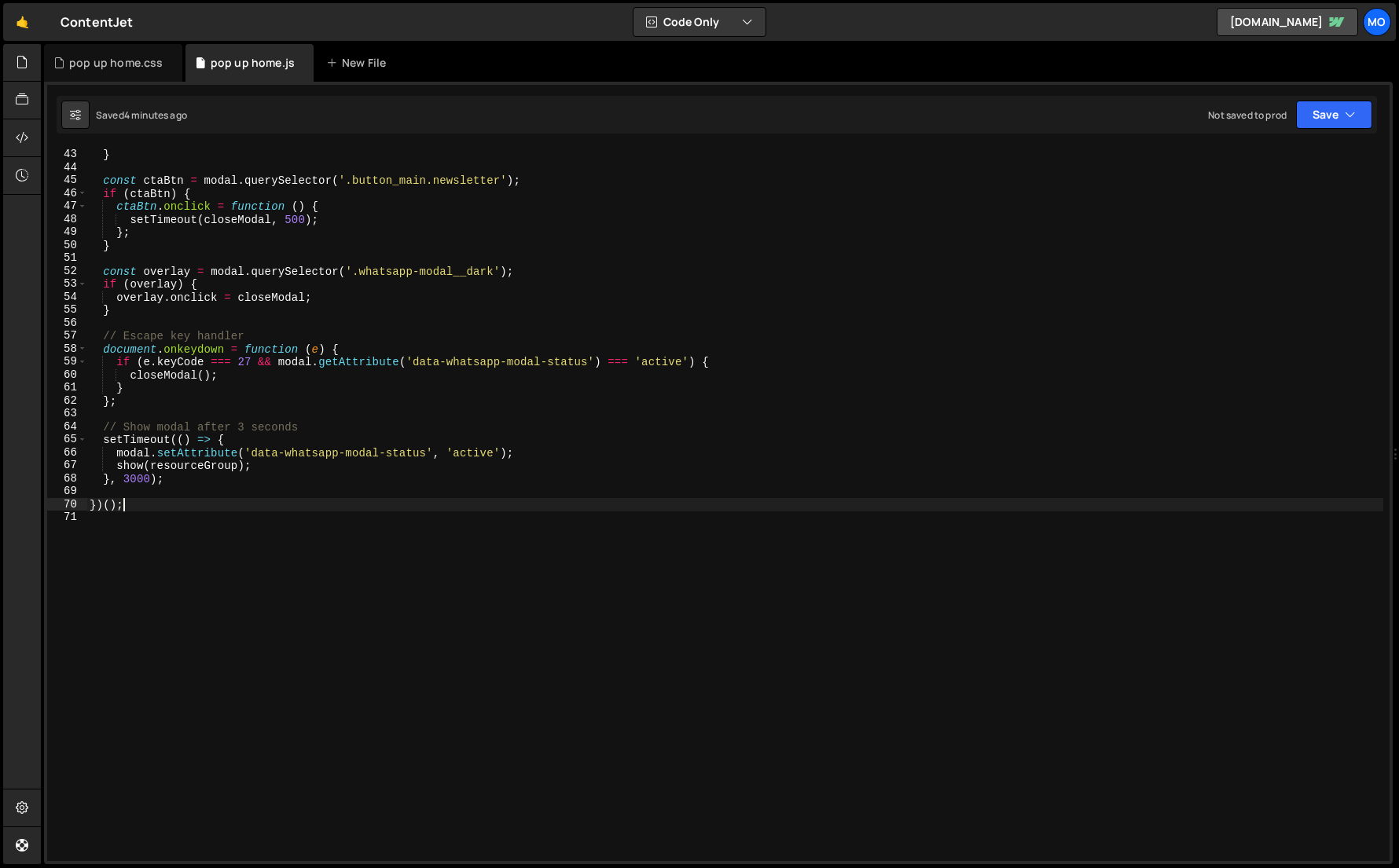
click at [949, 287] on div "} ; } const ctaBtn = modal . querySelector ( '.button_main.newsletter' ) ; if (…" at bounding box center [735, 504] width 1297 height 739
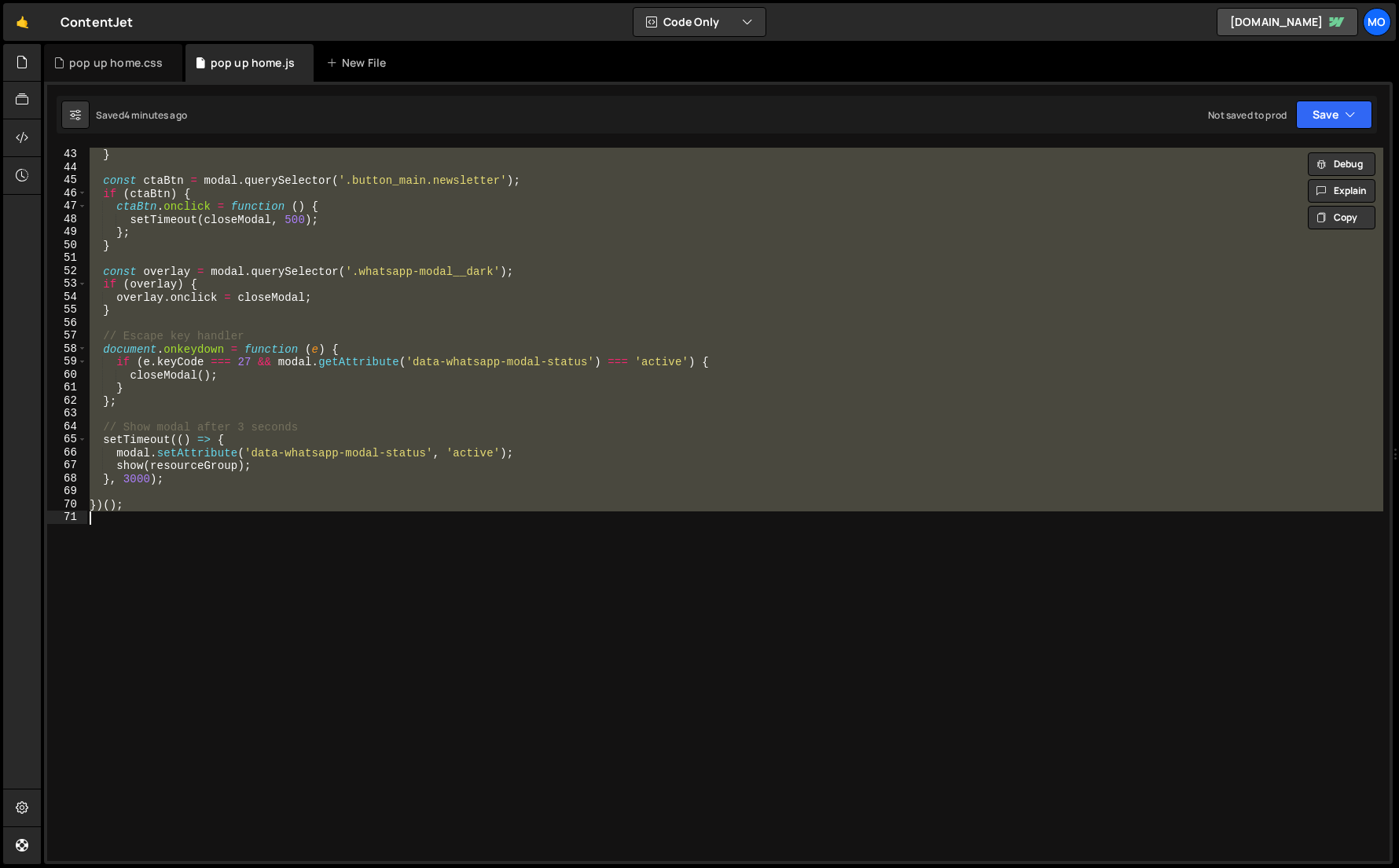
paste textarea
type textarea "})();"
